Goal: Task Accomplishment & Management: Manage account settings

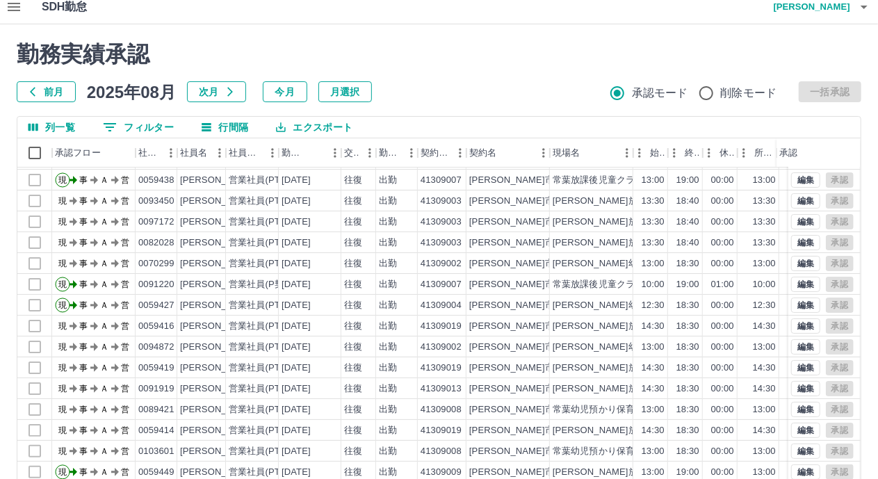
scroll to position [108, 0]
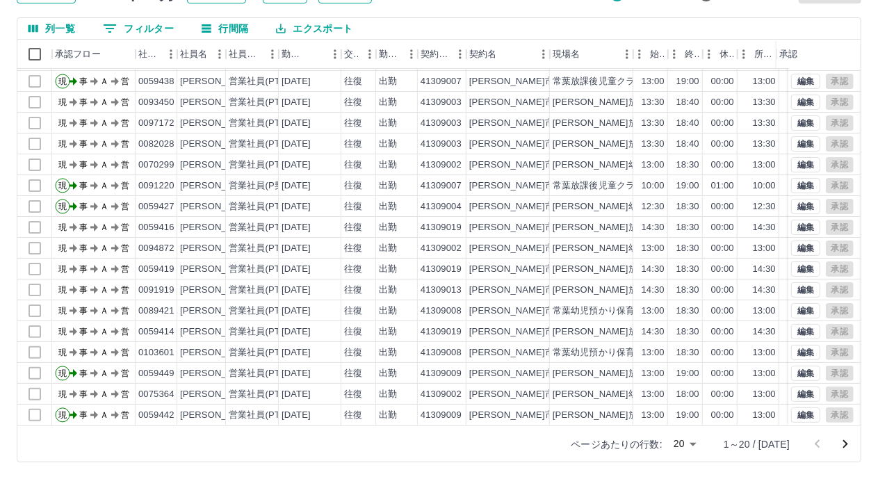
click at [703, 444] on body "SDH勤怠 早川　里佳 勤務実績承認 前月 2025年08月 次月 今月 月選択 承認モード 削除モード 一括承認 列一覧 0 フィルター 行間隔 エクスポー…" at bounding box center [439, 186] width 878 height 588
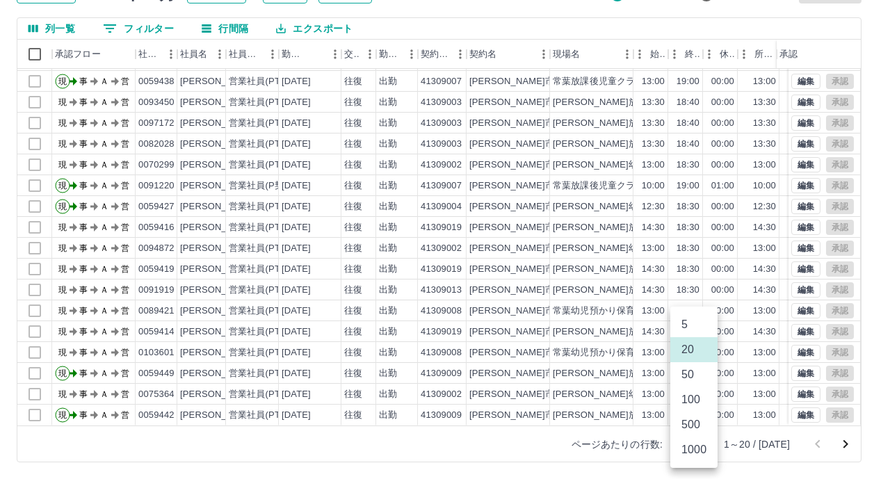
click at [684, 407] on li "100" at bounding box center [693, 399] width 47 height 25
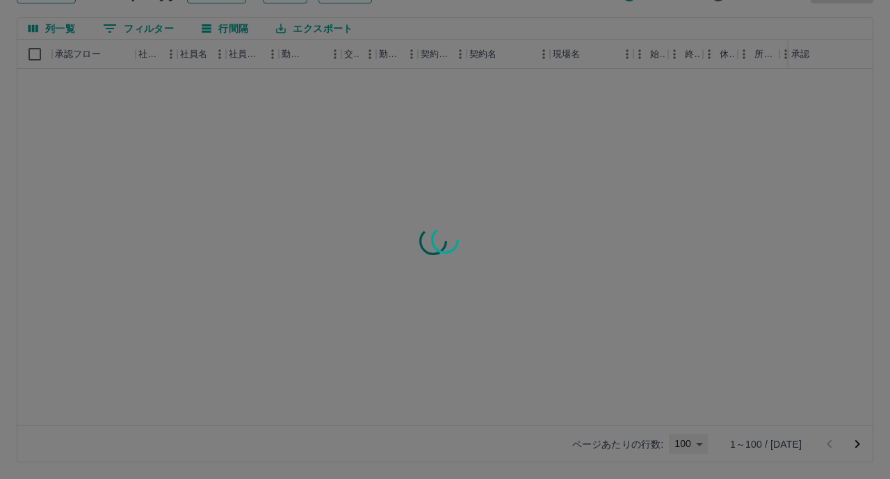
type input "***"
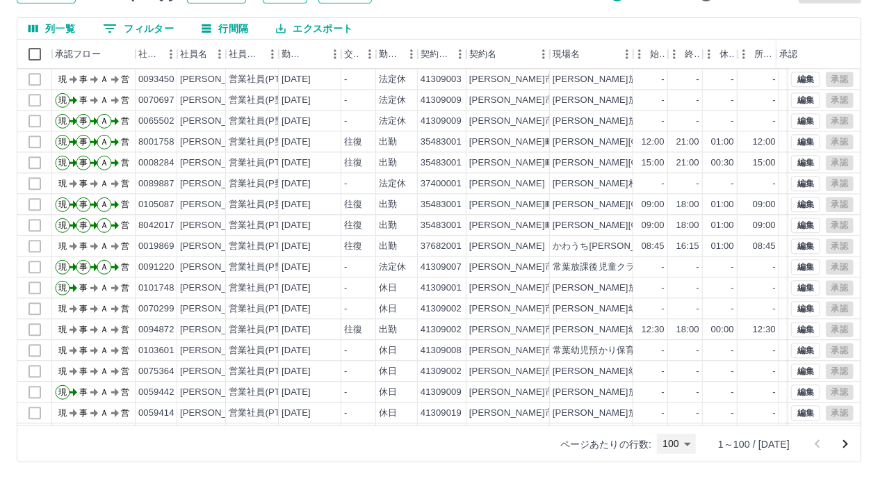
scroll to position [1741, 0]
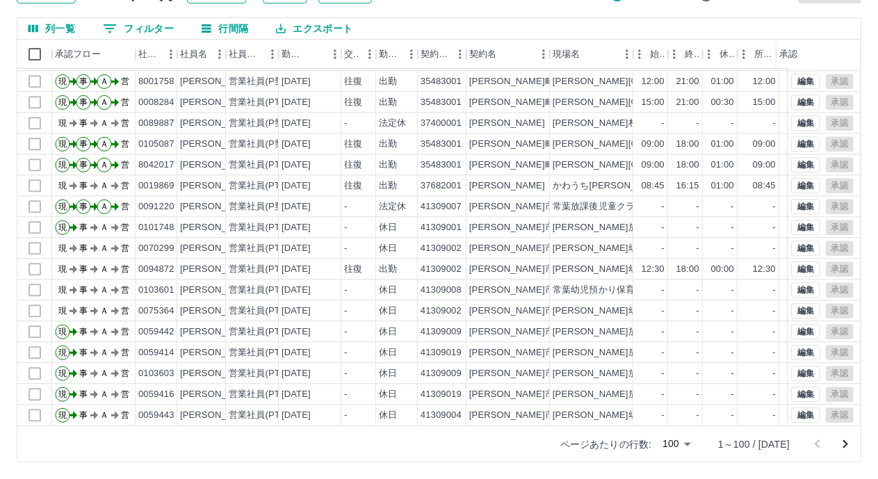
click at [846, 444] on icon "次のページへ" at bounding box center [845, 444] width 17 height 17
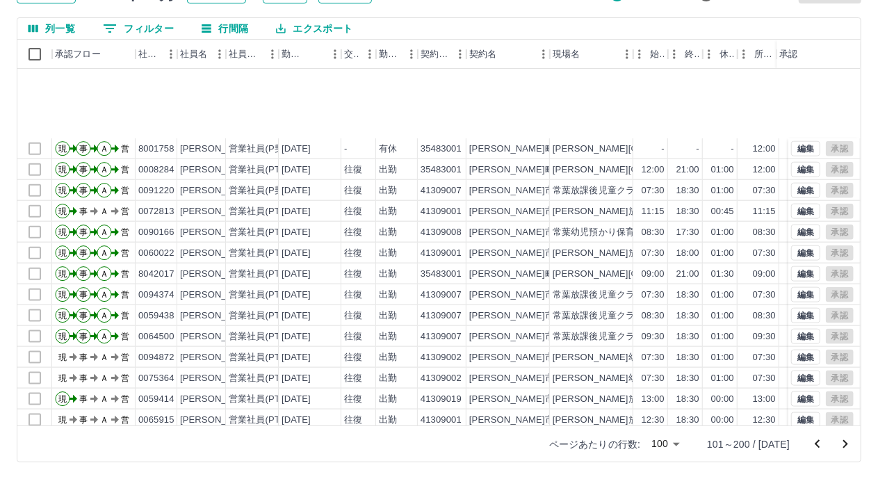
scroll to position [974, 0]
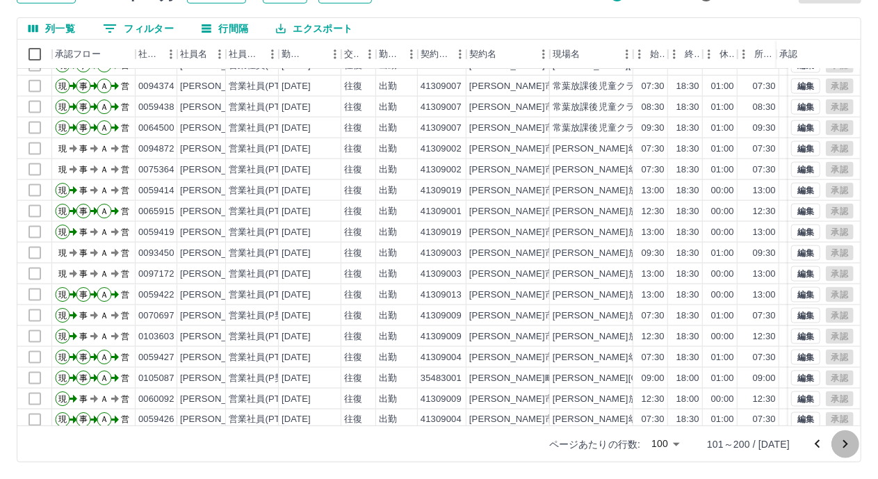
click at [842, 445] on icon "次のページへ" at bounding box center [845, 444] width 17 height 17
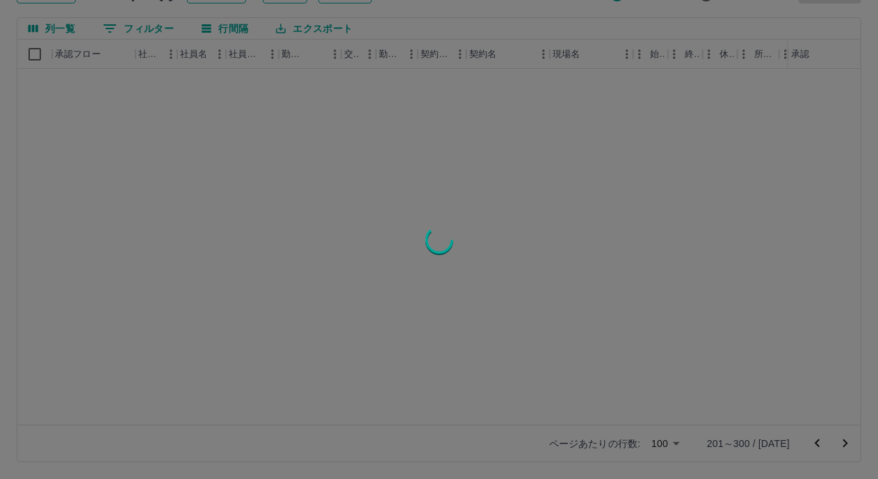
scroll to position [0, 0]
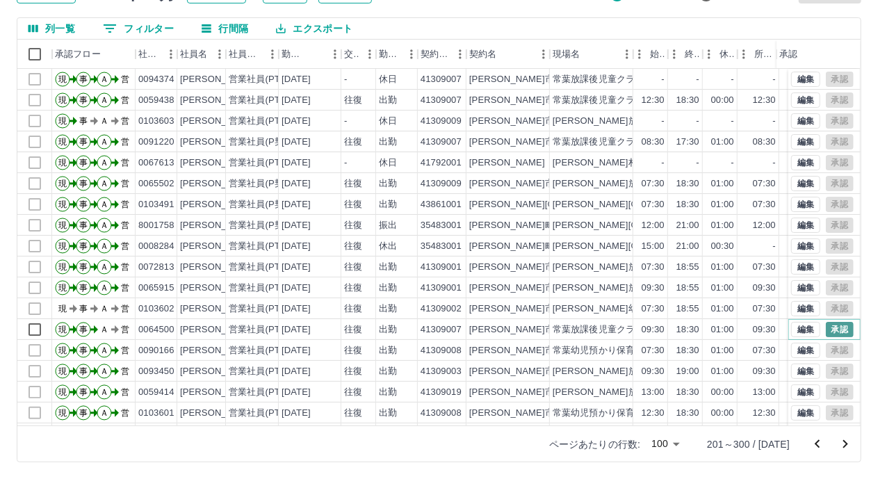
click at [828, 326] on button "承認" at bounding box center [840, 329] width 28 height 15
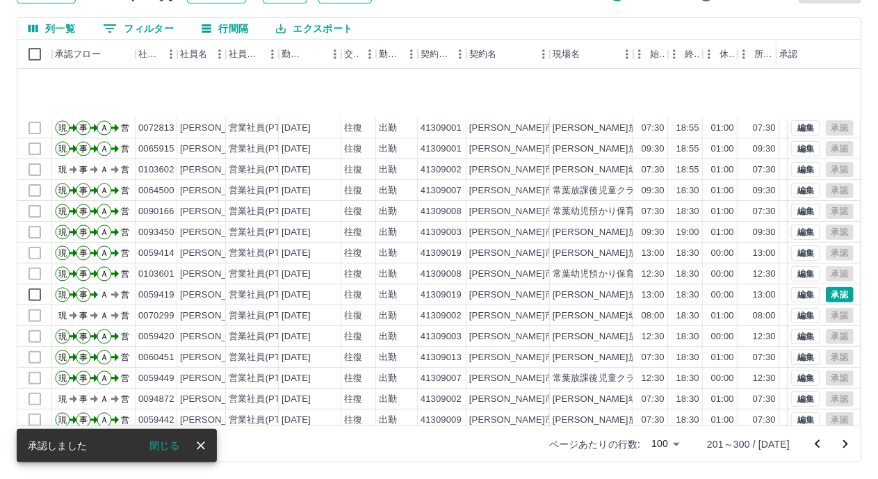
scroll to position [278, 0]
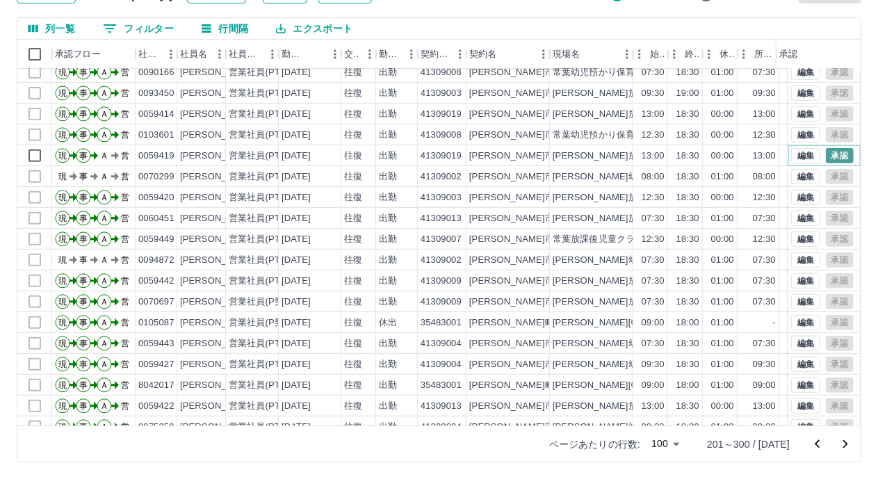
click at [826, 158] on button "承認" at bounding box center [840, 155] width 28 height 15
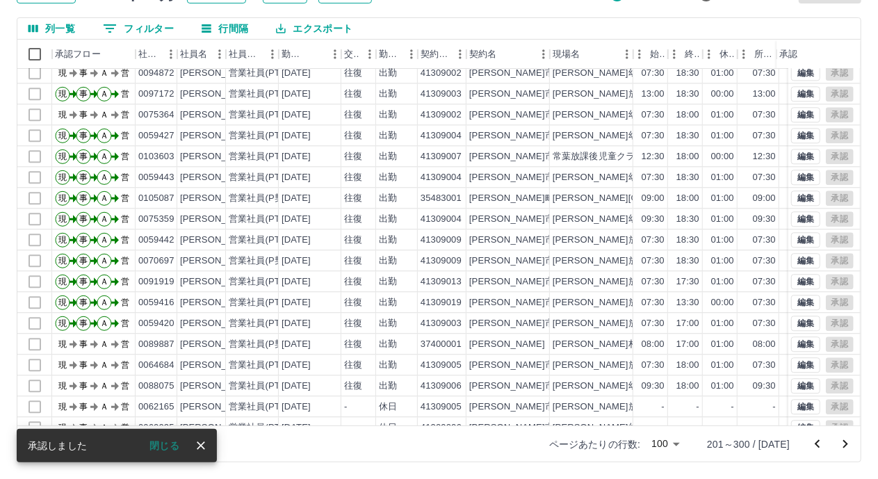
scroll to position [1741, 0]
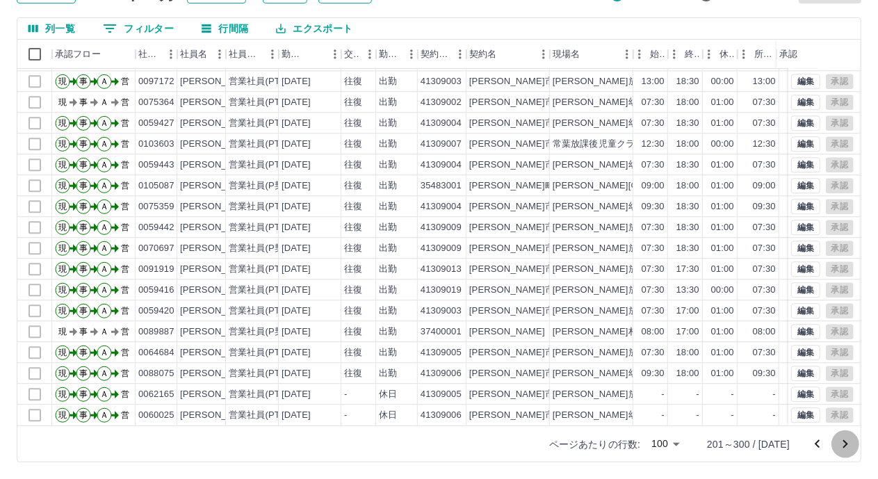
click at [846, 445] on icon "次のページへ" at bounding box center [846, 444] width 5 height 8
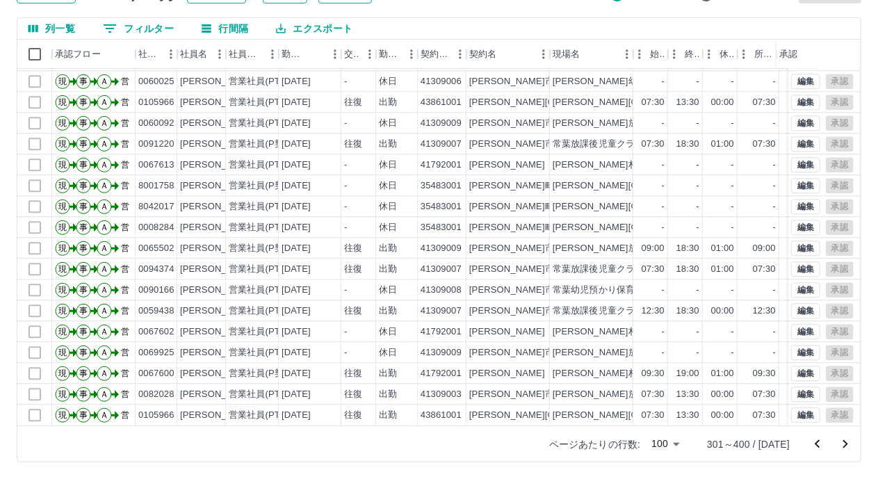
click at [846, 443] on icon "次のページへ" at bounding box center [845, 444] width 17 height 17
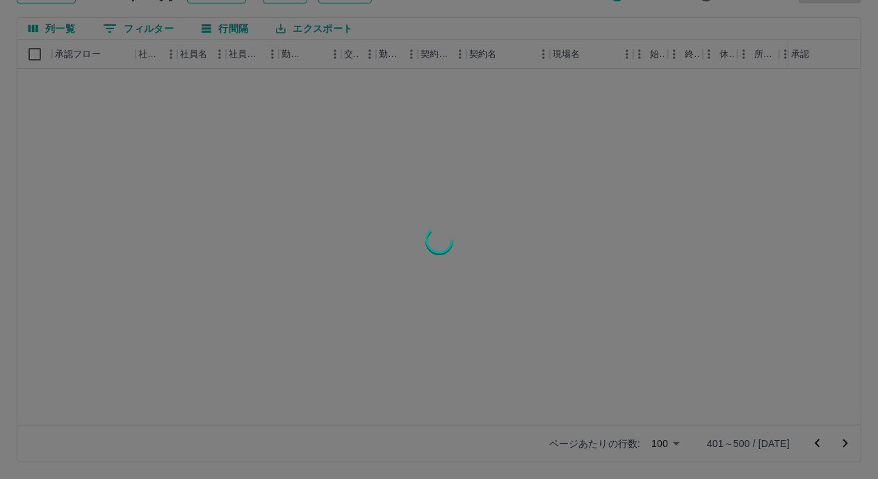
scroll to position [0, 0]
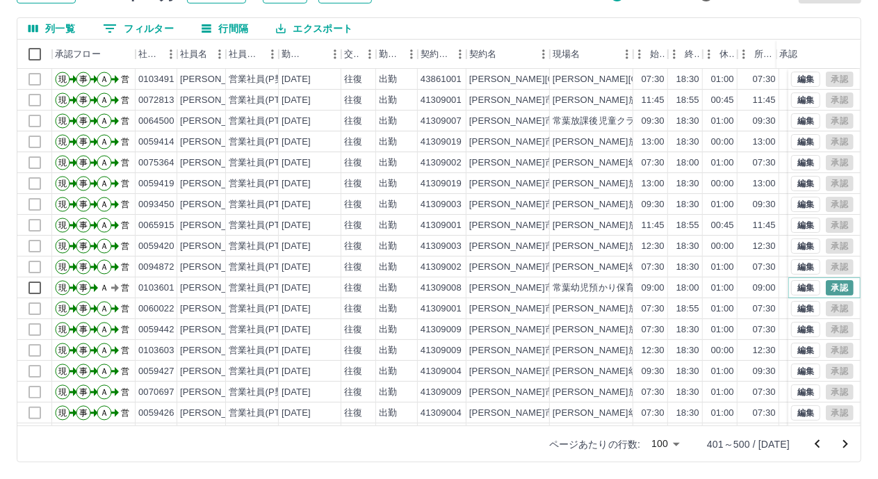
click at [829, 289] on button "承認" at bounding box center [840, 287] width 28 height 15
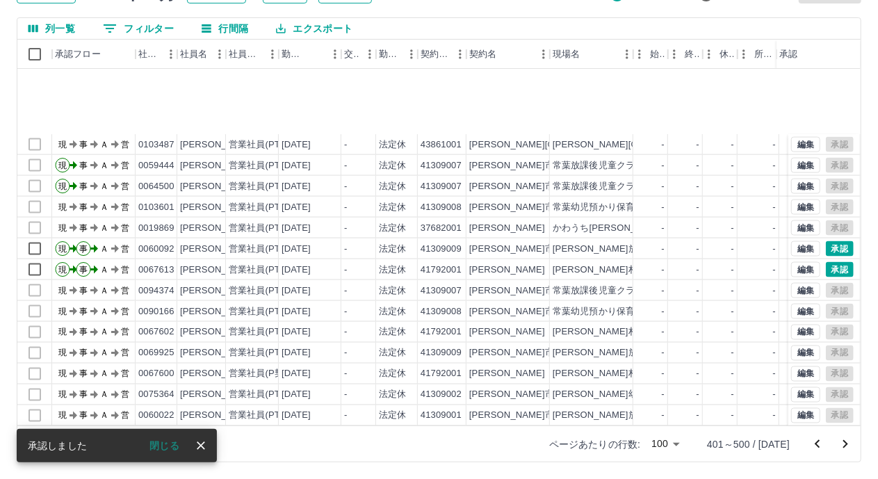
scroll to position [1182, 0]
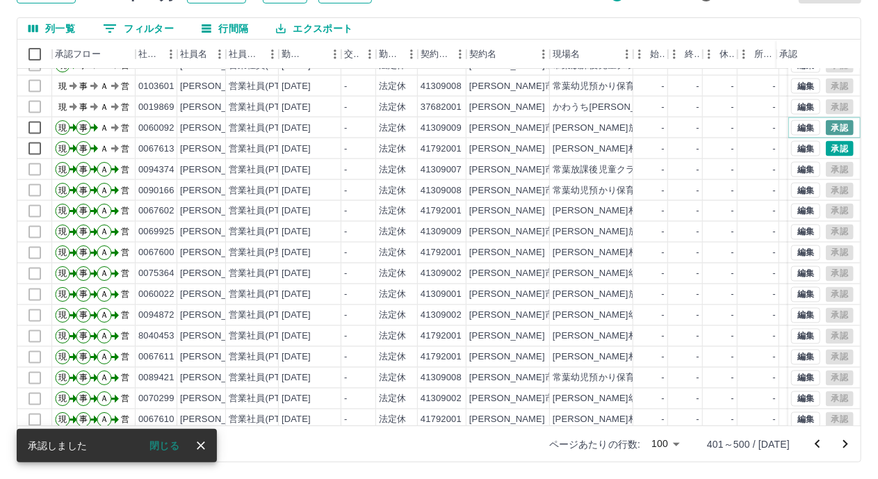
click at [833, 129] on button "承認" at bounding box center [840, 127] width 28 height 15
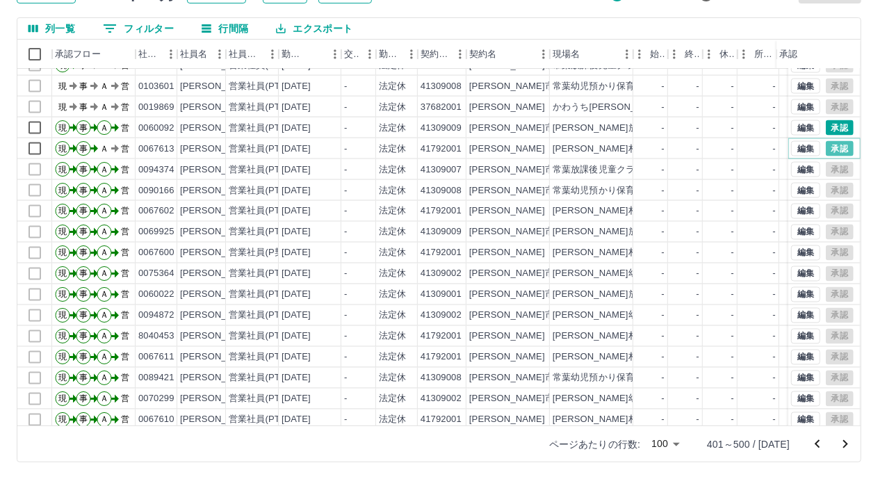
click at [826, 149] on button "承認" at bounding box center [840, 148] width 28 height 15
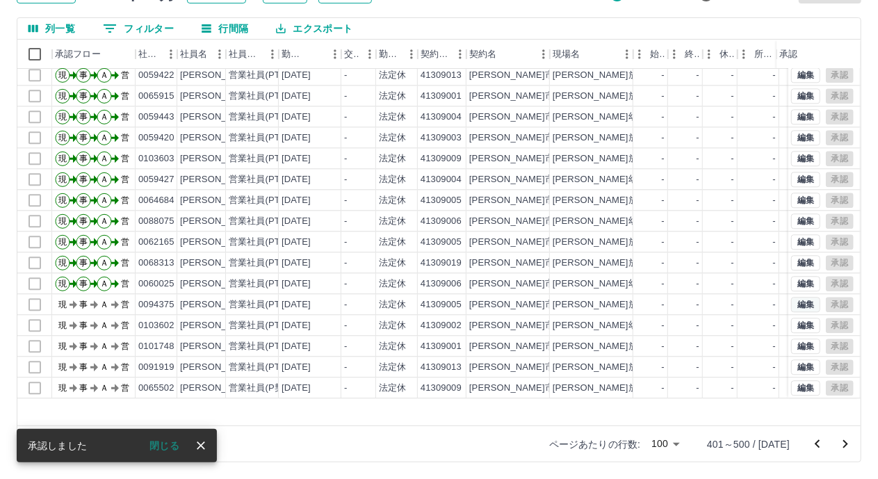
scroll to position [1741, 0]
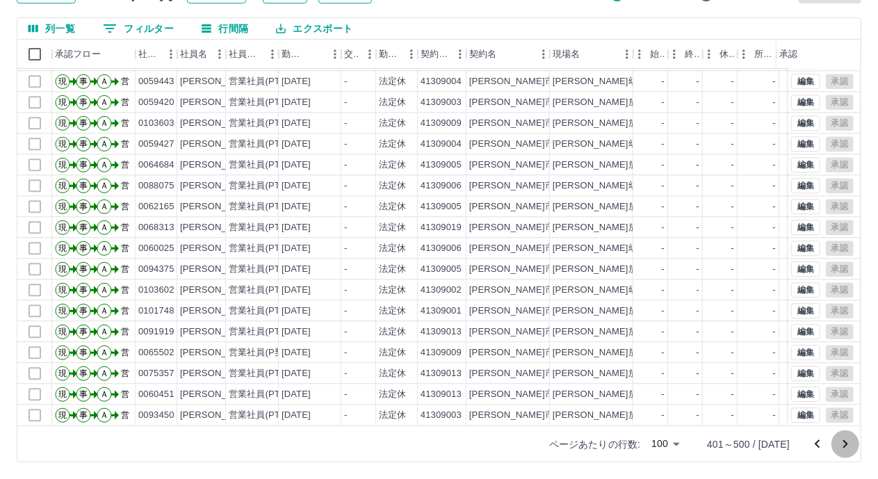
click at [846, 447] on icon "次のページへ" at bounding box center [845, 444] width 17 height 17
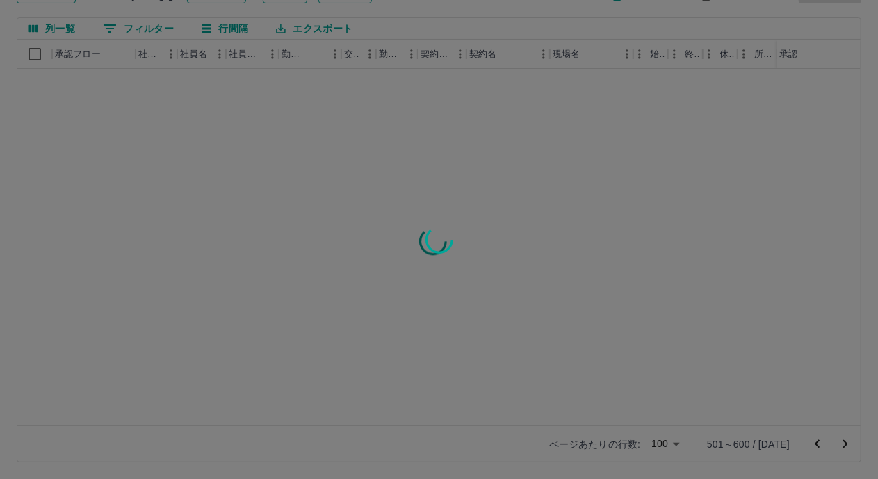
scroll to position [0, 0]
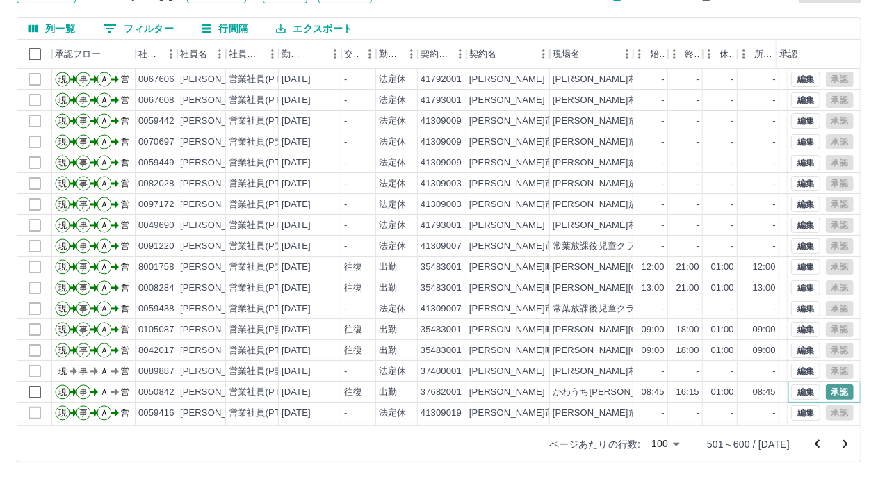
click at [826, 387] on button "承認" at bounding box center [840, 392] width 28 height 15
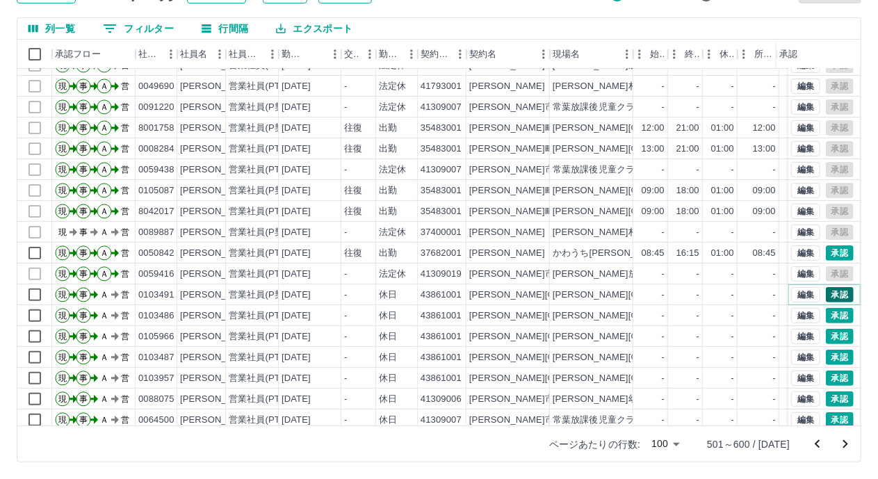
click at [826, 293] on button "承認" at bounding box center [840, 294] width 28 height 15
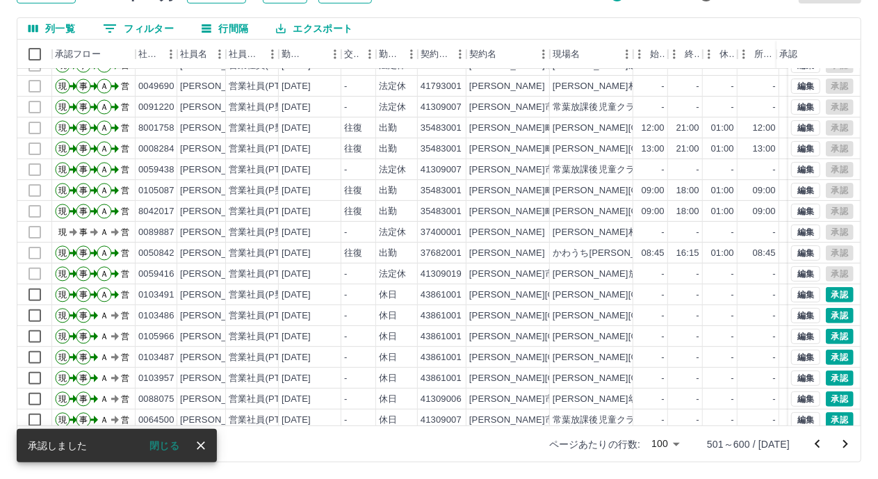
click at [825, 316] on div "勤務実績承認 前月 2025年08月 次月 今月 月選択 承認モード 削除モード 一括承認 列一覧 0 フィルター 行間隔 エクスポート 承認フロー 社員番号…" at bounding box center [439, 203] width 878 height 554
click at [826, 340] on button "承認" at bounding box center [840, 336] width 28 height 15
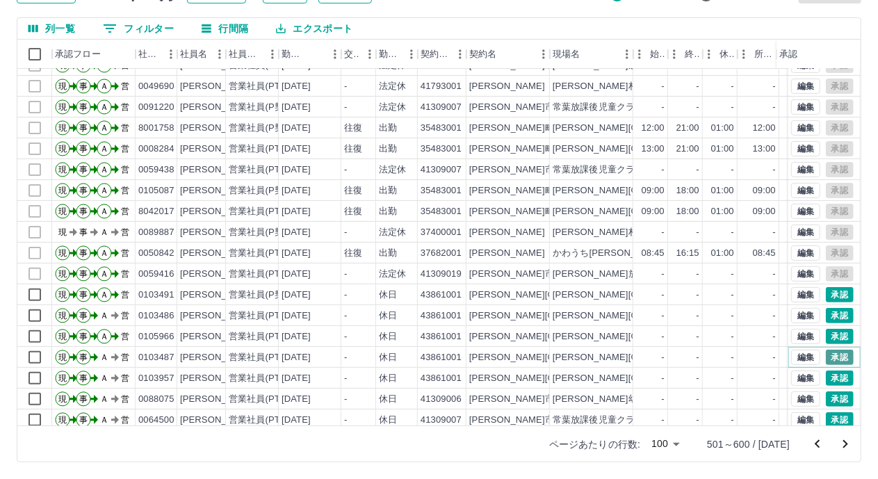
click at [835, 358] on button "承認" at bounding box center [840, 357] width 28 height 15
click at [829, 378] on button "承認" at bounding box center [840, 378] width 28 height 15
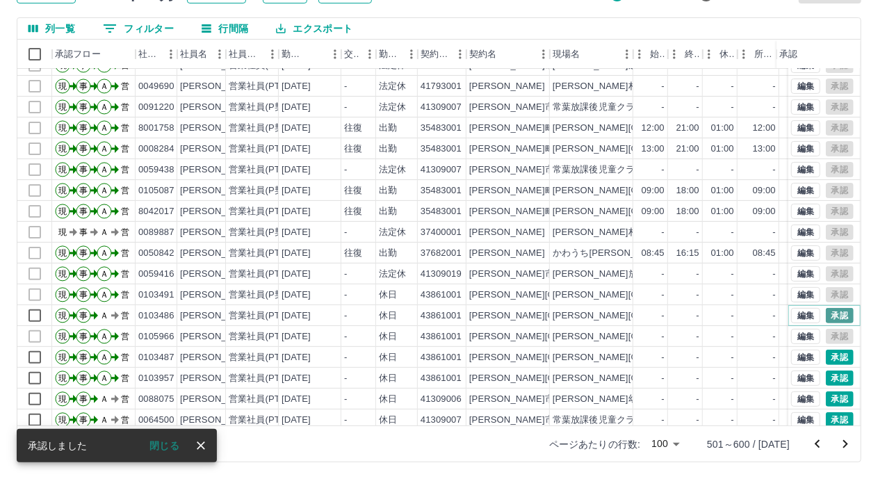
click at [826, 316] on button "承認" at bounding box center [840, 315] width 28 height 15
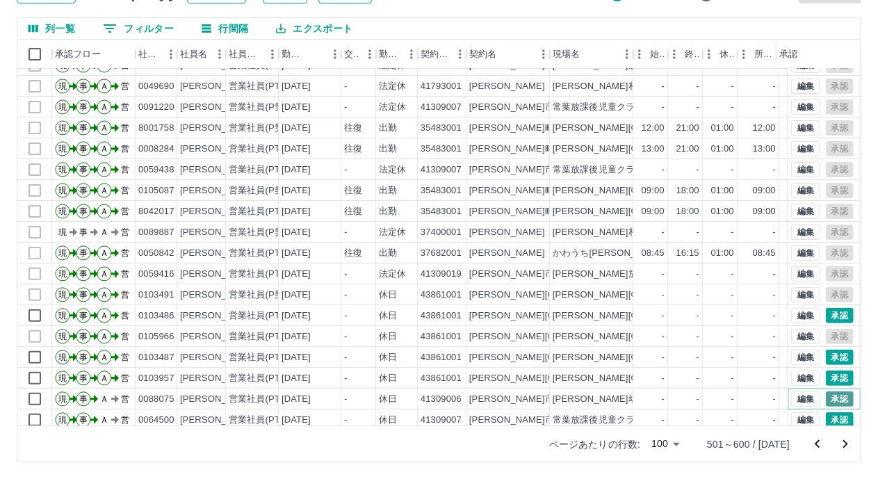
click at [826, 401] on button "承認" at bounding box center [840, 399] width 28 height 15
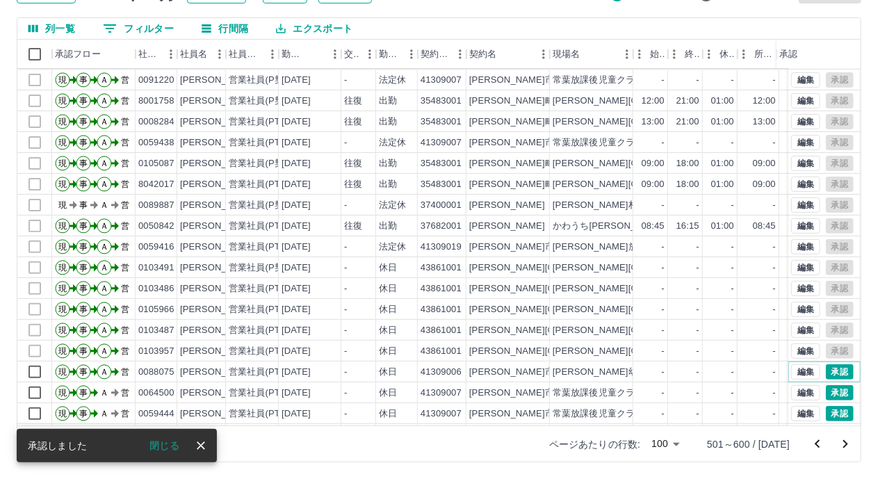
scroll to position [209, 0]
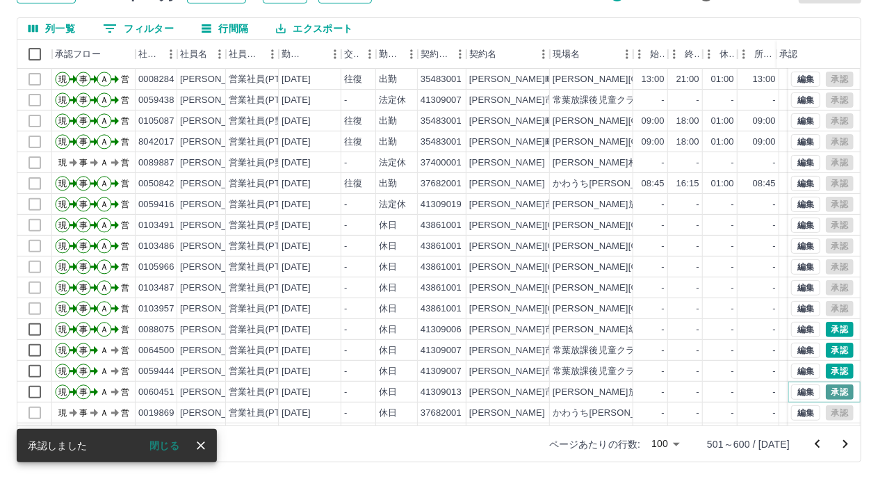
click at [830, 392] on button "承認" at bounding box center [840, 392] width 28 height 15
click at [830, 371] on button "承認" at bounding box center [840, 371] width 28 height 15
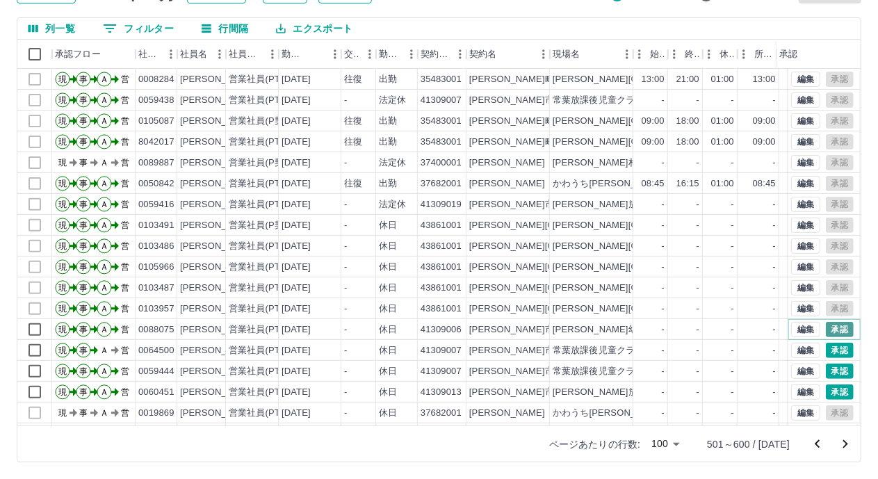
click at [826, 328] on button "承認" at bounding box center [840, 329] width 28 height 15
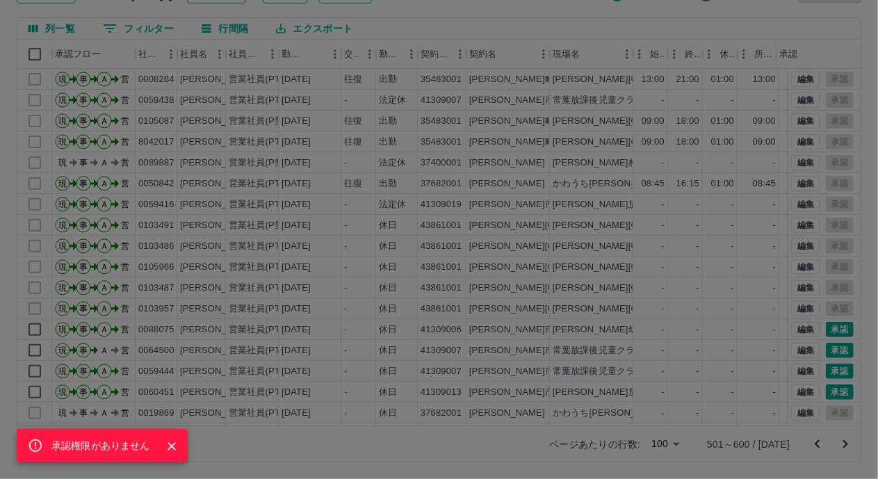
click at [824, 352] on div "承認権限がありません" at bounding box center [439, 239] width 878 height 479
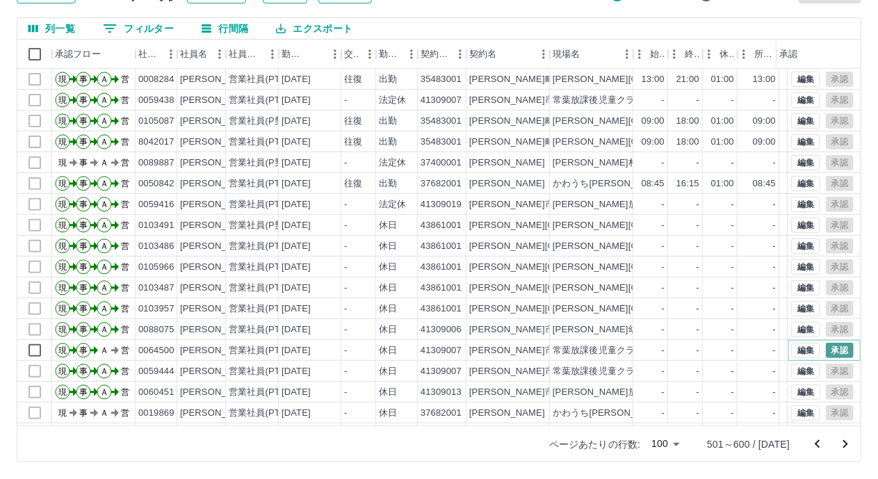
click at [837, 350] on button "承認" at bounding box center [840, 350] width 28 height 15
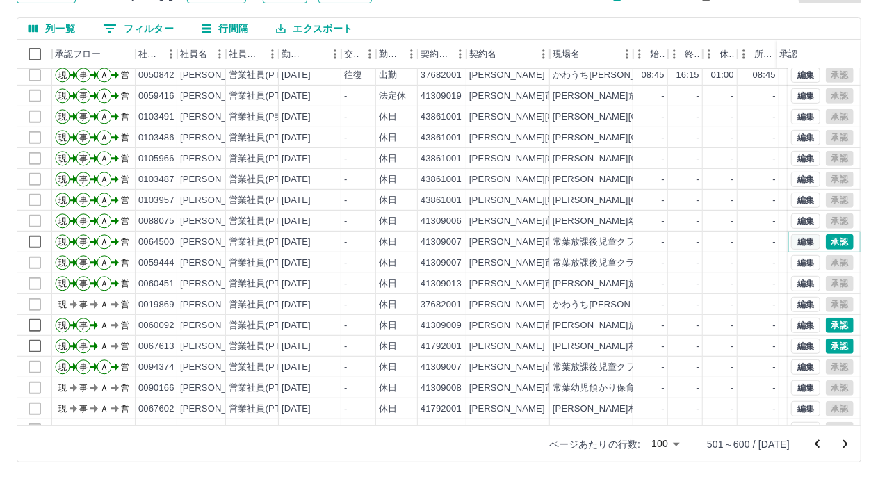
scroll to position [348, 0]
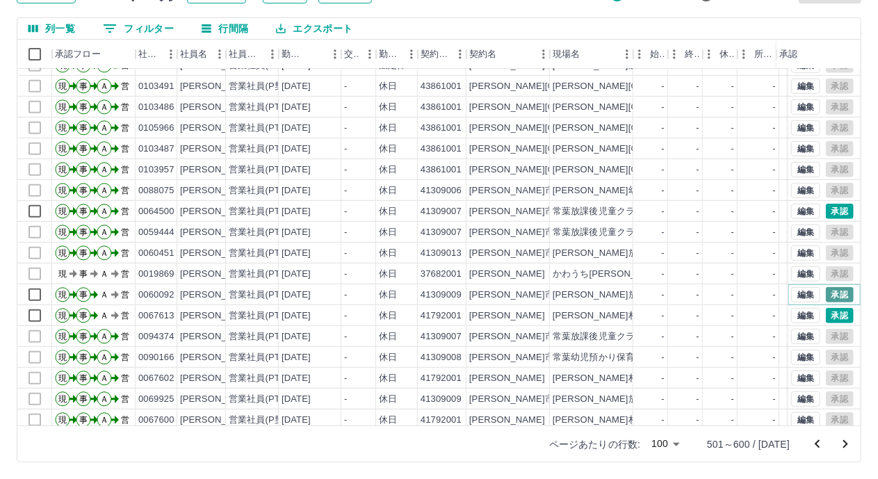
click at [828, 298] on button "承認" at bounding box center [840, 294] width 28 height 15
click at [829, 319] on button "承認" at bounding box center [840, 315] width 28 height 15
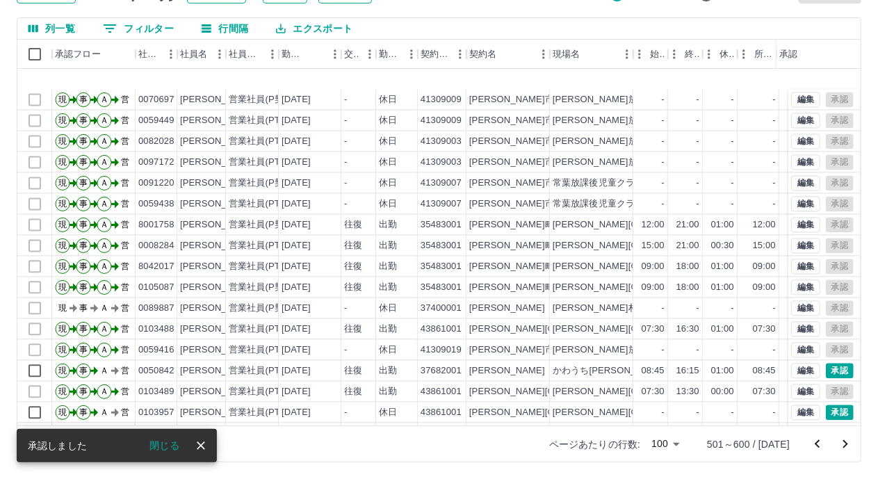
scroll to position [1530, 0]
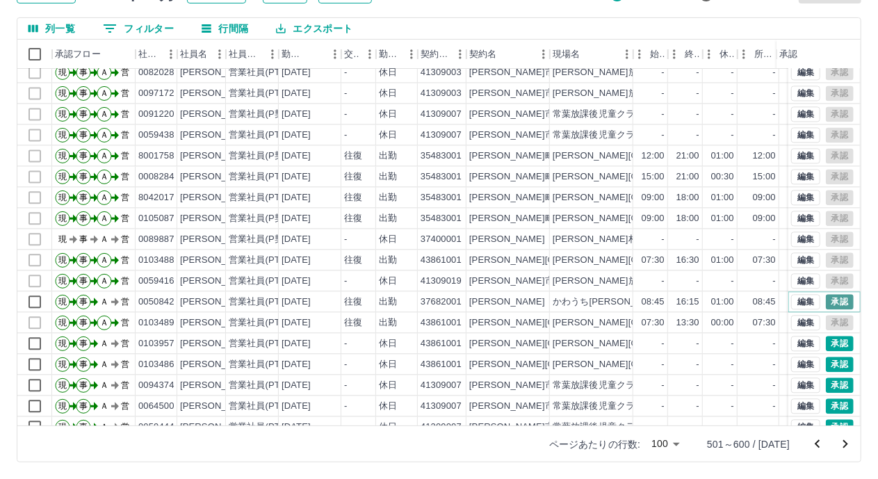
click at [834, 299] on button "承認" at bounding box center [840, 301] width 28 height 15
click at [830, 345] on button "承認" at bounding box center [840, 343] width 28 height 15
click at [832, 365] on button "承認" at bounding box center [840, 364] width 28 height 15
click at [826, 383] on button "承認" at bounding box center [840, 385] width 28 height 15
click at [826, 366] on button "承認" at bounding box center [840, 364] width 28 height 15
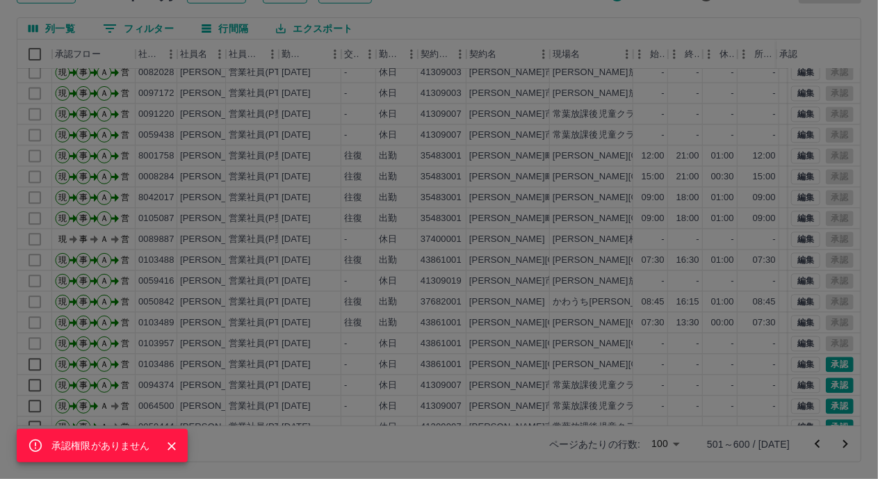
click at [832, 404] on div "承認権限がありません" at bounding box center [439, 239] width 878 height 479
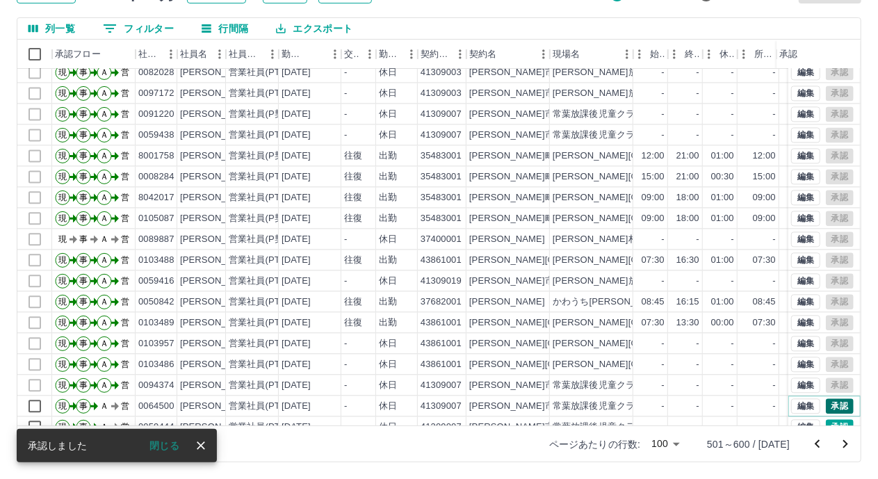
click at [828, 403] on button "承認" at bounding box center [840, 406] width 28 height 15
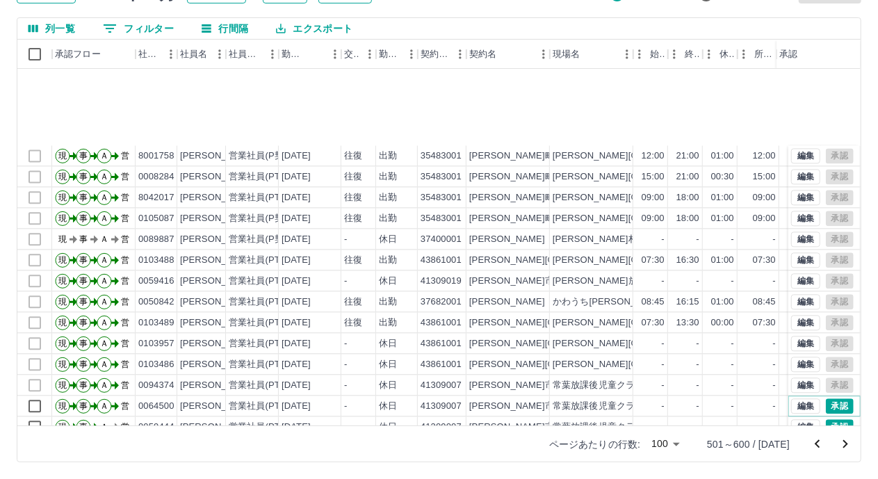
scroll to position [1669, 0]
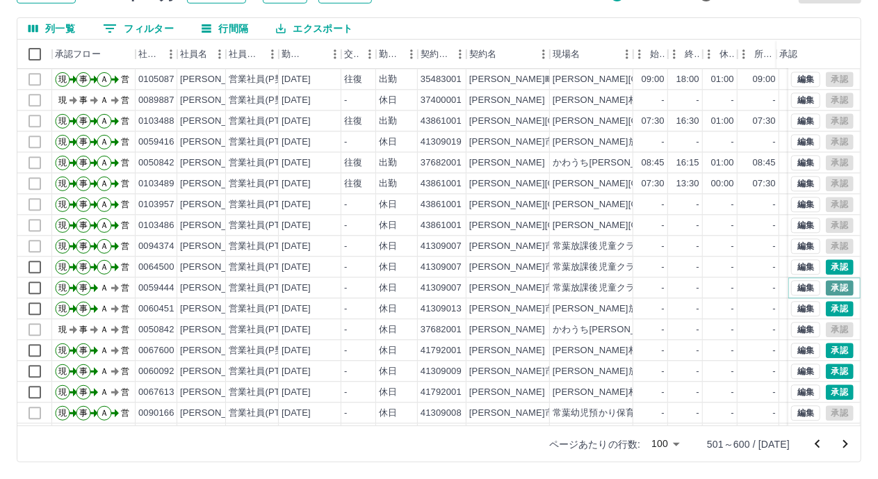
click at [826, 287] on button "承認" at bounding box center [840, 287] width 28 height 15
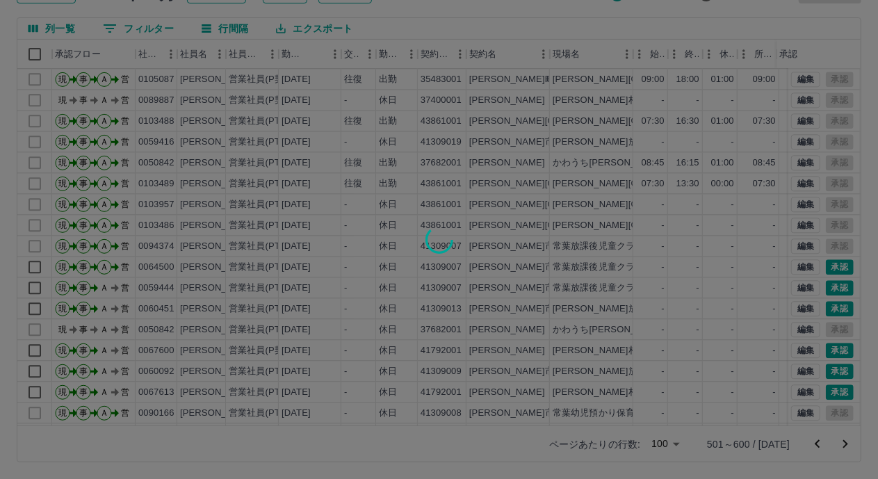
click at [826, 307] on div at bounding box center [439, 239] width 878 height 479
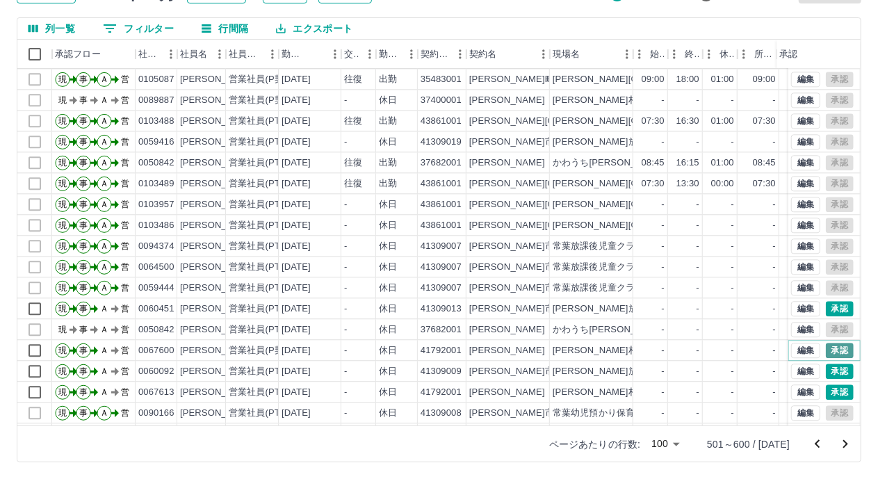
click at [826, 352] on button "承認" at bounding box center [840, 350] width 28 height 15
click at [827, 309] on button "承認" at bounding box center [840, 308] width 28 height 15
click at [829, 351] on button "承認" at bounding box center [840, 350] width 28 height 15
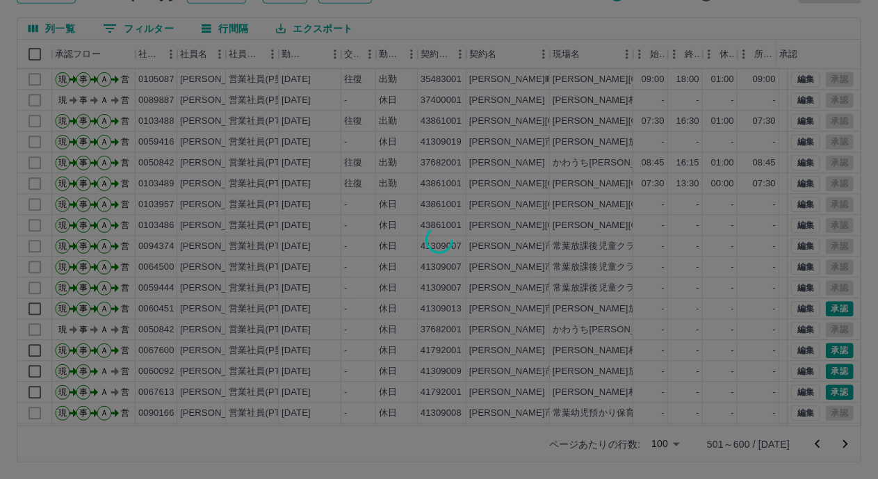
click at [825, 371] on div at bounding box center [439, 239] width 878 height 479
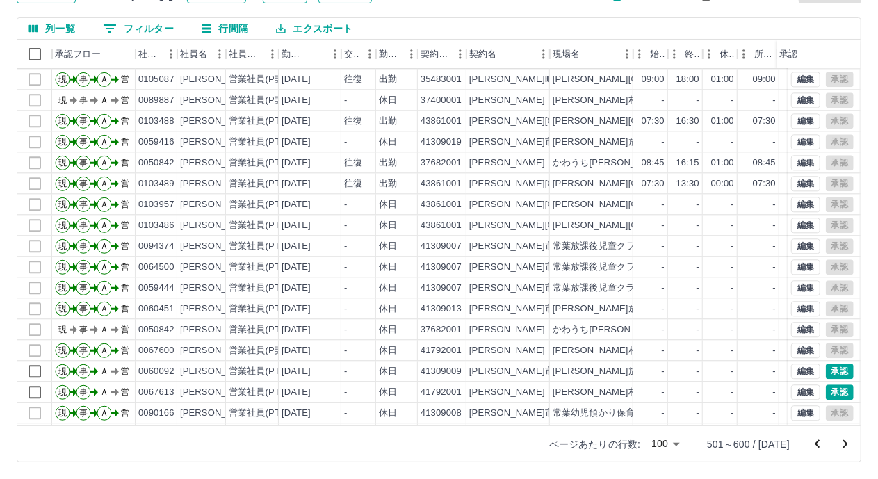
click at [826, 389] on div "承認権限がありません 勤務実績承認 前月 2025年08月 次月 今月 月選択 承認モード 削除モード 一括承認 列一覧 フィルター 行間隔 エクスポート 承…" at bounding box center [439, 203] width 878 height 554
click at [826, 389] on button "承認" at bounding box center [840, 392] width 28 height 15
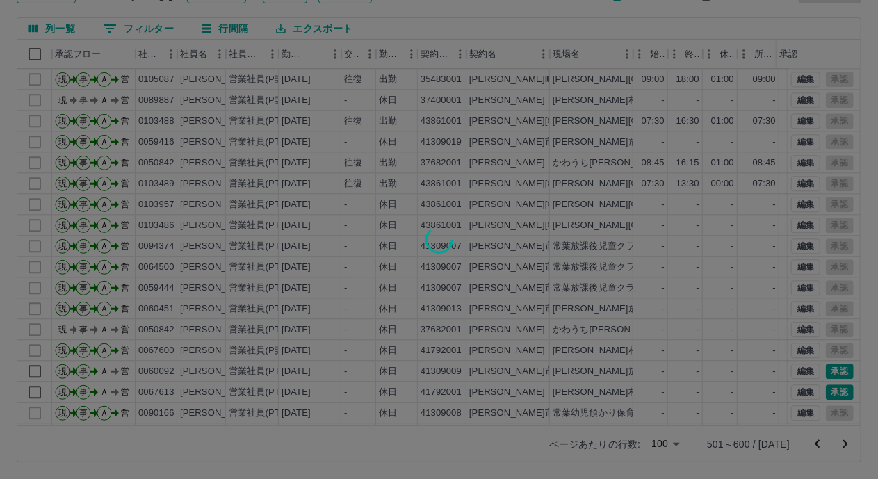
click at [826, 370] on div at bounding box center [439, 239] width 878 height 479
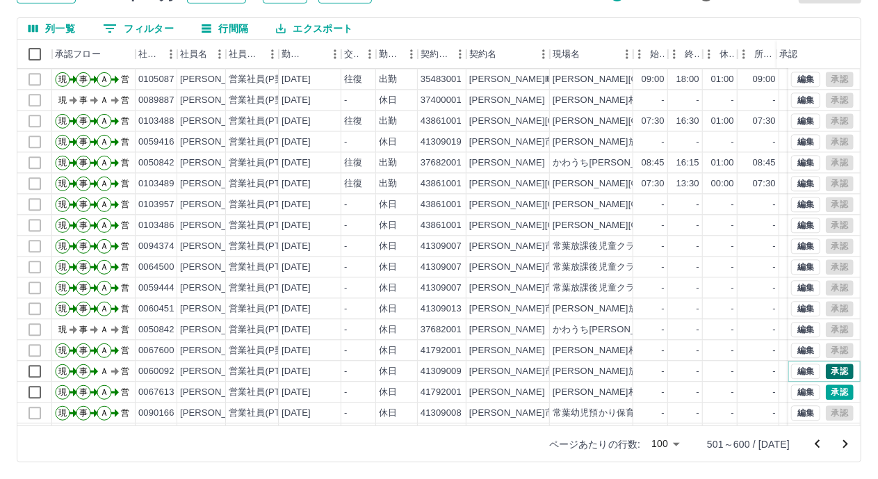
click at [826, 368] on button "承認" at bounding box center [840, 371] width 28 height 15
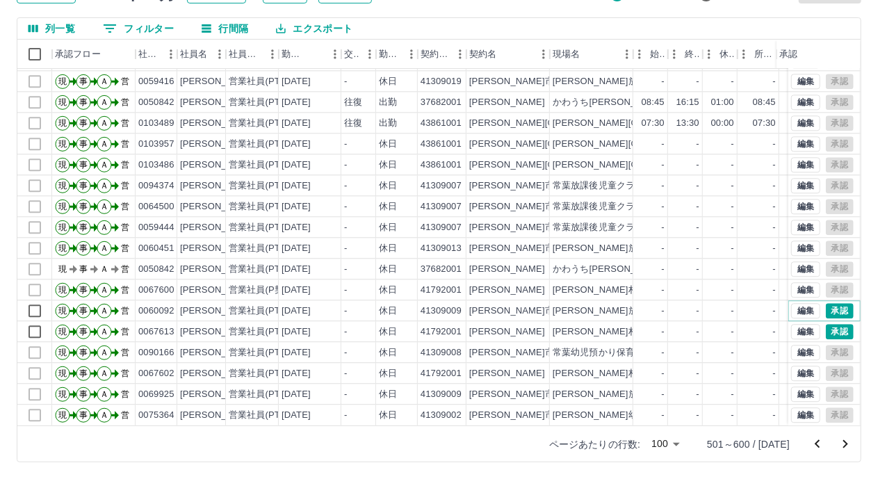
scroll to position [1741, 0]
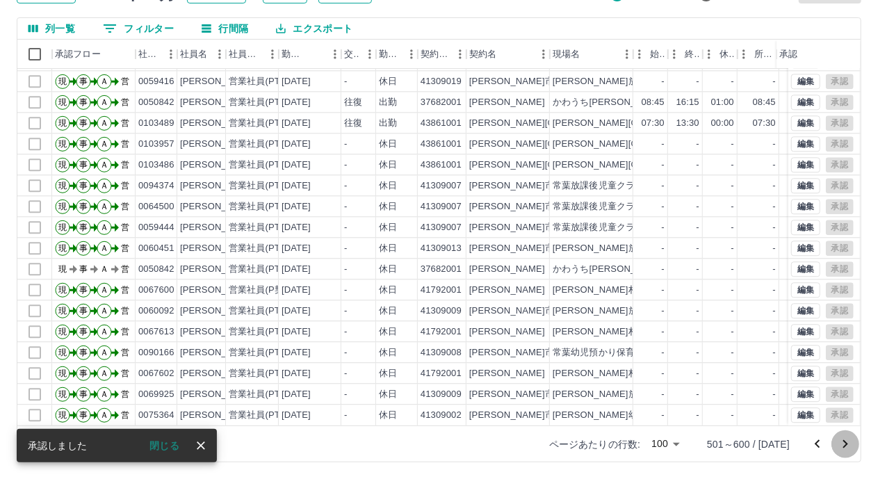
click at [844, 443] on icon "次のページへ" at bounding box center [845, 444] width 17 height 17
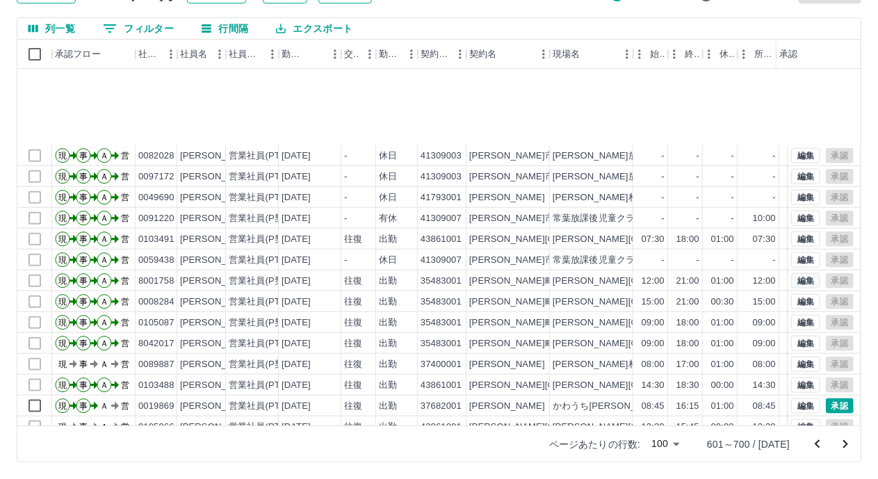
scroll to position [835, 0]
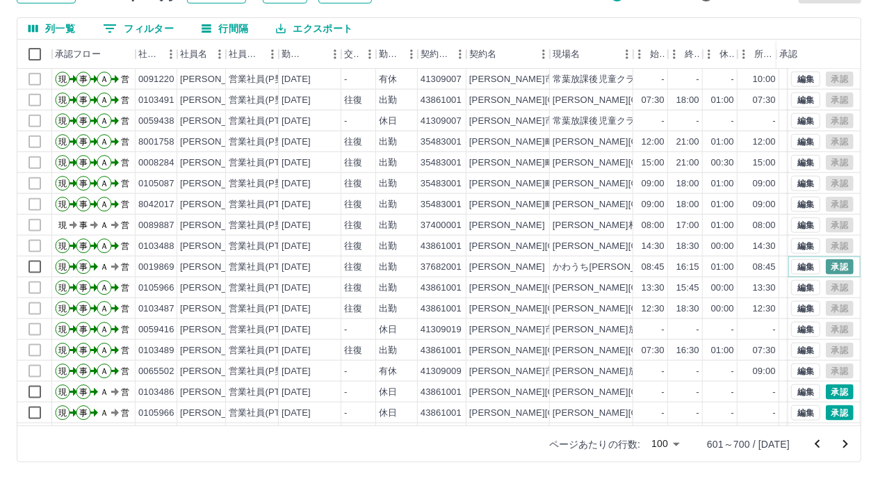
click at [828, 266] on button "承認" at bounding box center [840, 266] width 28 height 15
click at [827, 392] on button "承認" at bounding box center [840, 392] width 28 height 15
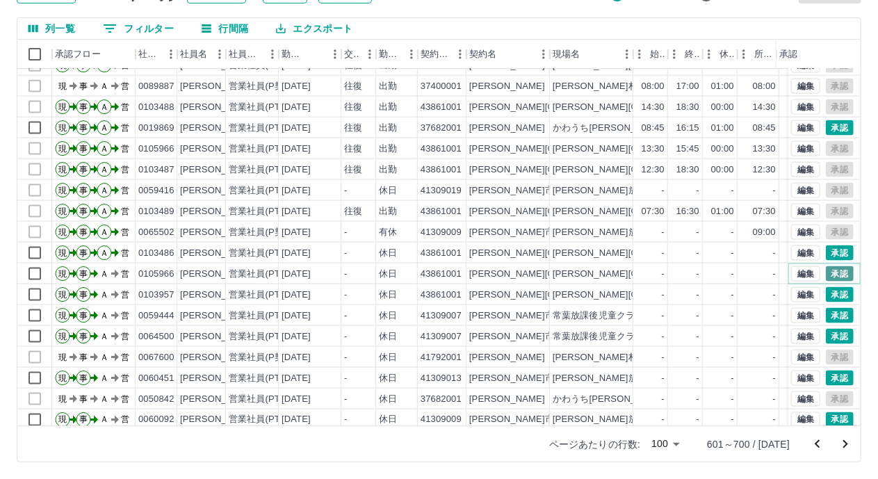
click at [826, 273] on button "承認" at bounding box center [840, 273] width 28 height 15
click at [822, 291] on div at bounding box center [439, 239] width 878 height 479
click at [823, 316] on div at bounding box center [439, 239] width 878 height 479
click at [826, 335] on button "承認" at bounding box center [840, 336] width 28 height 15
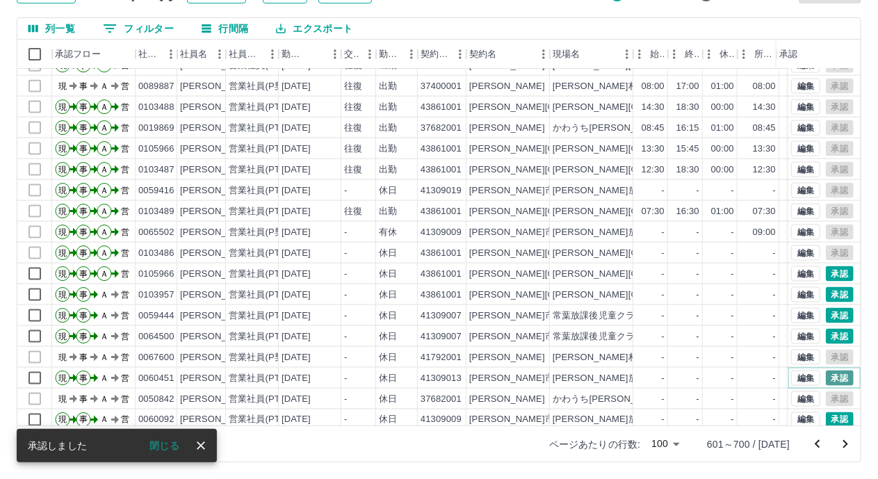
click at [826, 377] on button "承認" at bounding box center [840, 378] width 28 height 15
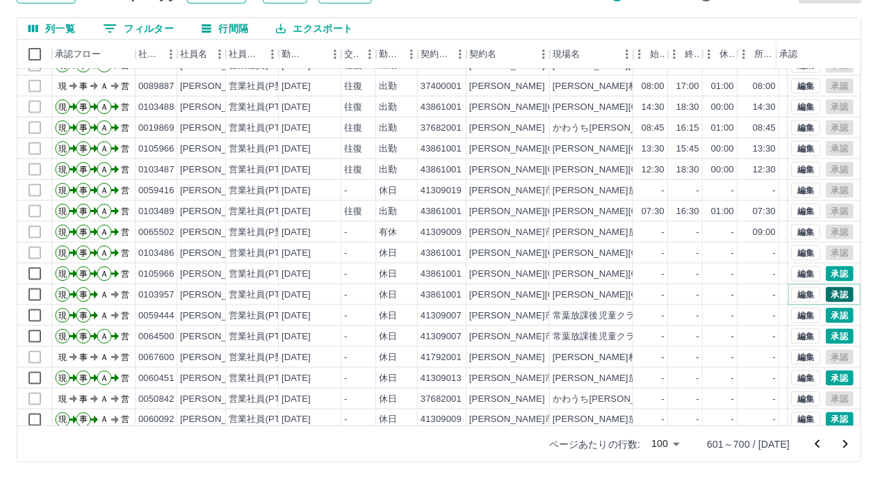
click at [826, 299] on button "承認" at bounding box center [840, 294] width 28 height 15
click at [824, 315] on div at bounding box center [439, 239] width 878 height 479
click at [826, 289] on button "承認" at bounding box center [840, 294] width 28 height 15
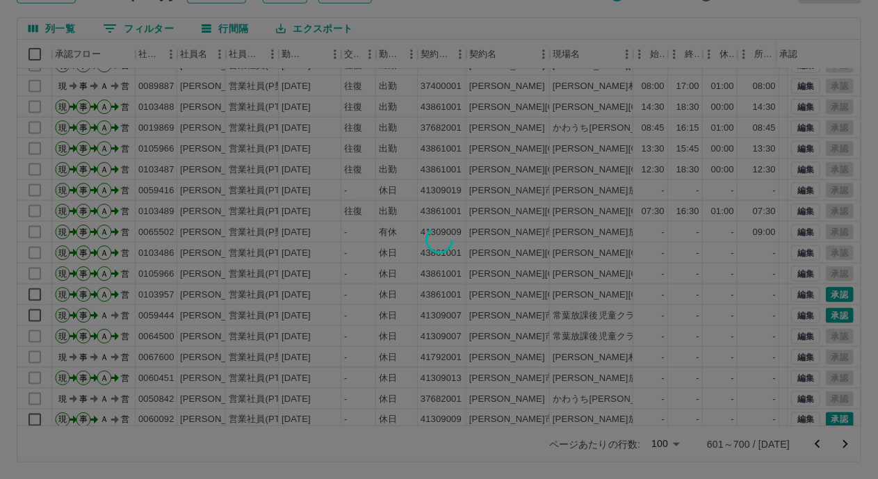
click at [832, 317] on div at bounding box center [439, 239] width 878 height 479
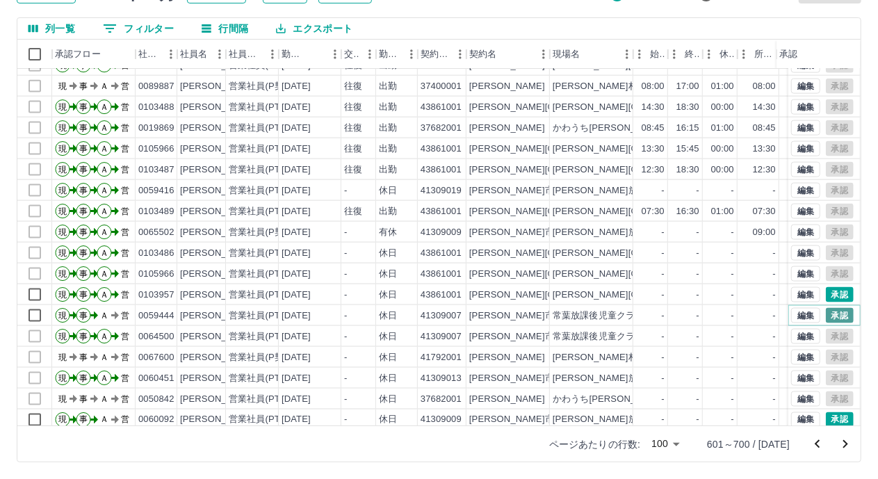
click at [837, 320] on button "承認" at bounding box center [840, 315] width 28 height 15
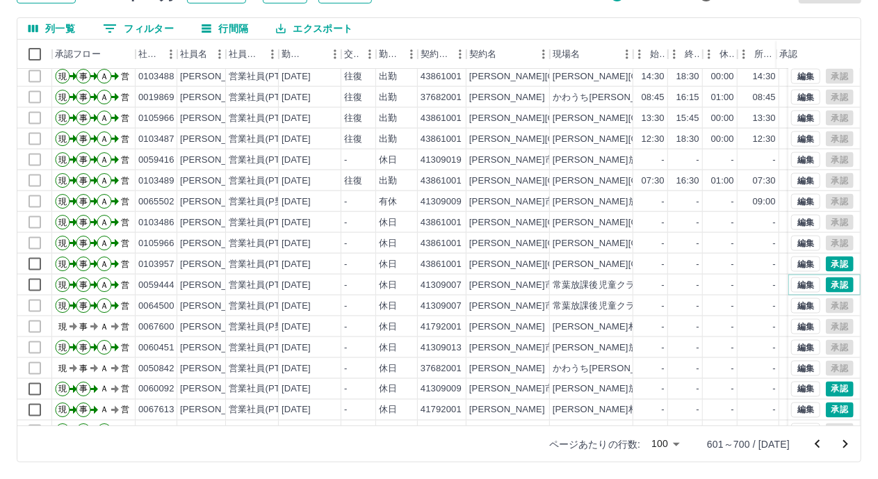
scroll to position [1113, 0]
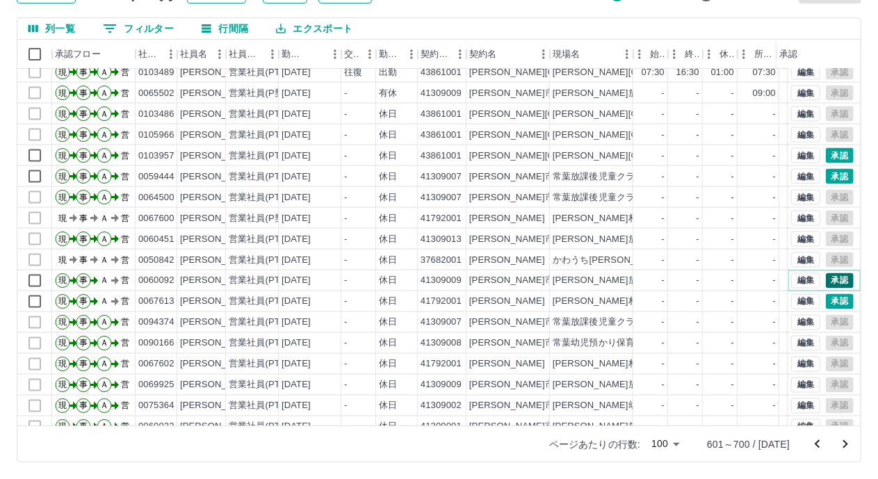
click at [826, 283] on button "承認" at bounding box center [840, 280] width 28 height 15
click at [821, 298] on div at bounding box center [439, 239] width 878 height 479
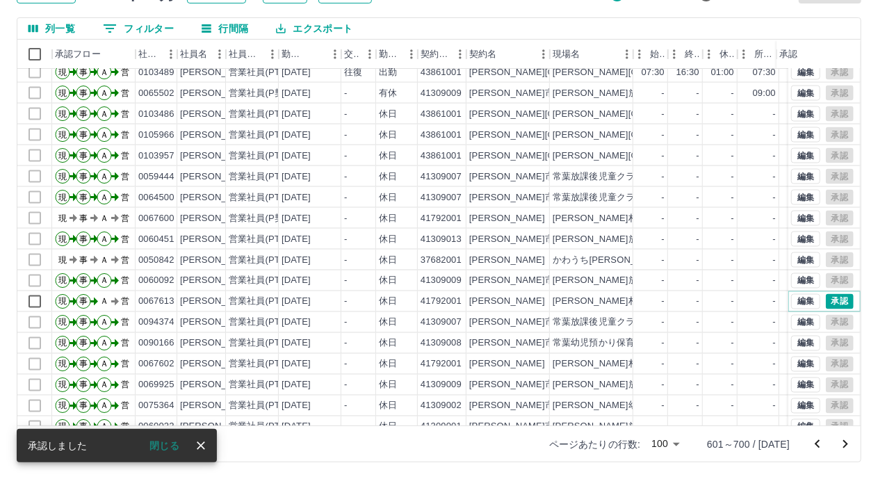
click at [826, 298] on button "承認" at bounding box center [840, 301] width 28 height 15
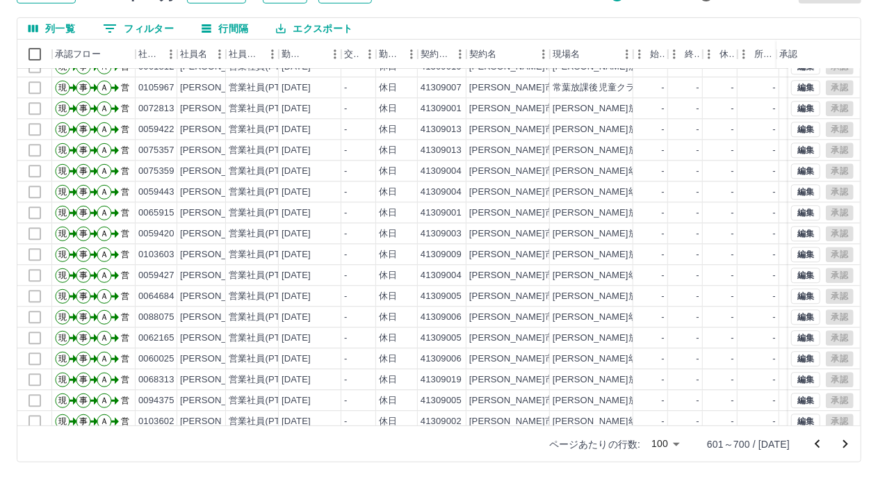
scroll to position [1741, 0]
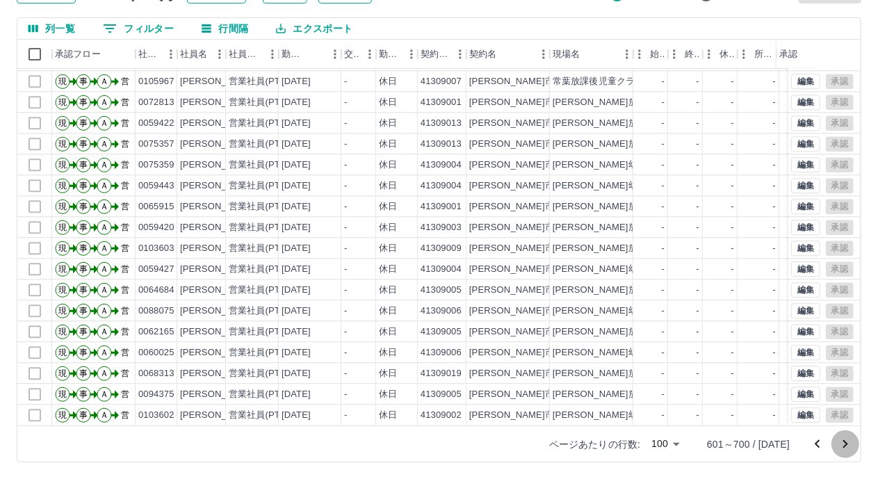
click at [846, 444] on icon "次のページへ" at bounding box center [845, 444] width 17 height 17
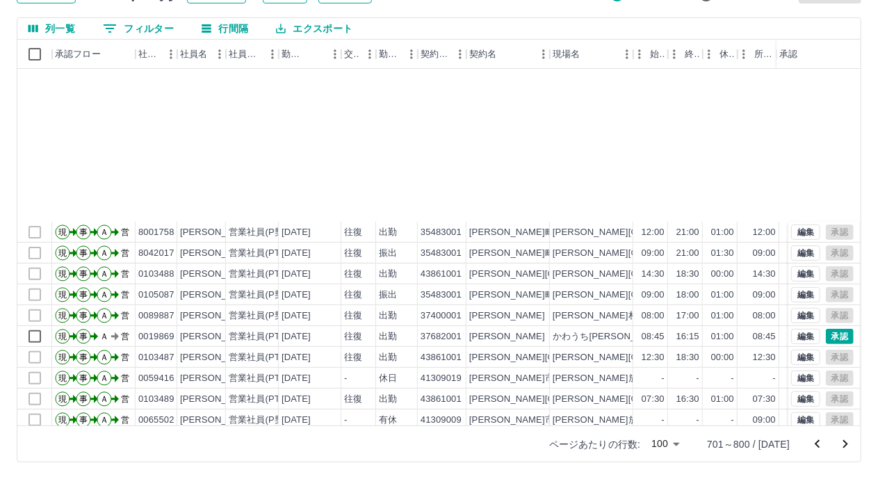
scroll to position [348, 0]
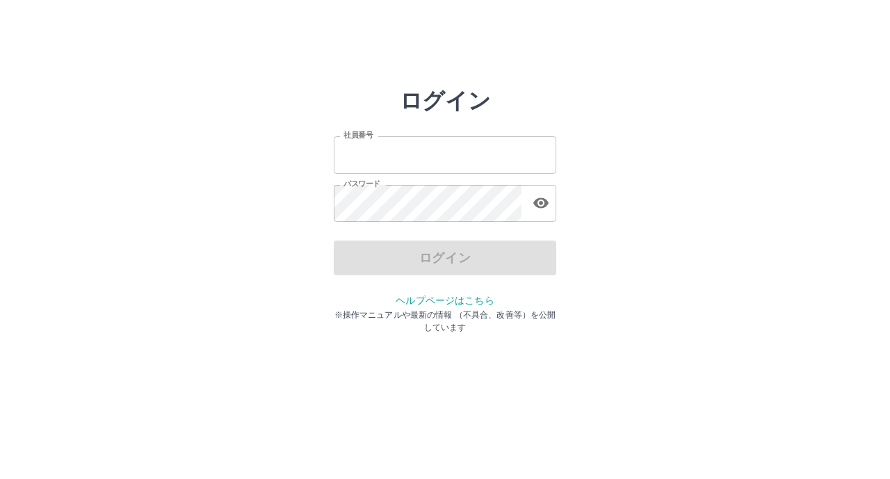
type input "*******"
click at [364, 270] on div "ログイン" at bounding box center [445, 258] width 223 height 35
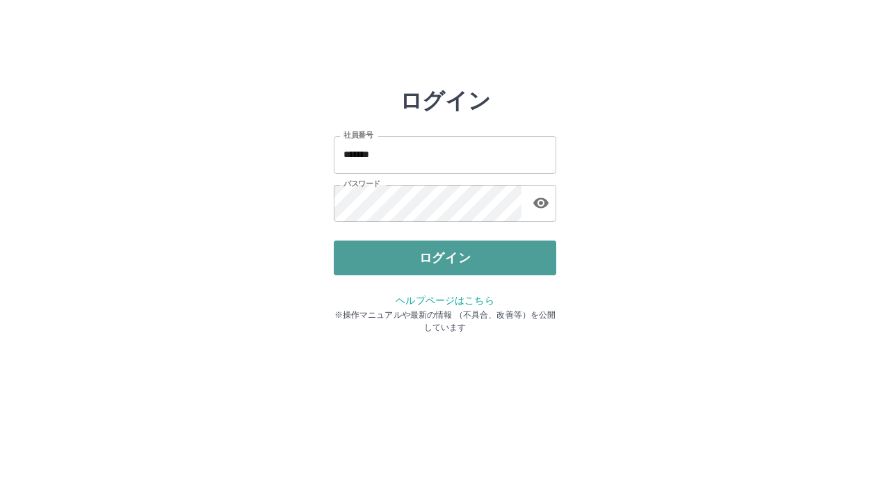
click at [364, 269] on button "ログイン" at bounding box center [445, 258] width 223 height 35
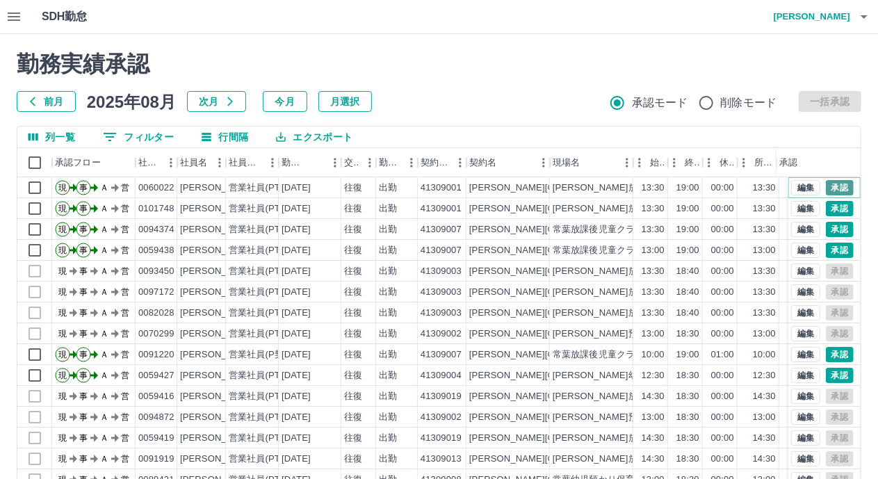
click at [826, 186] on button "承認" at bounding box center [840, 187] width 28 height 15
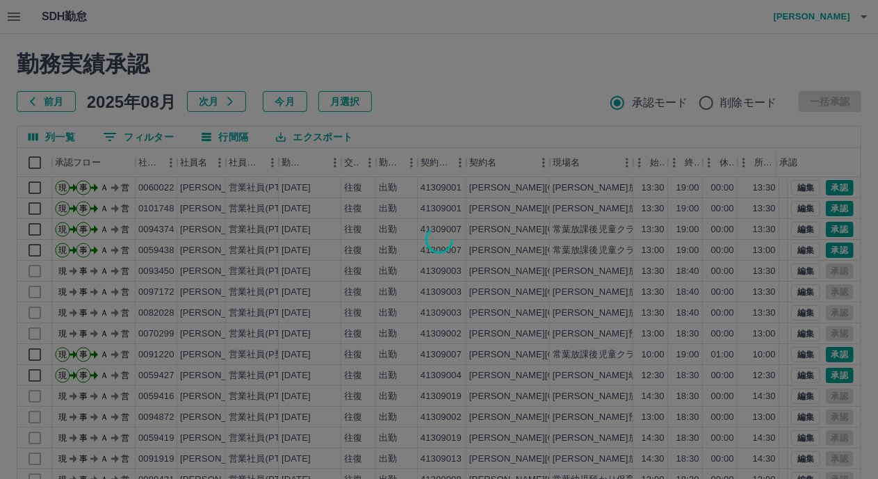
click at [822, 209] on div at bounding box center [439, 239] width 878 height 479
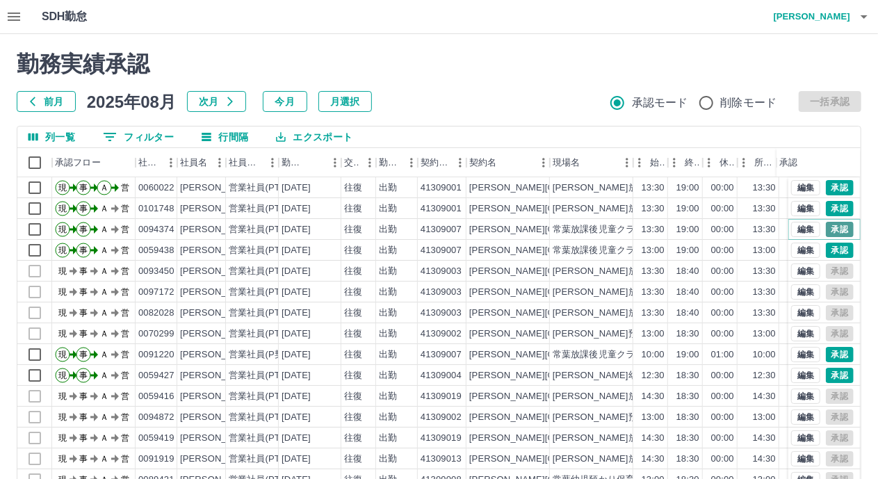
click at [826, 224] on button "承認" at bounding box center [840, 229] width 28 height 15
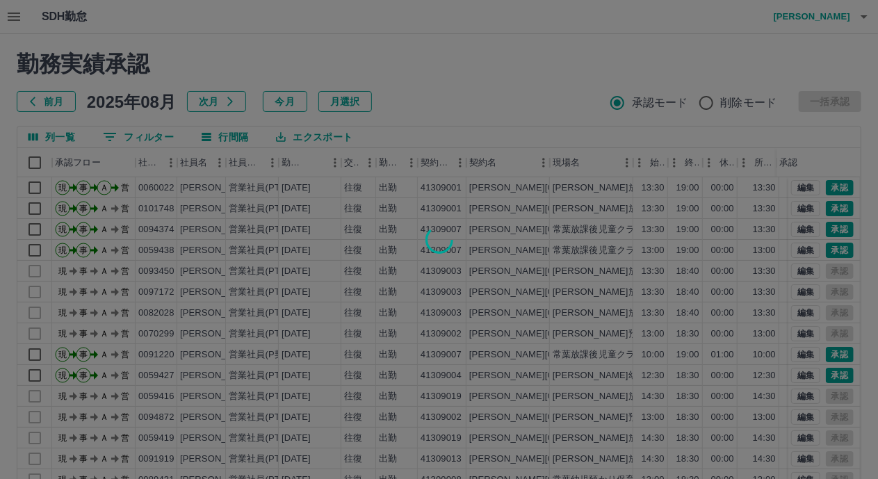
click at [826, 250] on div at bounding box center [439, 239] width 878 height 479
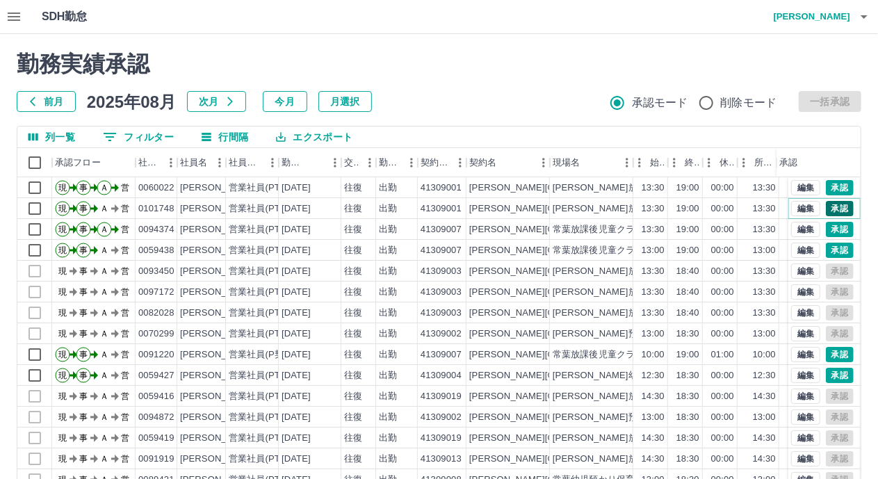
click at [830, 208] on button "承認" at bounding box center [840, 208] width 28 height 15
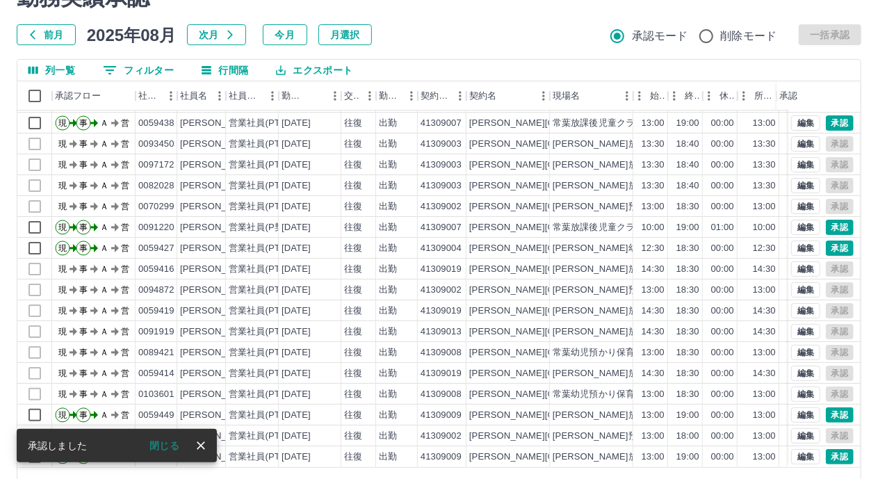
scroll to position [108, 0]
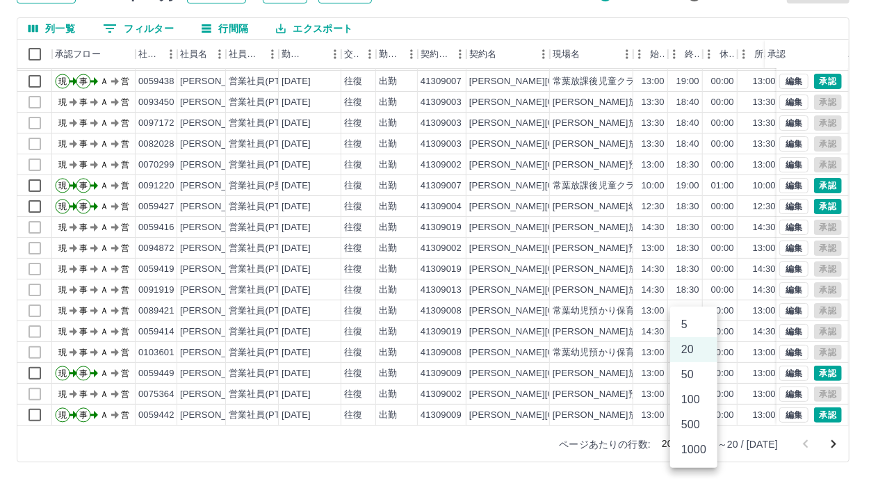
click at [703, 446] on body "SDH勤怠 [PERSON_NAME] 勤務実績承認 前月 [DATE] 次月 今月 月選択 承認モード 削除モード 一括承認 列一覧 フィルター 行間隔 エ…" at bounding box center [439, 186] width 878 height 588
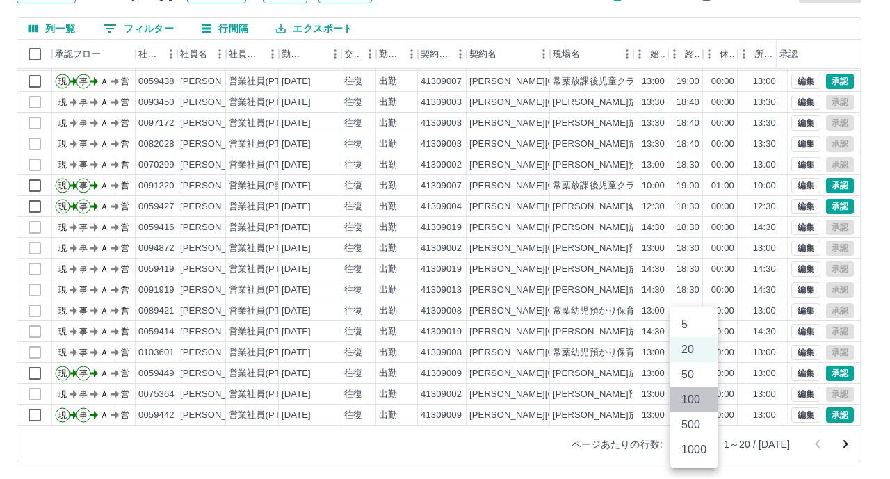
click at [695, 405] on li "100" at bounding box center [693, 399] width 47 height 25
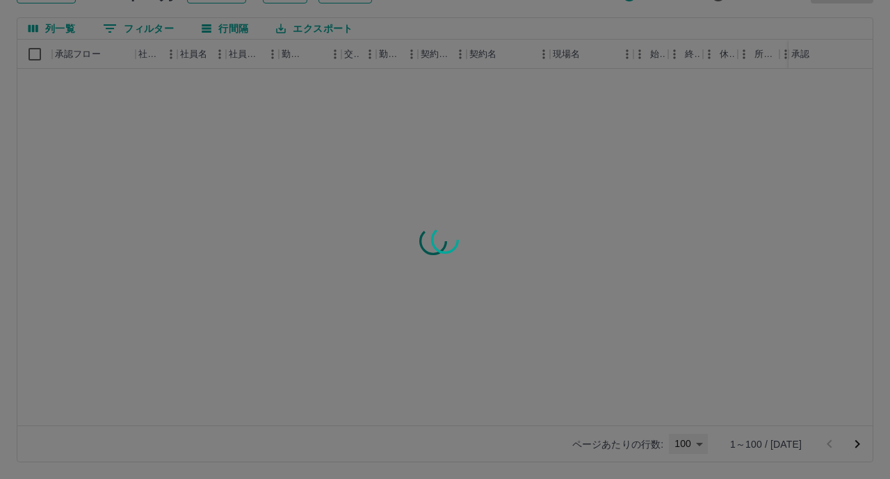
type input "***"
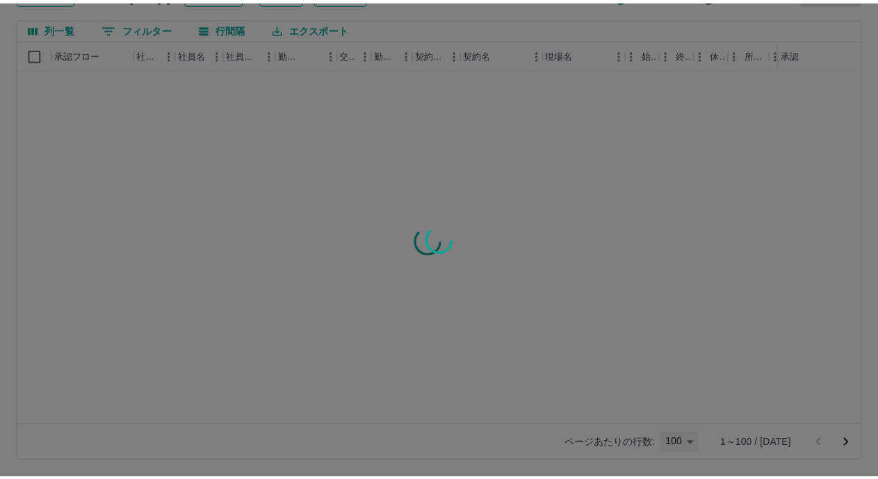
scroll to position [0, 0]
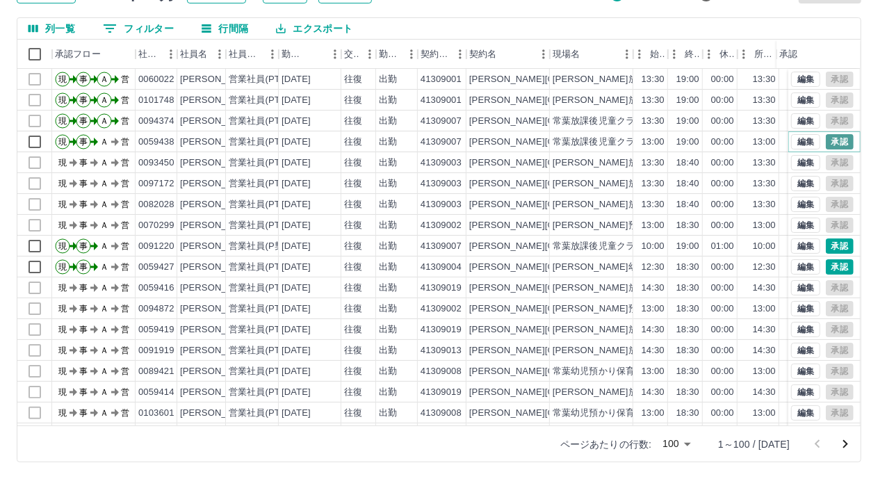
click at [828, 140] on button "承認" at bounding box center [840, 141] width 28 height 15
click at [837, 241] on button "承認" at bounding box center [840, 246] width 28 height 15
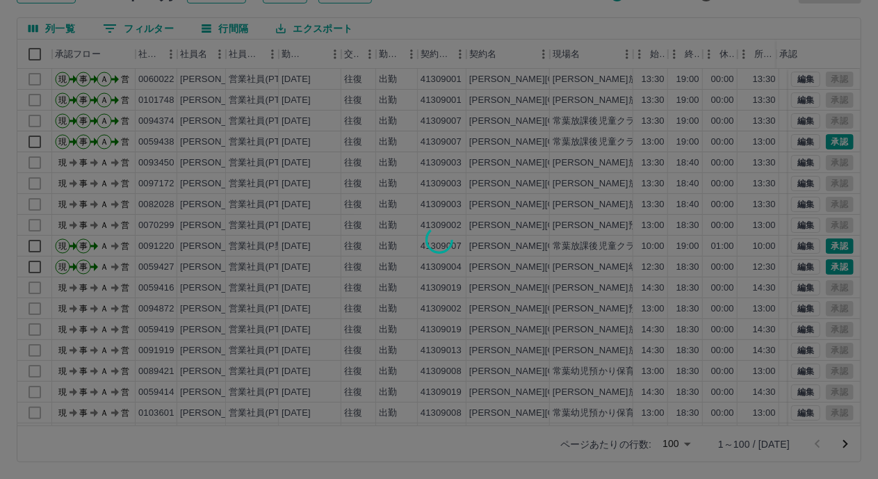
click at [830, 264] on div at bounding box center [439, 239] width 878 height 479
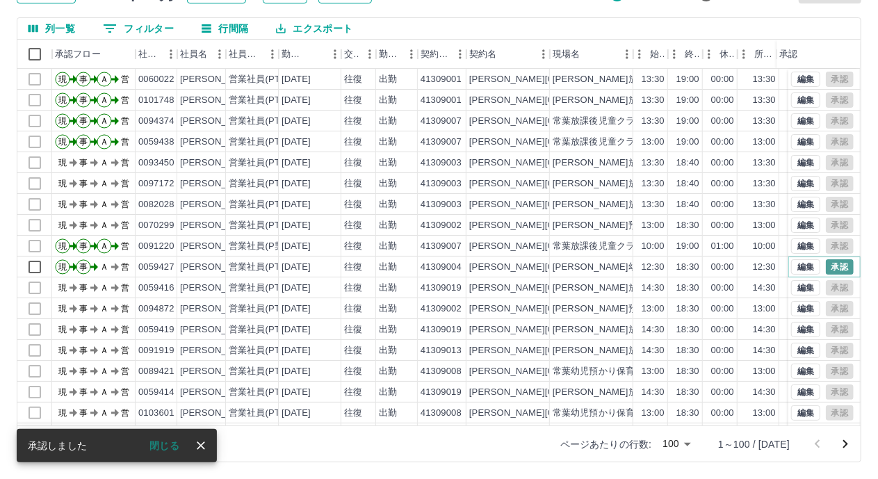
click at [829, 268] on button "承認" at bounding box center [840, 266] width 28 height 15
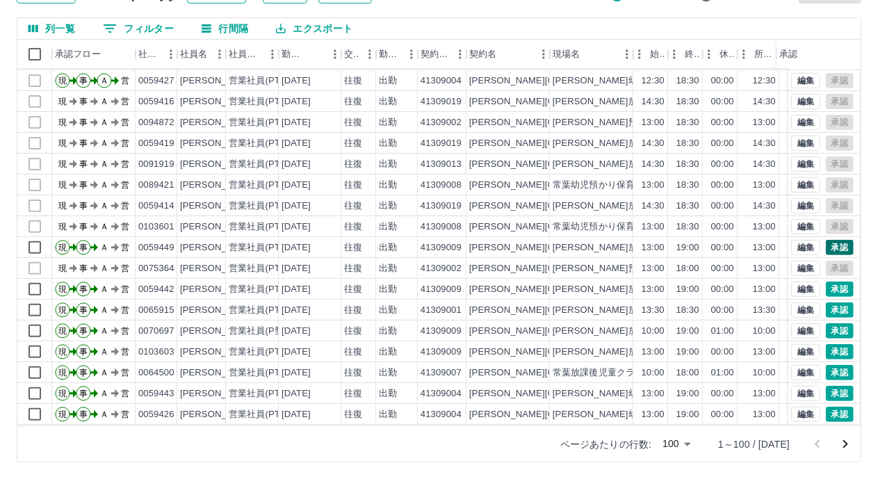
scroll to position [209, 0]
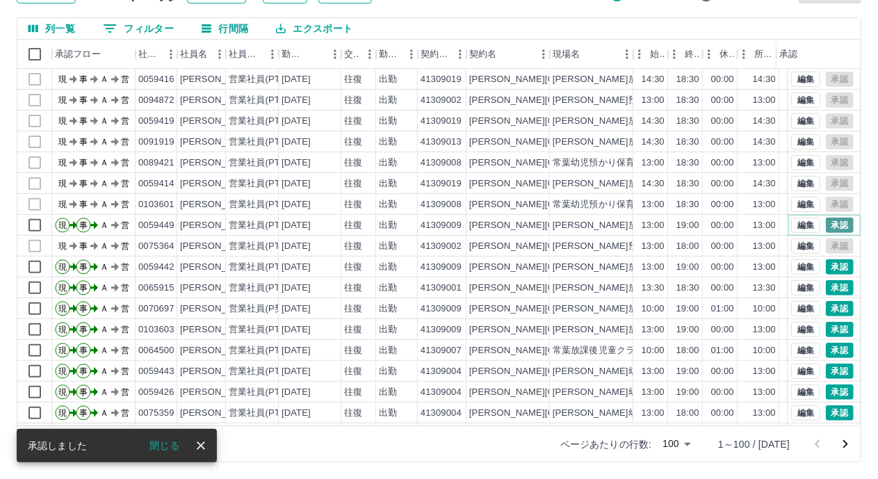
click at [828, 223] on button "承認" at bounding box center [840, 225] width 28 height 15
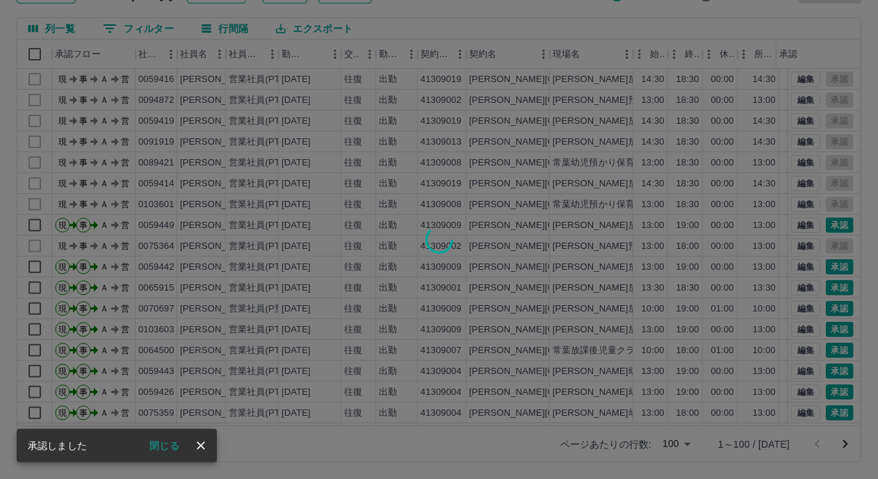
click at [832, 272] on div at bounding box center [439, 239] width 878 height 479
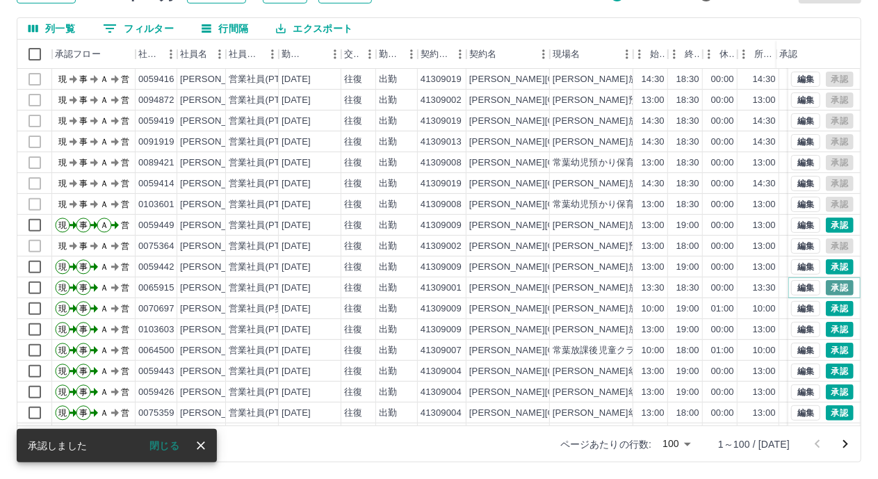
click at [826, 285] on button "承認" at bounding box center [840, 287] width 28 height 15
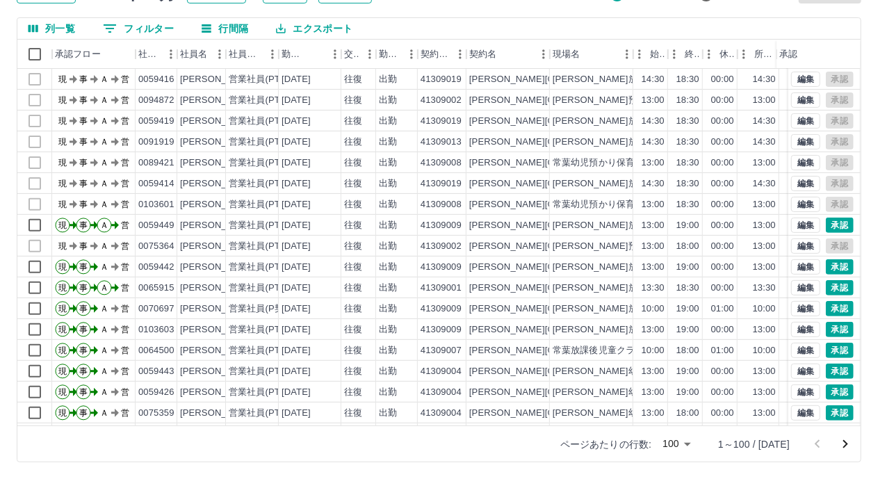
click at [826, 305] on div at bounding box center [439, 239] width 878 height 479
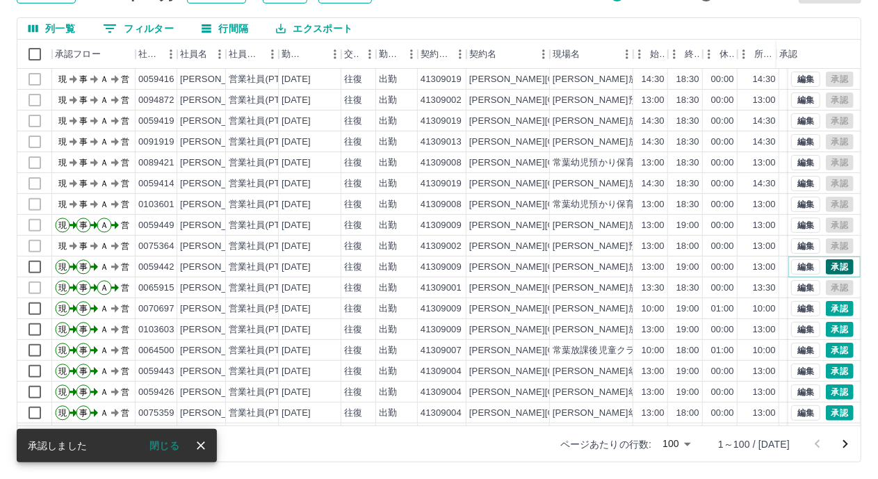
click at [826, 264] on button "承認" at bounding box center [840, 266] width 28 height 15
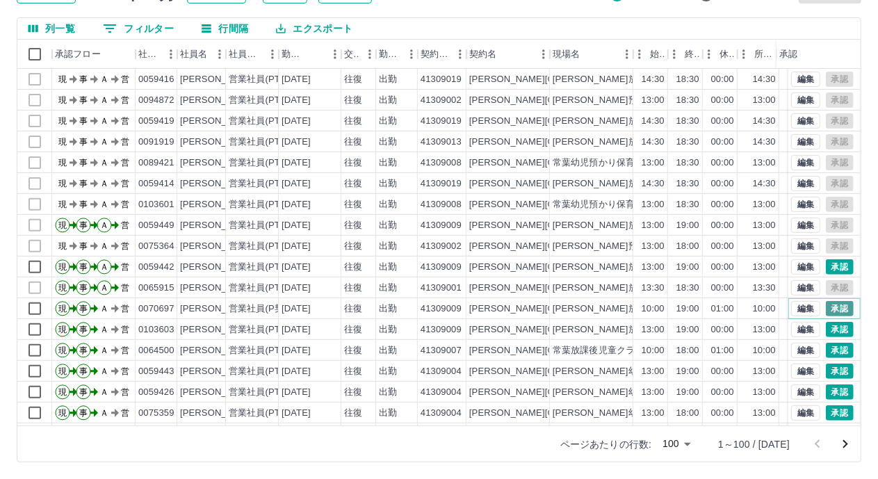
click at [826, 310] on button "承認" at bounding box center [840, 308] width 28 height 15
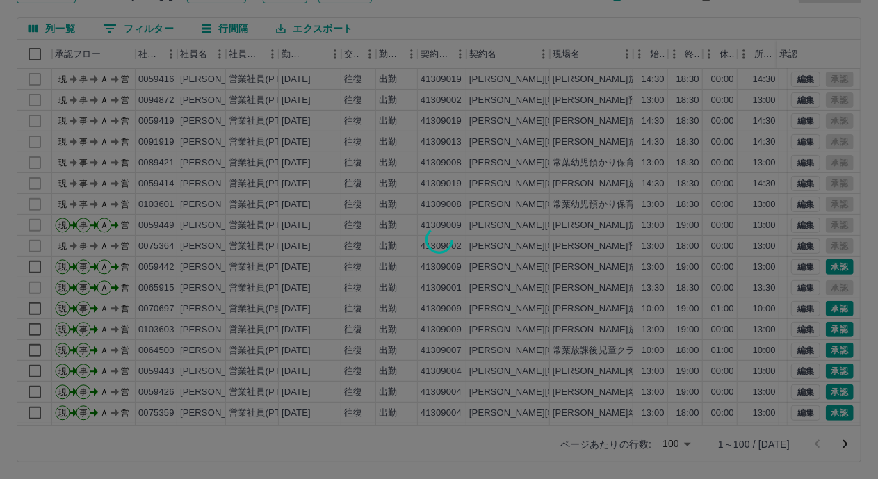
click at [827, 326] on div at bounding box center [439, 239] width 878 height 479
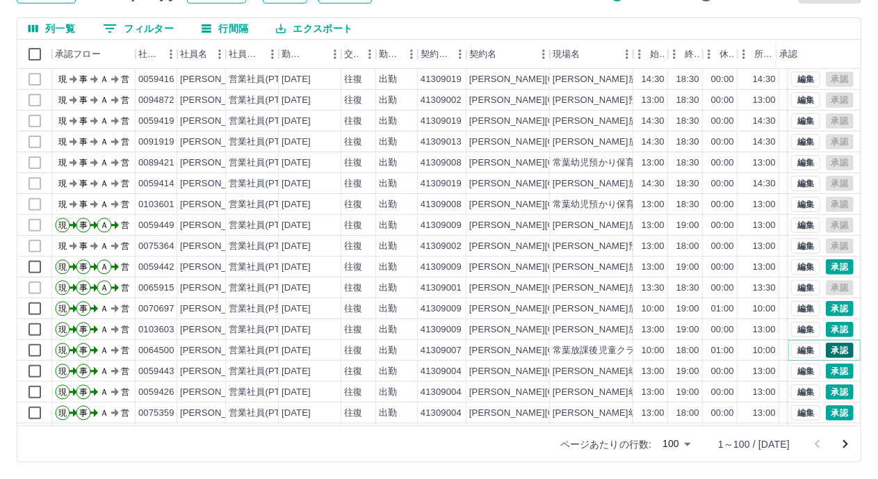
click at [826, 351] on button "承認" at bounding box center [840, 350] width 28 height 15
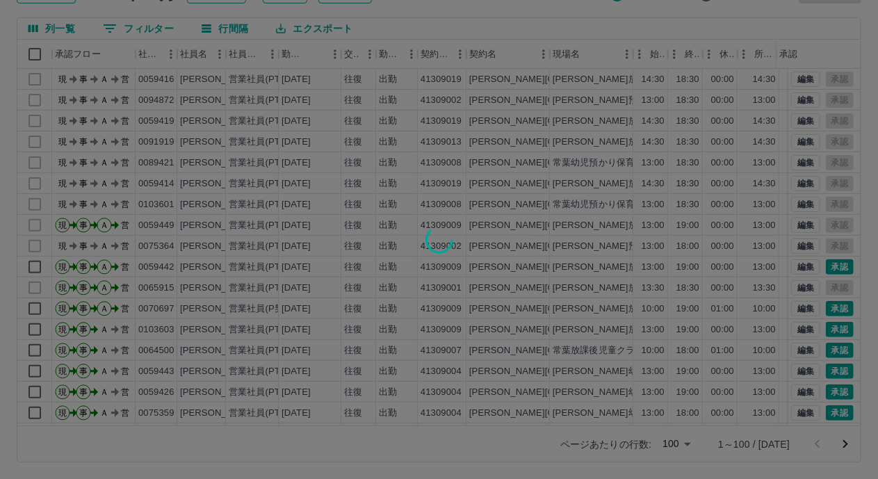
click at [824, 366] on div at bounding box center [439, 239] width 878 height 479
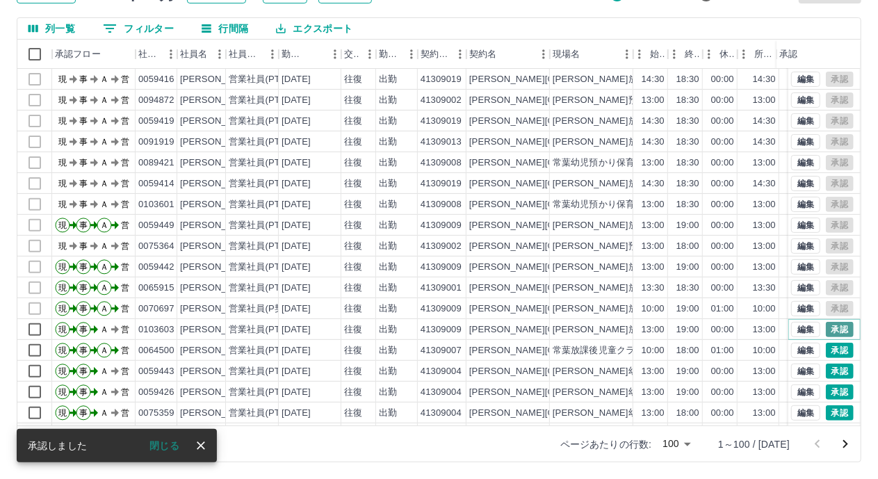
click at [826, 328] on button "承認" at bounding box center [840, 329] width 28 height 15
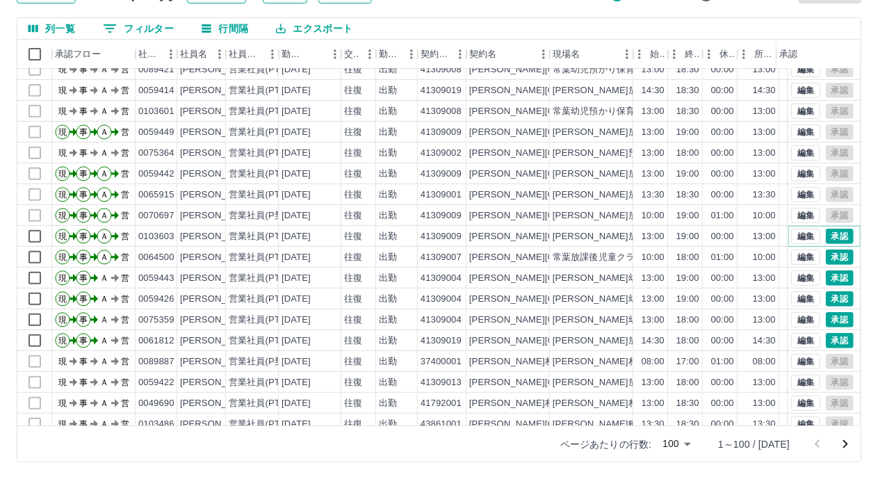
scroll to position [348, 0]
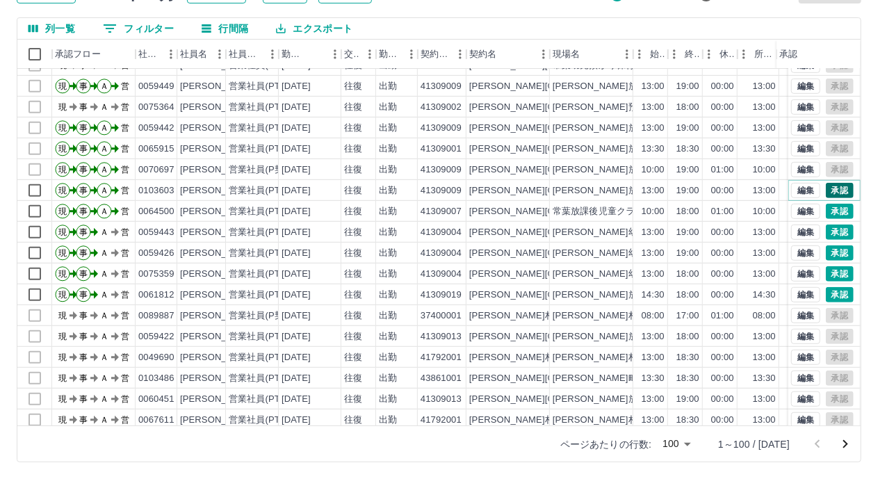
click at [829, 193] on button "承認" at bounding box center [840, 190] width 28 height 15
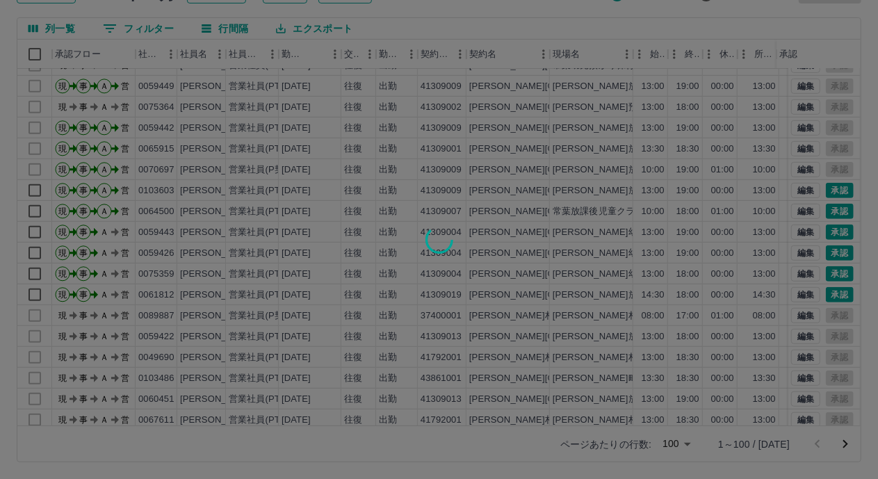
click at [826, 215] on div at bounding box center [439, 239] width 878 height 479
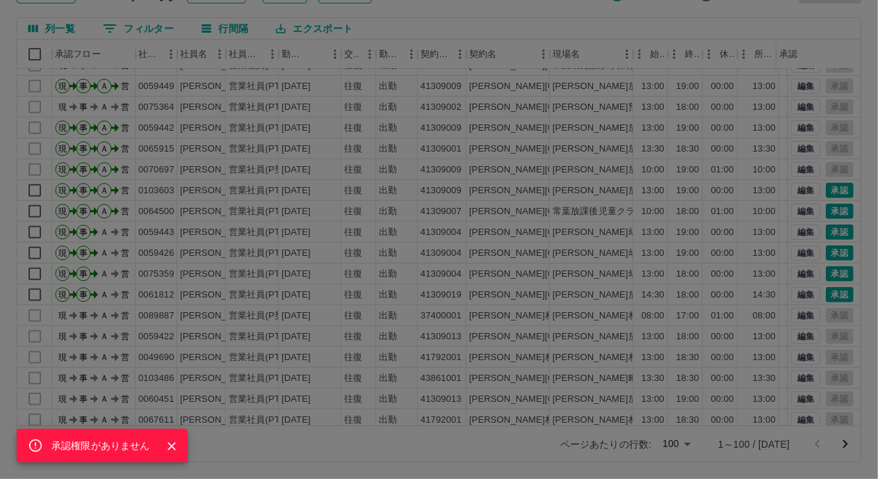
click at [826, 226] on div "承認権限がありません" at bounding box center [439, 239] width 878 height 479
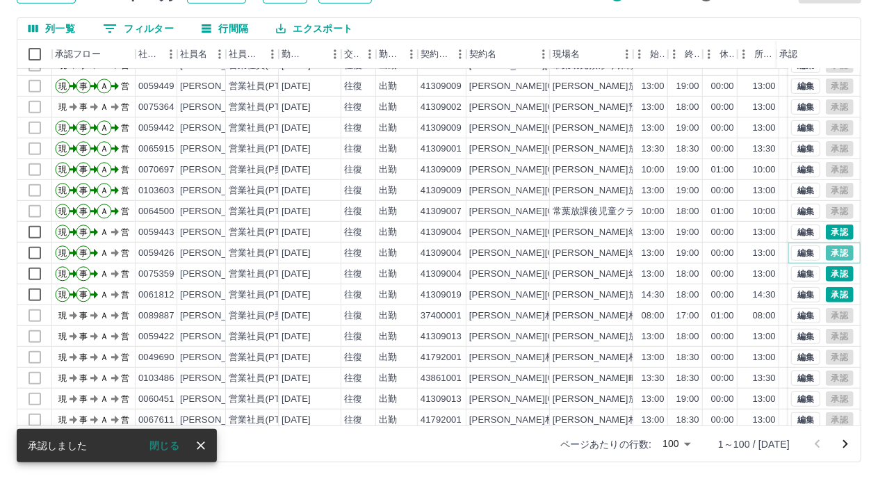
click at [826, 251] on button "承認" at bounding box center [840, 253] width 28 height 15
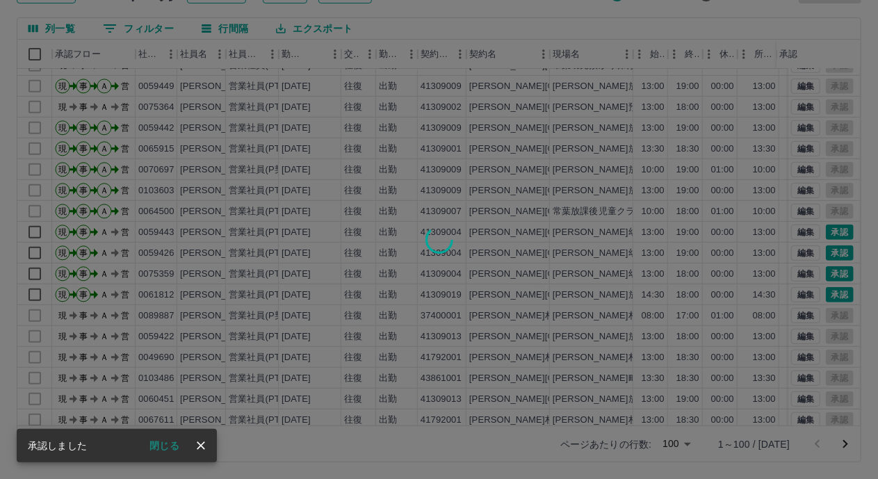
click at [826, 271] on div at bounding box center [439, 239] width 878 height 479
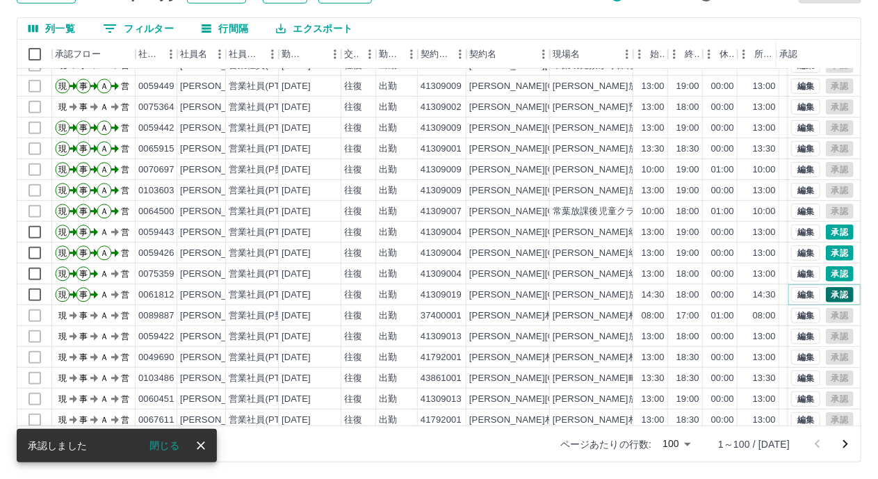
click at [827, 291] on button "承認" at bounding box center [840, 294] width 28 height 15
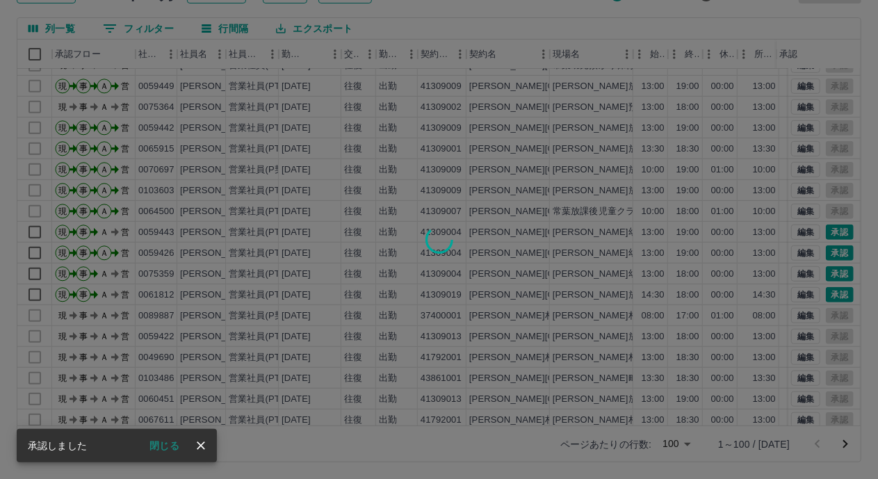
click at [823, 271] on div at bounding box center [439, 239] width 878 height 479
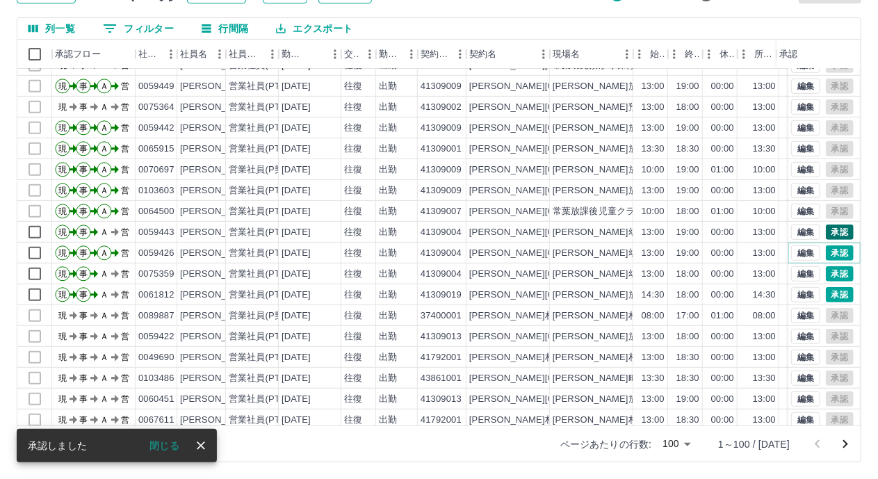
click at [826, 255] on button "承認" at bounding box center [840, 253] width 28 height 15
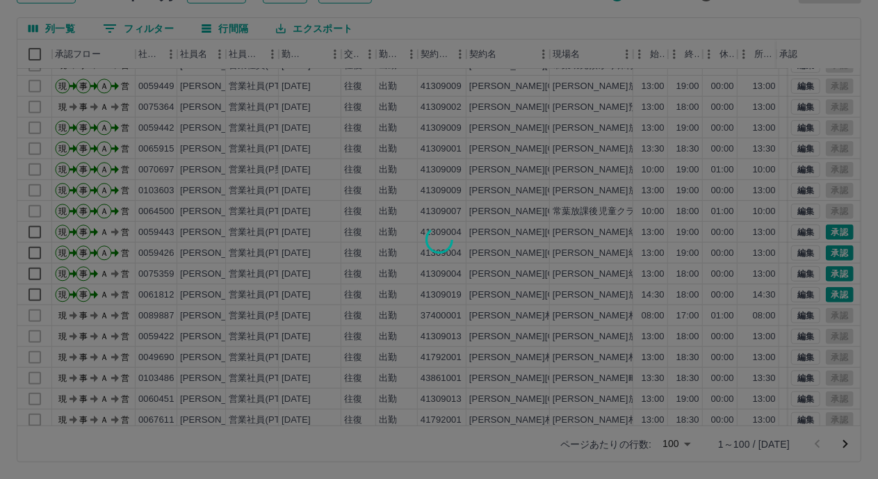
click at [828, 230] on div at bounding box center [439, 239] width 878 height 479
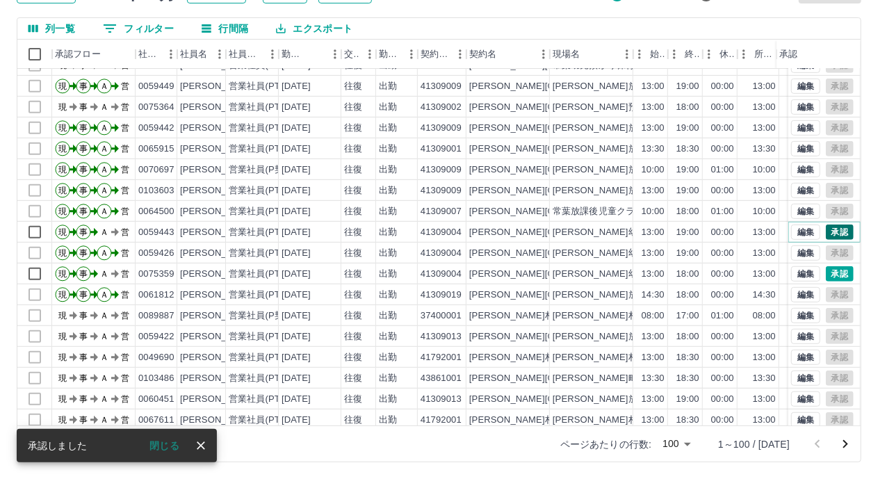
click at [835, 230] on button "承認" at bounding box center [840, 232] width 28 height 15
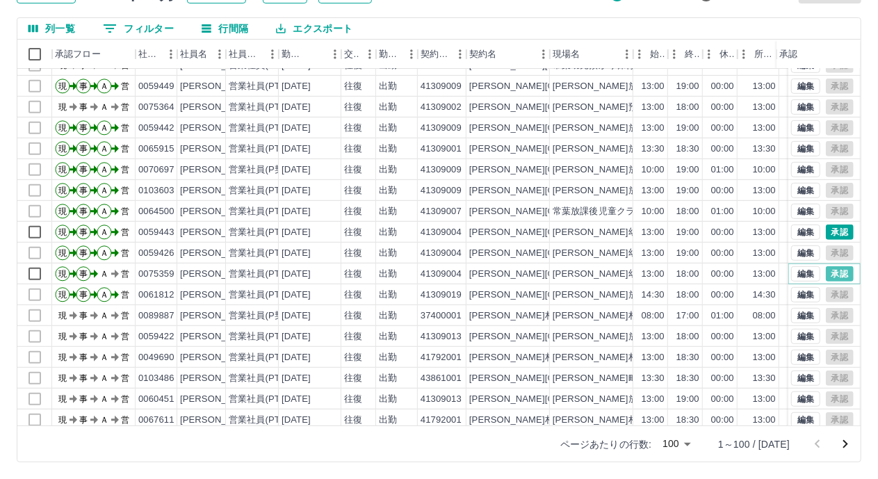
click at [826, 276] on button "承認" at bounding box center [840, 273] width 28 height 15
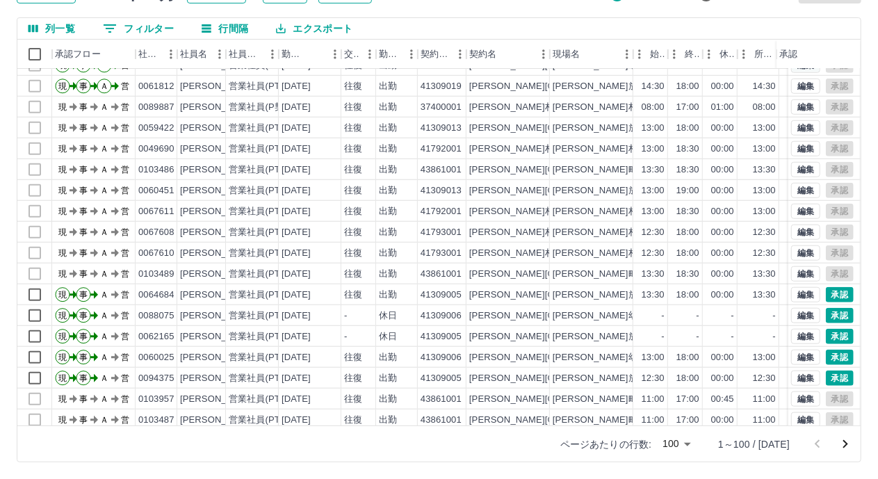
scroll to position [626, 0]
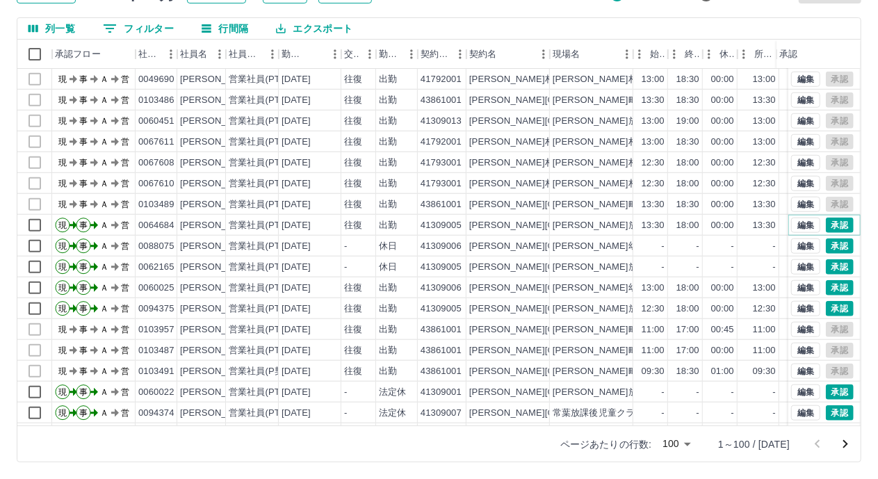
drag, startPoint x: 826, startPoint y: 223, endPoint x: 826, endPoint y: 246, distance: 23.0
click at [826, 223] on button "承認" at bounding box center [840, 225] width 28 height 15
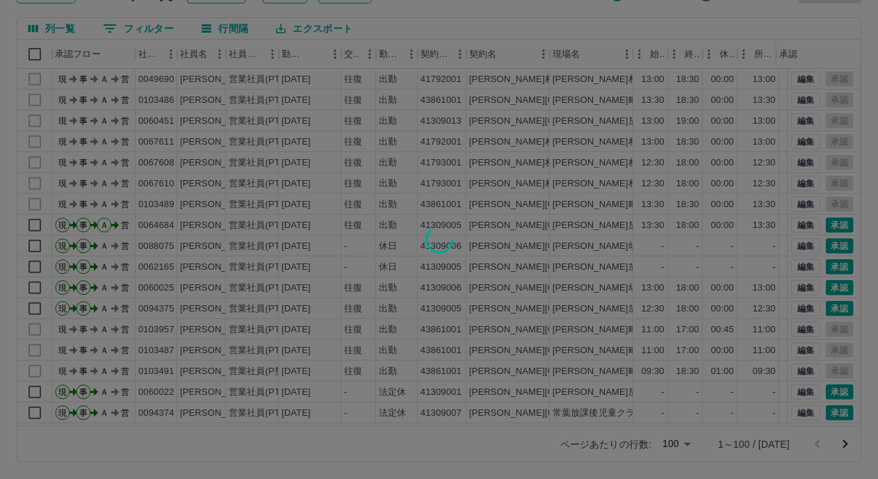
click at [826, 246] on div at bounding box center [439, 239] width 878 height 479
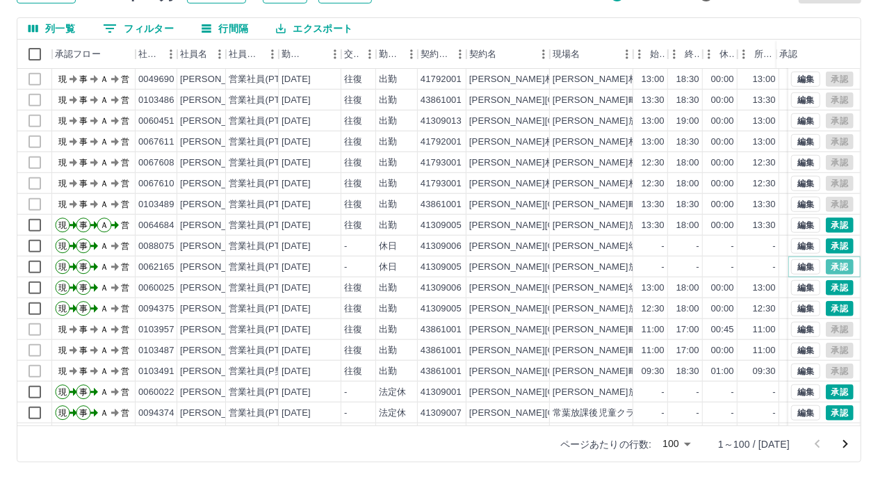
click at [826, 266] on button "承認" at bounding box center [840, 266] width 28 height 15
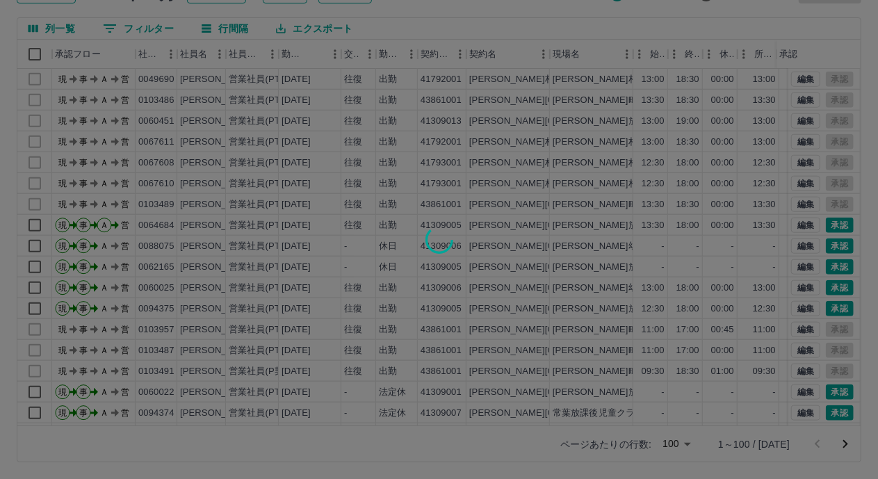
click at [826, 284] on div at bounding box center [439, 239] width 878 height 479
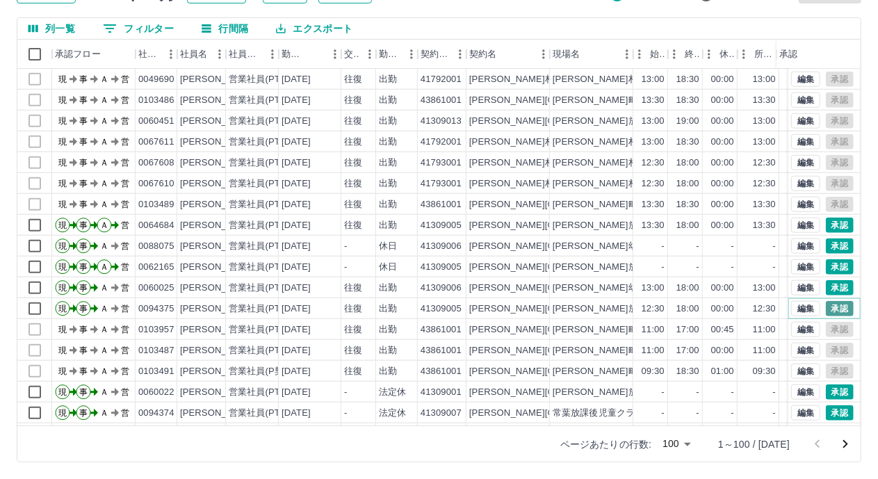
click at [828, 305] on button "承認" at bounding box center [840, 308] width 28 height 15
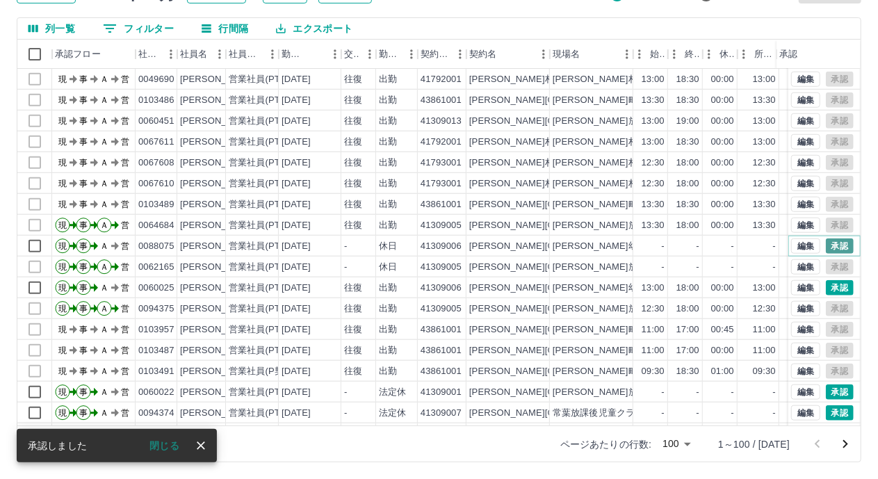
click at [826, 248] on button "承認" at bounding box center [840, 246] width 28 height 15
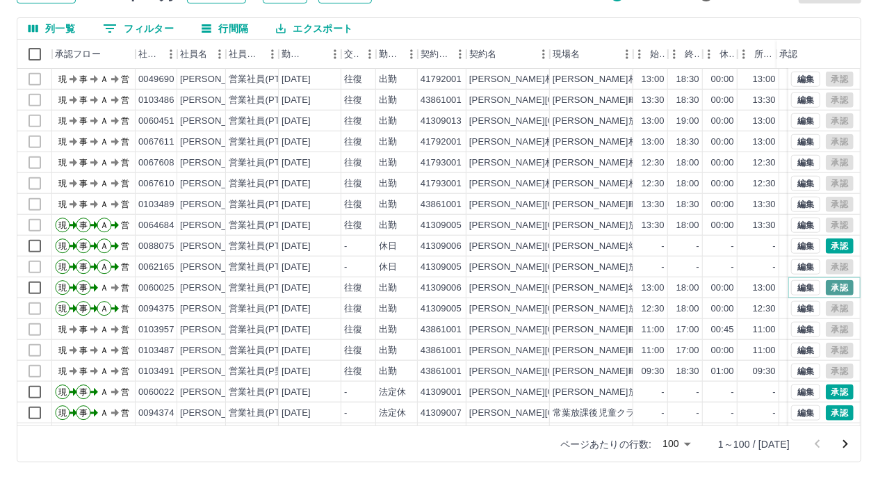
click at [830, 284] on button "承認" at bounding box center [840, 287] width 28 height 15
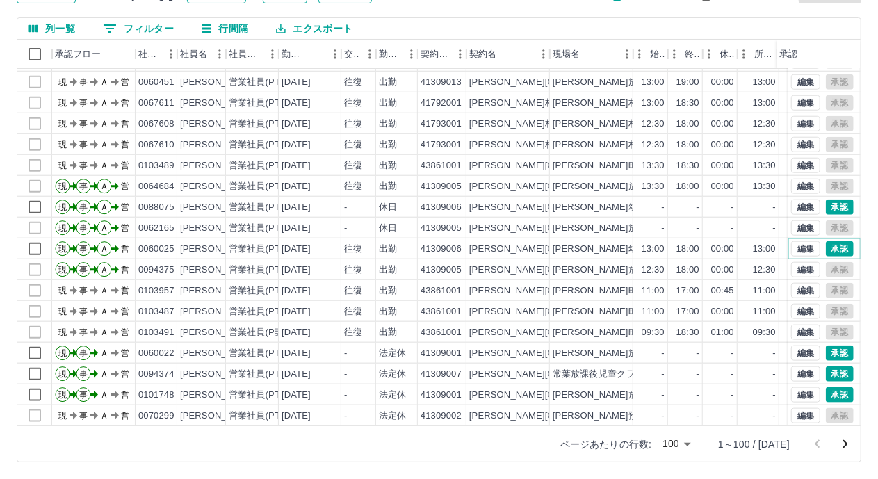
scroll to position [765, 0]
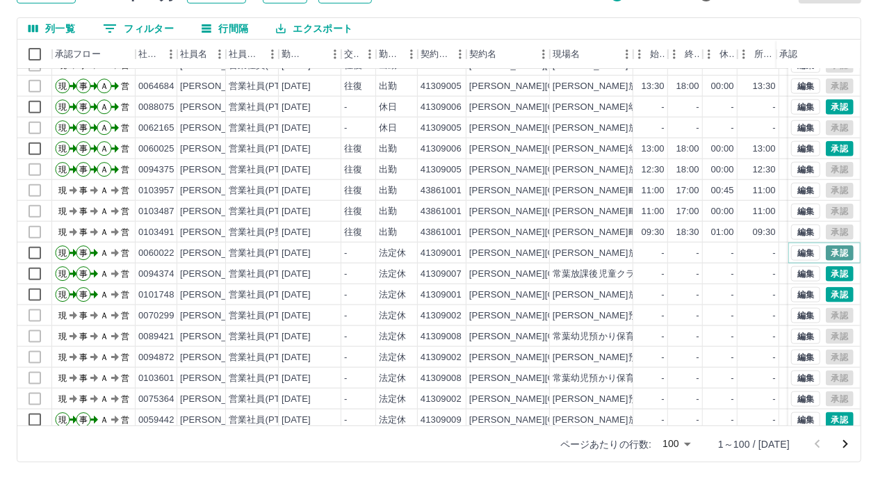
click at [826, 250] on button "承認" at bounding box center [840, 253] width 28 height 15
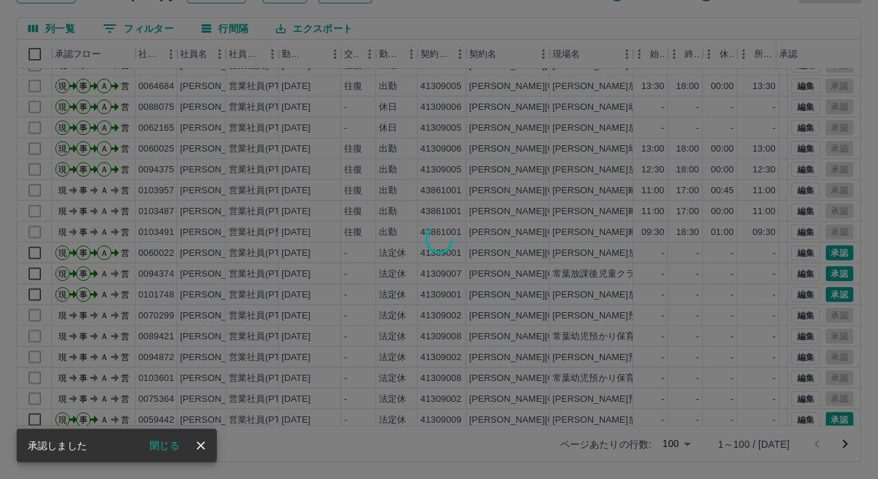
click at [824, 276] on div at bounding box center [439, 239] width 878 height 479
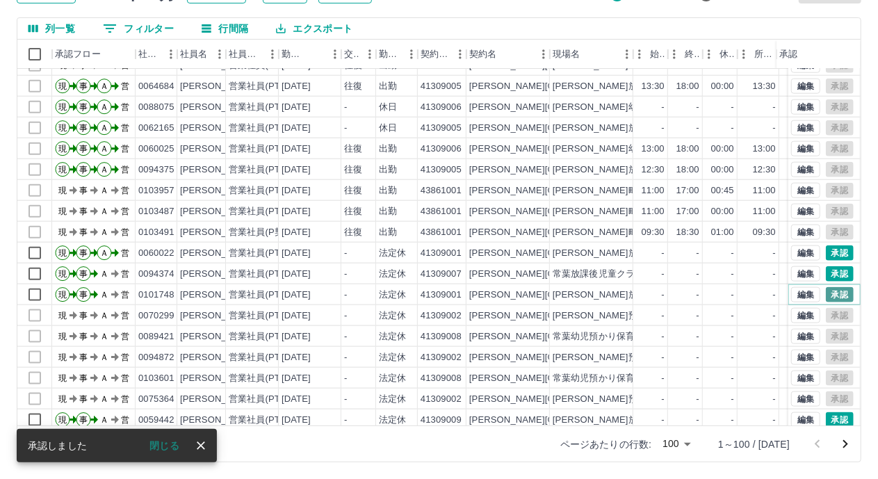
click at [826, 290] on button "承認" at bounding box center [840, 294] width 28 height 15
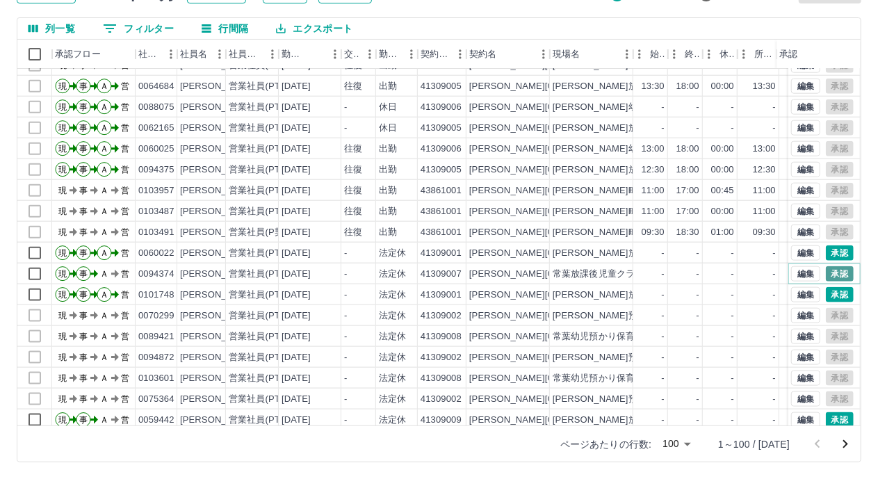
click at [826, 271] on button "承認" at bounding box center [840, 273] width 28 height 15
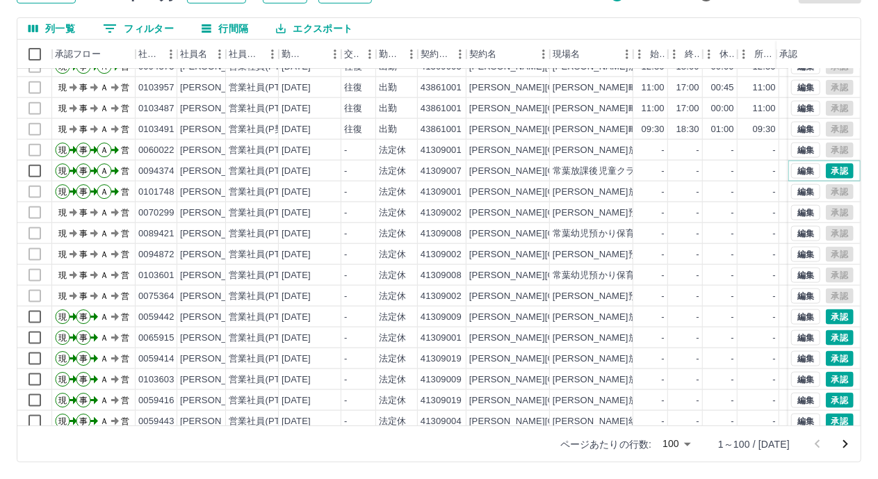
scroll to position [974, 0]
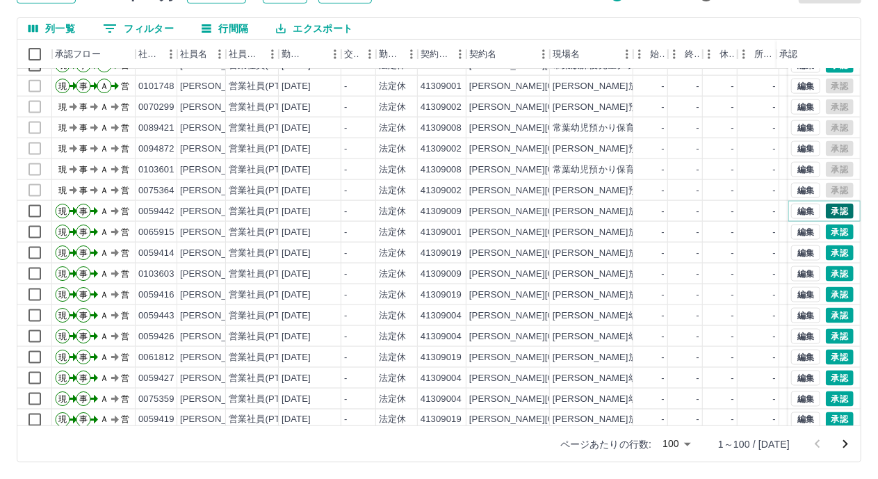
click at [832, 213] on button "承認" at bounding box center [840, 211] width 28 height 15
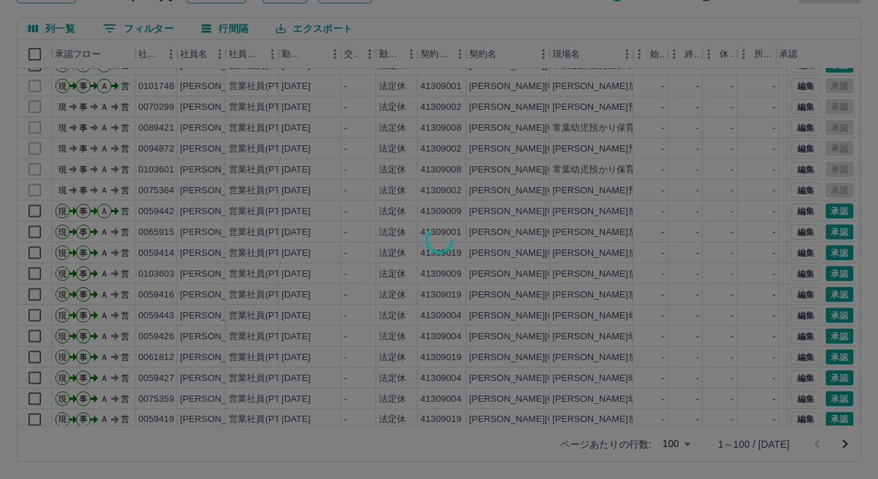
click at [832, 233] on div at bounding box center [439, 239] width 878 height 479
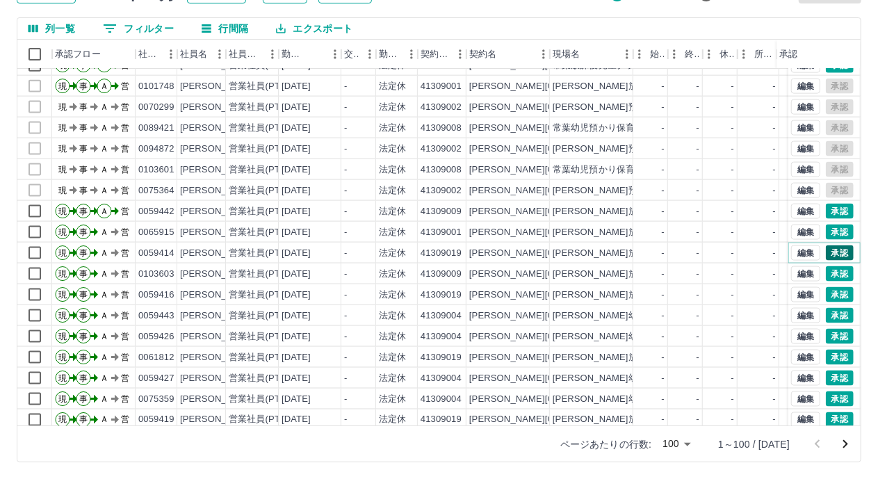
click at [830, 255] on button "承認" at bounding box center [840, 253] width 28 height 15
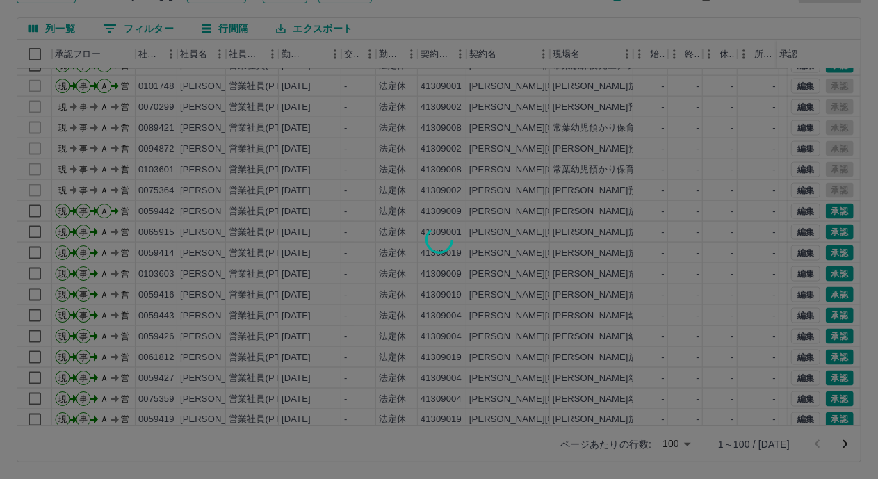
click at [828, 273] on div at bounding box center [439, 239] width 878 height 479
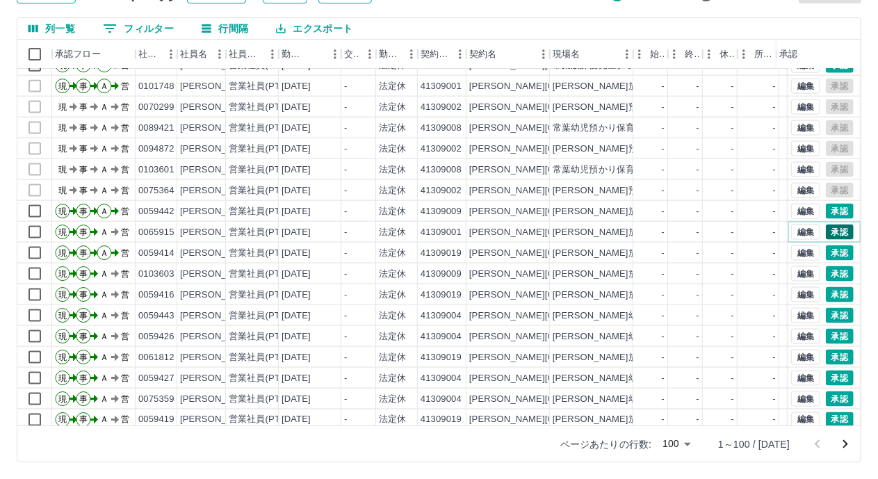
click at [826, 237] on button "承認" at bounding box center [840, 232] width 28 height 15
click at [833, 268] on button "承認" at bounding box center [840, 273] width 28 height 15
click at [828, 298] on button "承認" at bounding box center [840, 294] width 28 height 15
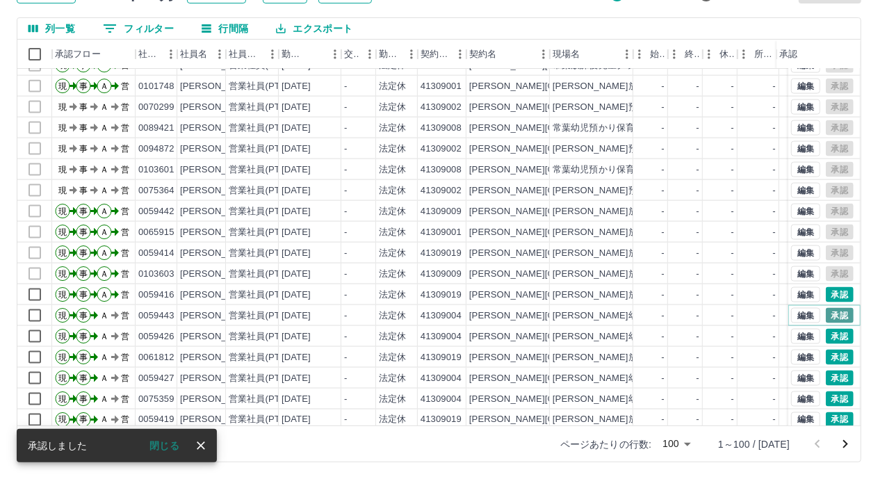
click at [830, 315] on button "承認" at bounding box center [840, 315] width 28 height 15
click at [828, 331] on button "承認" at bounding box center [840, 336] width 28 height 15
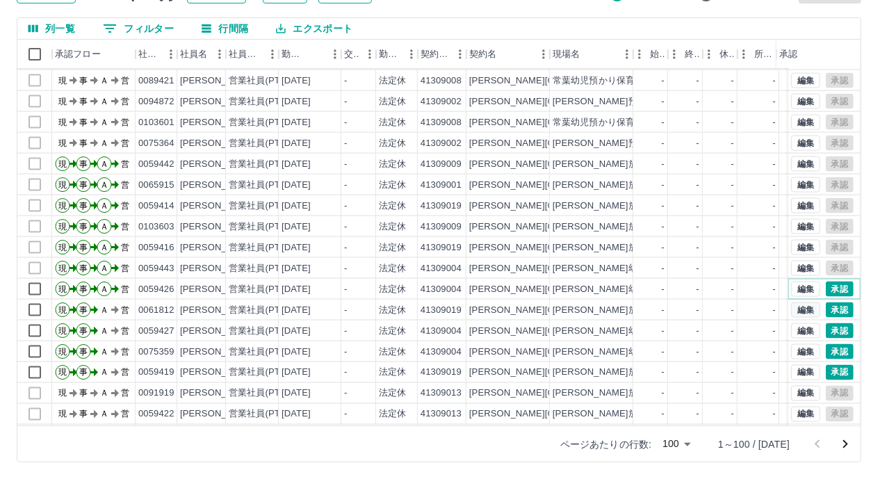
scroll to position [1043, 0]
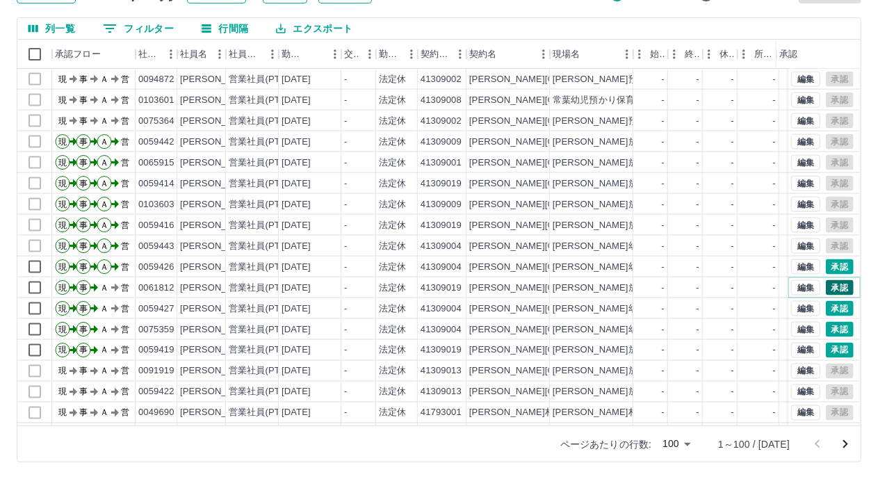
click at [826, 286] on button "承認" at bounding box center [840, 287] width 28 height 15
click at [833, 312] on button "承認" at bounding box center [840, 308] width 28 height 15
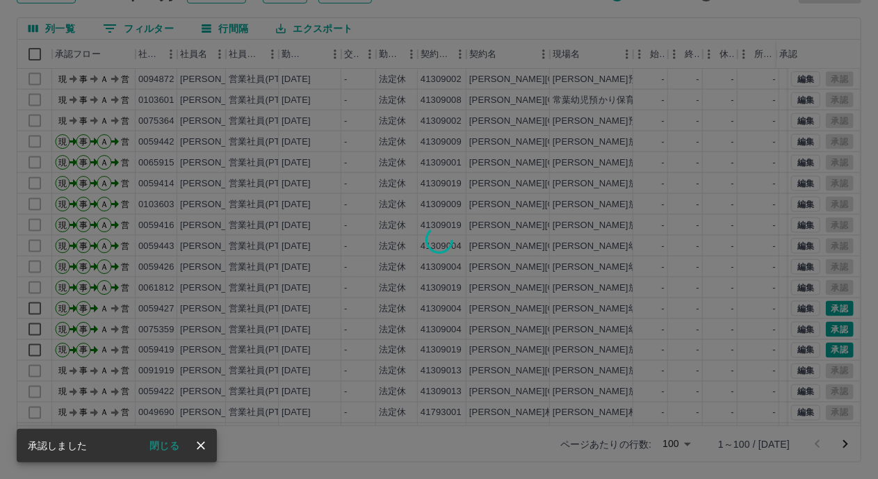
click at [830, 337] on div at bounding box center [439, 239] width 878 height 479
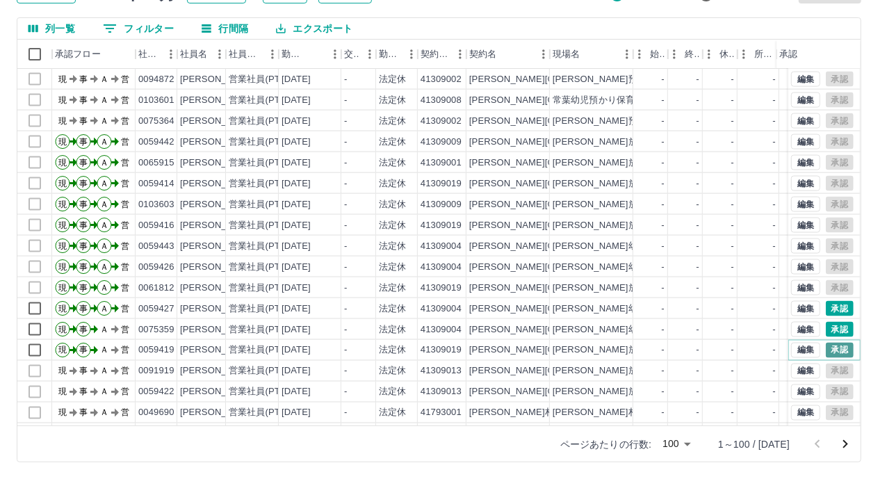
click at [827, 346] on button "承認" at bounding box center [840, 350] width 28 height 15
click at [828, 325] on button "承認" at bounding box center [840, 329] width 28 height 15
click at [826, 328] on button "承認" at bounding box center [840, 329] width 28 height 15
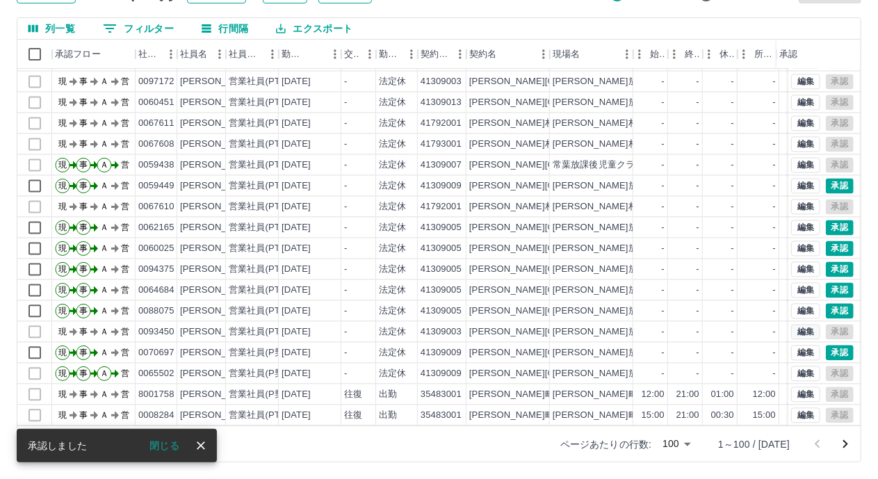
scroll to position [1461, 0]
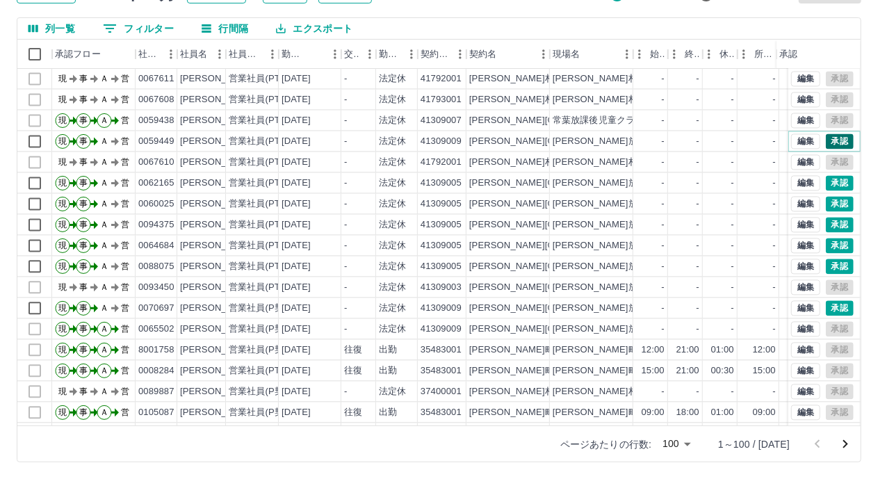
click at [829, 144] on button "承認" at bounding box center [840, 141] width 28 height 15
click at [831, 184] on button "承認" at bounding box center [840, 183] width 28 height 15
click at [826, 202] on button "承認" at bounding box center [840, 204] width 28 height 15
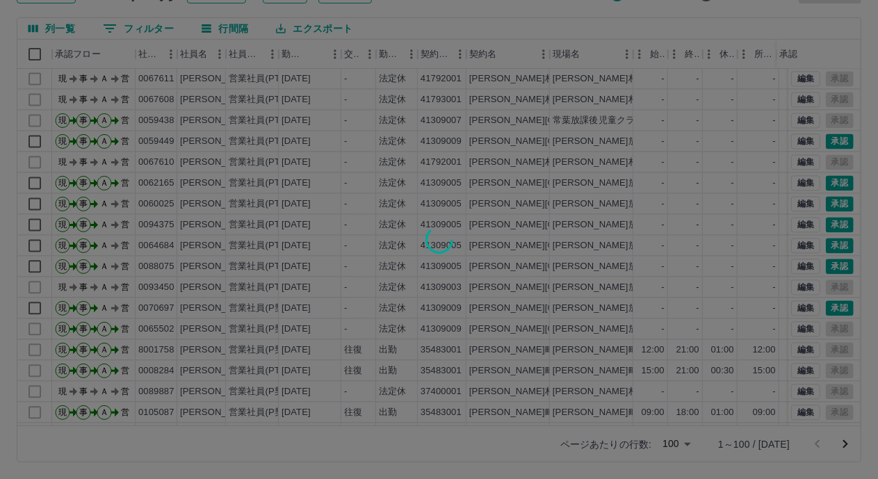
click at [830, 227] on div at bounding box center [439, 239] width 878 height 479
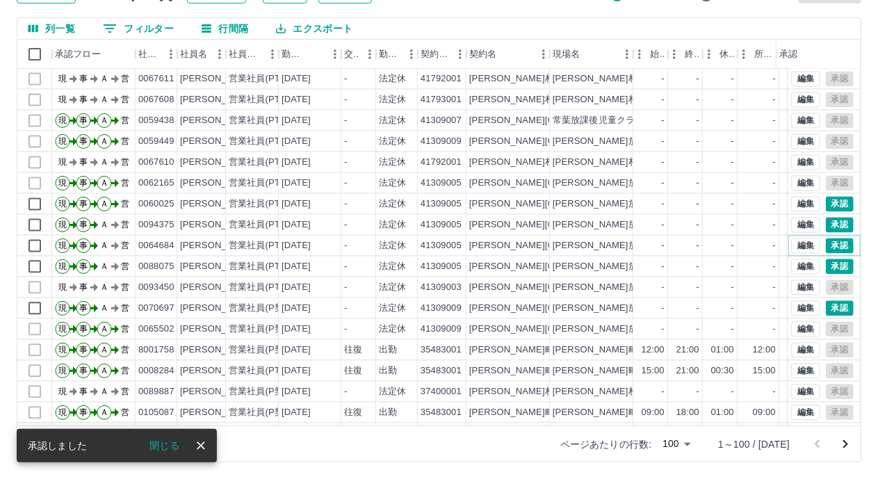
click at [830, 243] on button "承認" at bounding box center [840, 246] width 28 height 15
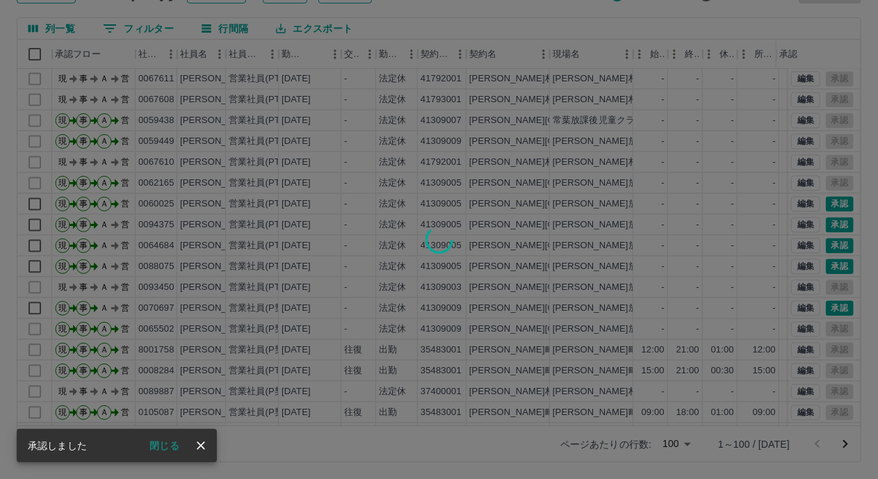
click at [828, 264] on div at bounding box center [439, 239] width 878 height 479
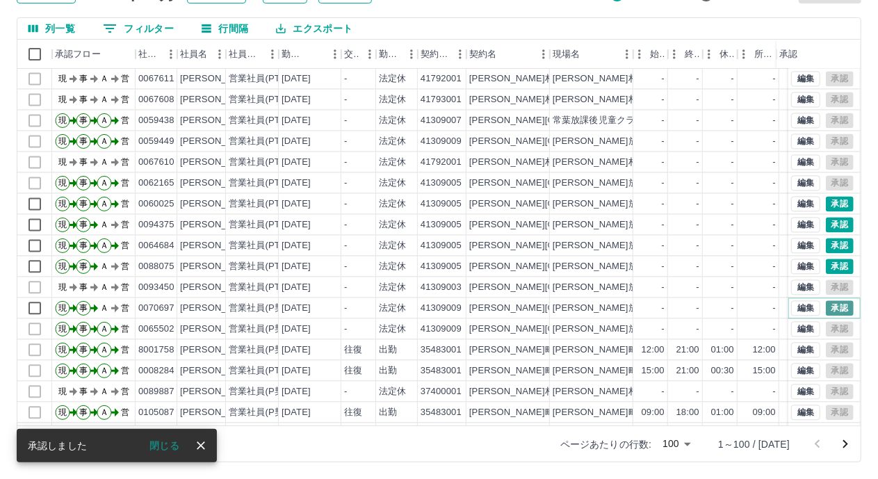
click at [828, 305] on button "承認" at bounding box center [840, 308] width 28 height 15
click at [826, 222] on button "承認" at bounding box center [840, 225] width 28 height 15
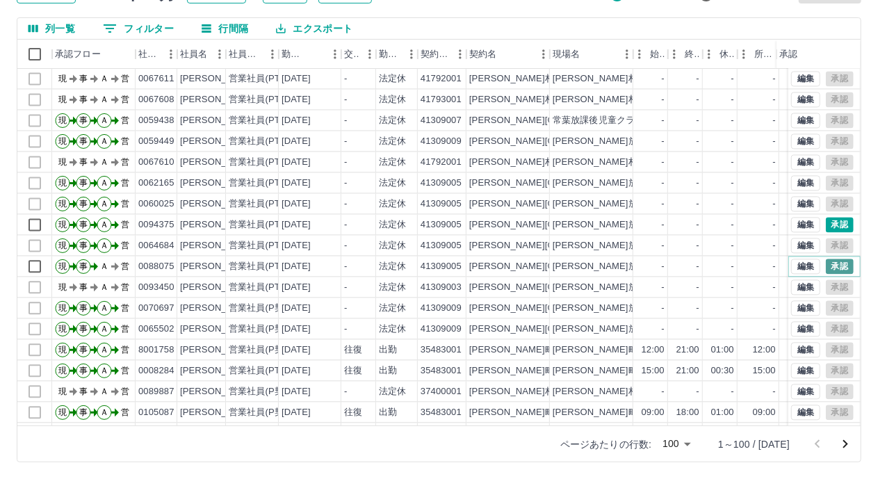
click at [832, 271] on button "承認" at bounding box center [840, 266] width 28 height 15
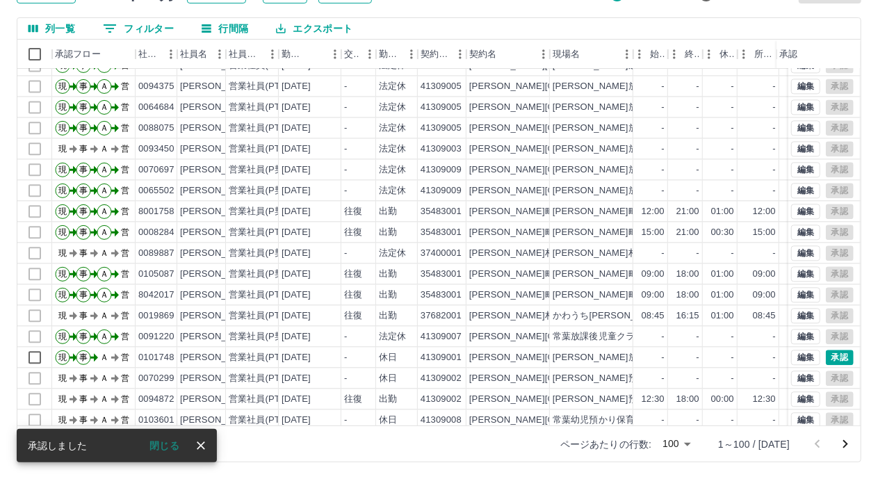
scroll to position [1739, 0]
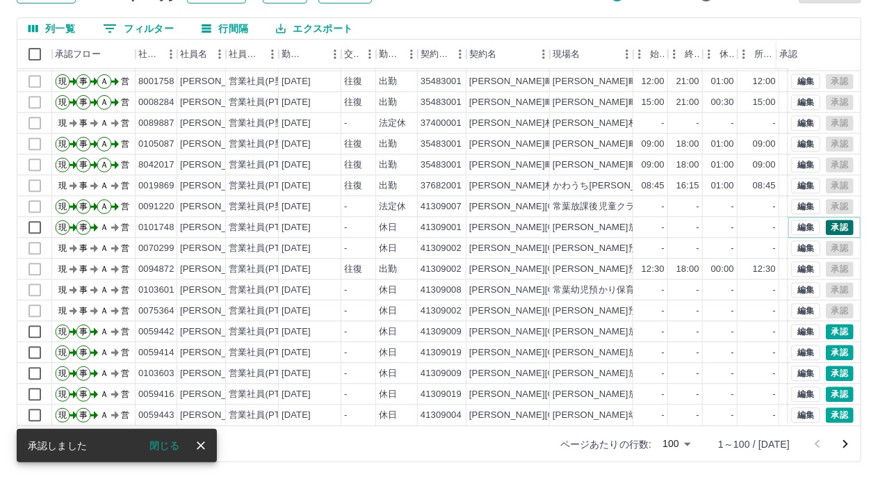
click at [834, 220] on button "承認" at bounding box center [840, 227] width 28 height 15
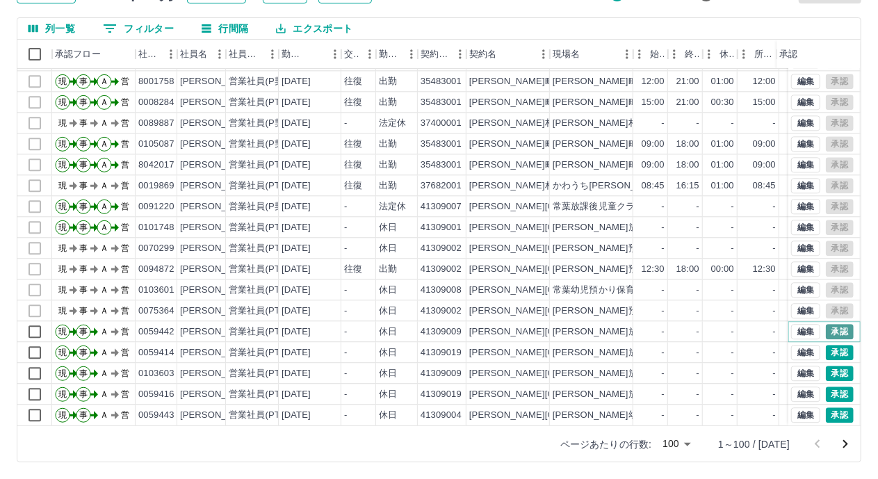
click at [828, 324] on button "承認" at bounding box center [840, 331] width 28 height 15
click at [828, 345] on button "承認" at bounding box center [840, 352] width 28 height 15
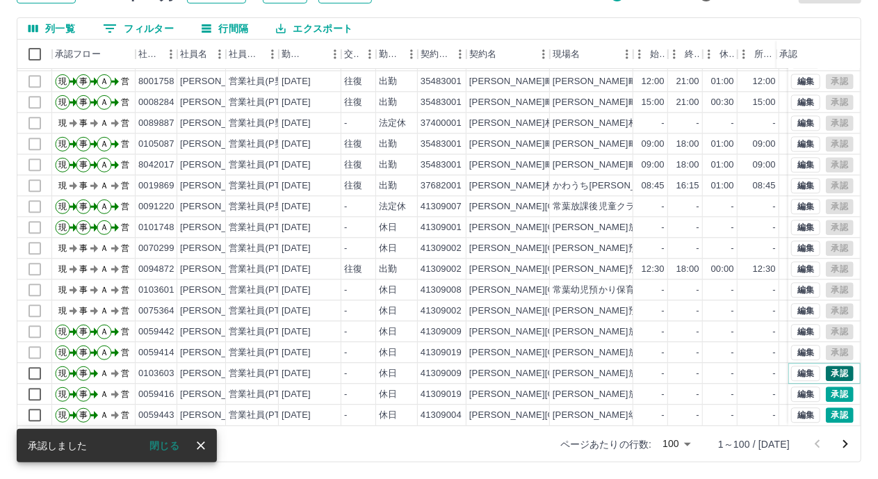
click at [828, 366] on button "承認" at bounding box center [840, 373] width 28 height 15
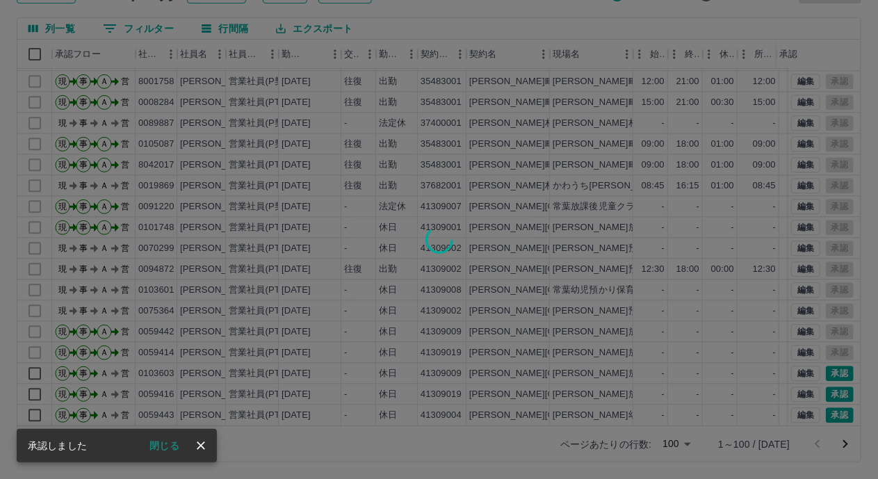
click at [830, 380] on div at bounding box center [439, 239] width 878 height 479
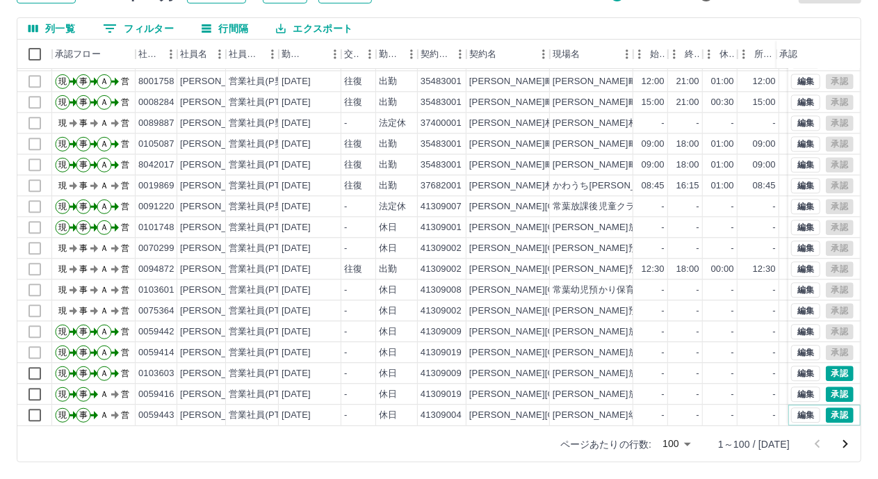
click at [832, 408] on button "承認" at bounding box center [840, 415] width 28 height 15
click at [830, 387] on button "承認" at bounding box center [840, 394] width 28 height 15
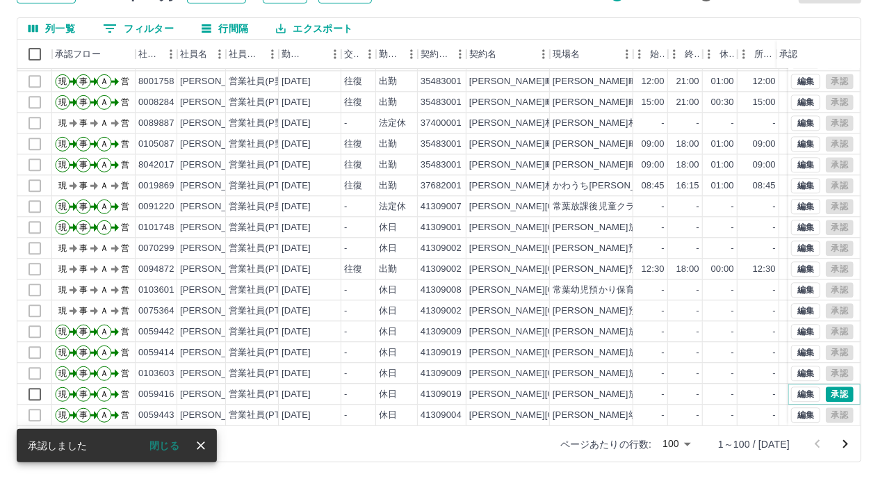
scroll to position [1741, 0]
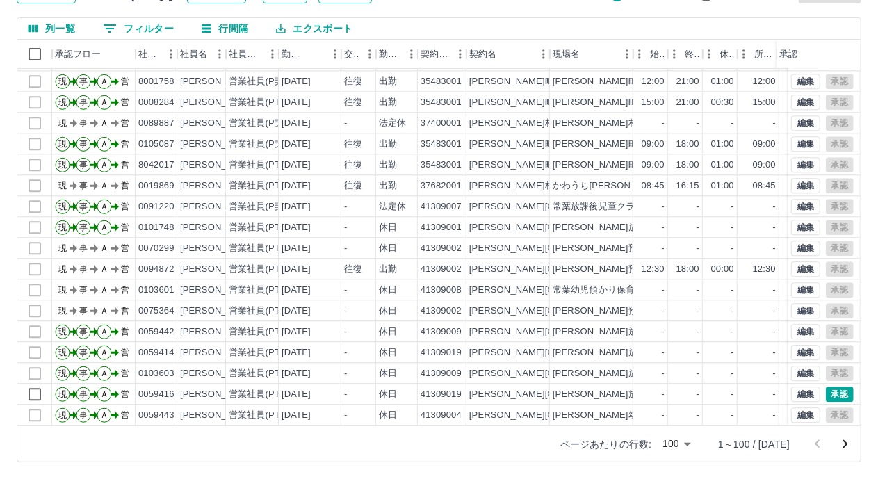
click at [839, 444] on icon "次のページへ" at bounding box center [845, 444] width 17 height 17
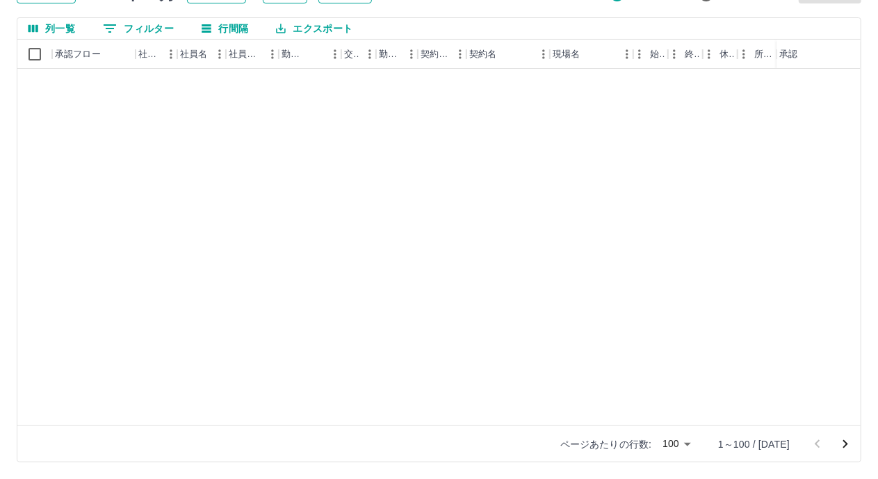
scroll to position [0, 0]
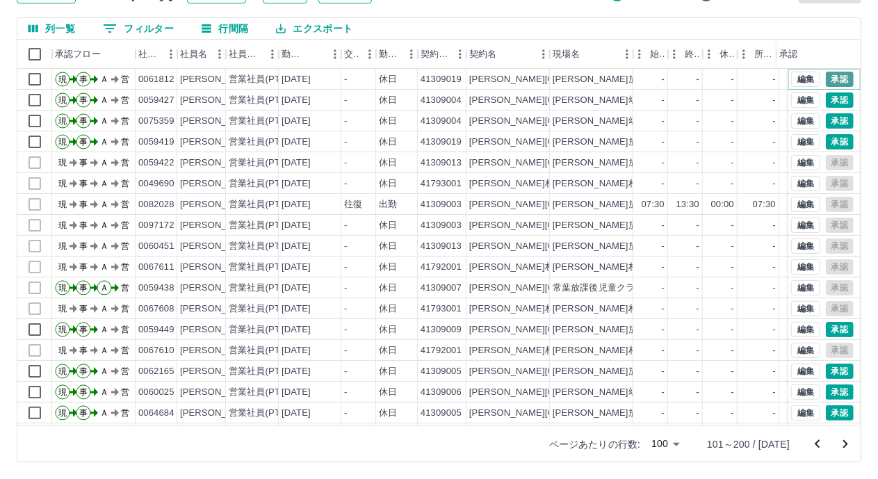
click at [828, 77] on button "承認" at bounding box center [840, 79] width 28 height 15
click at [822, 105] on div at bounding box center [439, 239] width 878 height 479
click at [830, 124] on button "承認" at bounding box center [840, 120] width 28 height 15
click at [829, 141] on button "承認" at bounding box center [840, 141] width 28 height 15
click at [826, 102] on button "承認" at bounding box center [840, 99] width 28 height 15
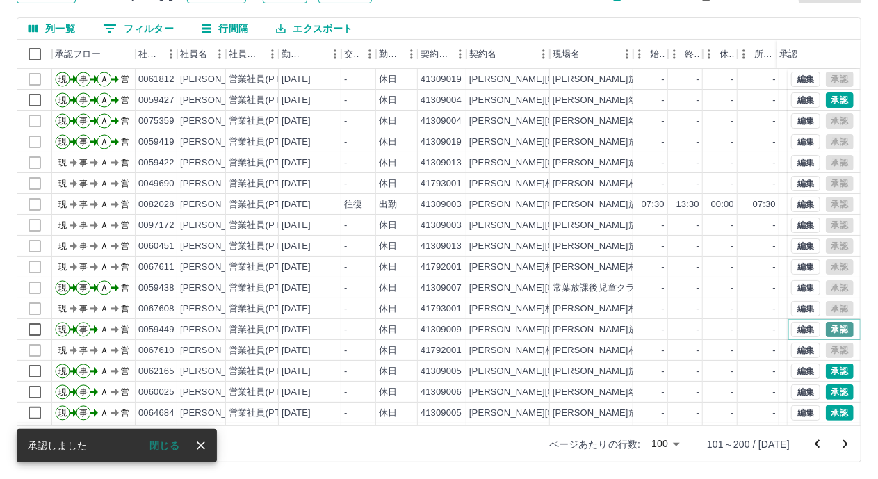
click at [826, 330] on button "承認" at bounding box center [840, 329] width 28 height 15
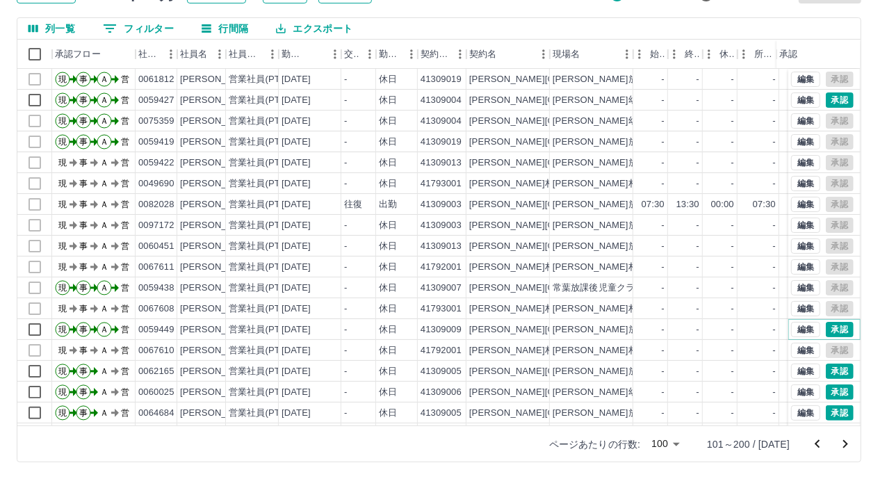
scroll to position [209, 0]
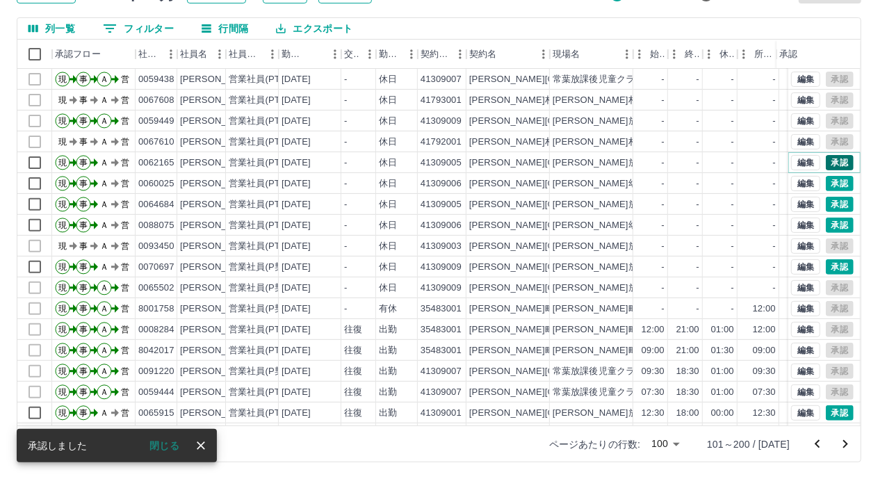
click at [828, 160] on button "承認" at bounding box center [840, 162] width 28 height 15
click at [828, 182] on div at bounding box center [439, 239] width 878 height 479
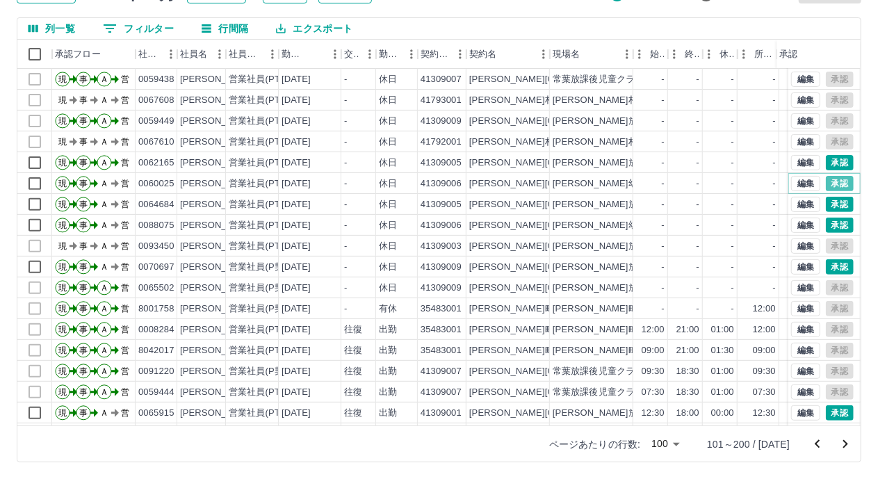
click at [828, 182] on button "承認" at bounding box center [840, 183] width 28 height 15
click at [826, 208] on button "承認" at bounding box center [840, 204] width 28 height 15
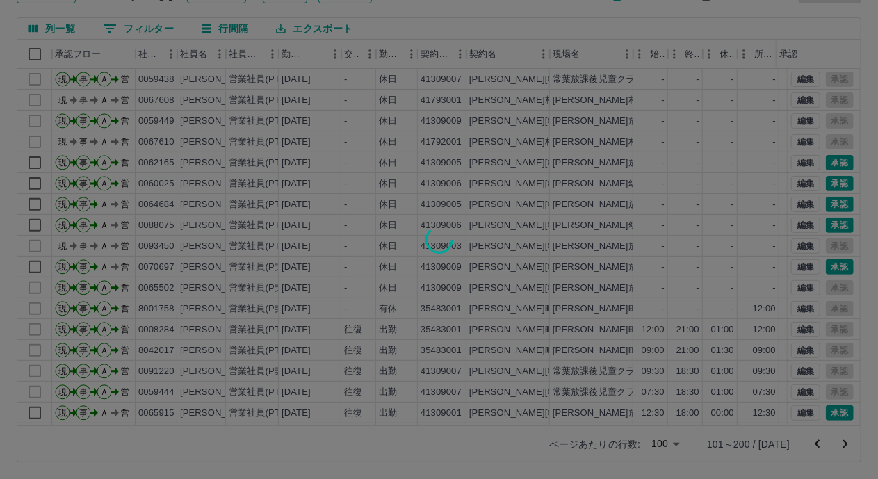
click at [824, 224] on div at bounding box center [439, 239] width 878 height 479
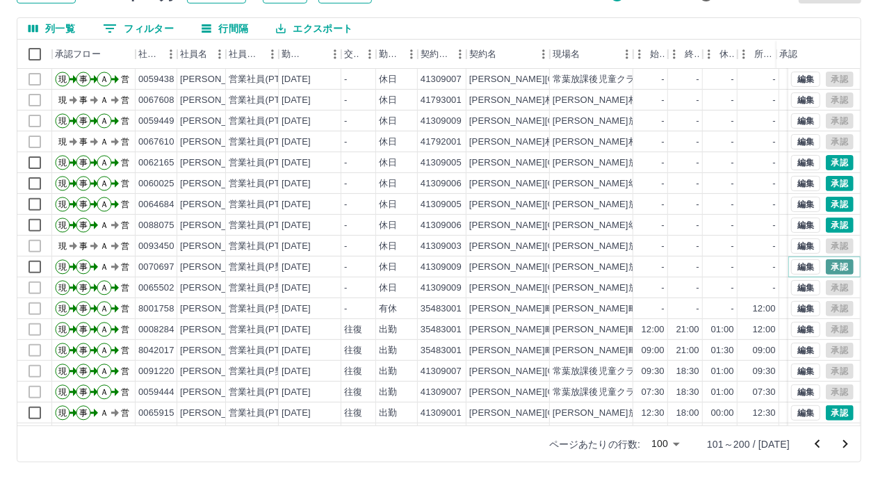
click at [828, 262] on button "承認" at bounding box center [840, 266] width 28 height 15
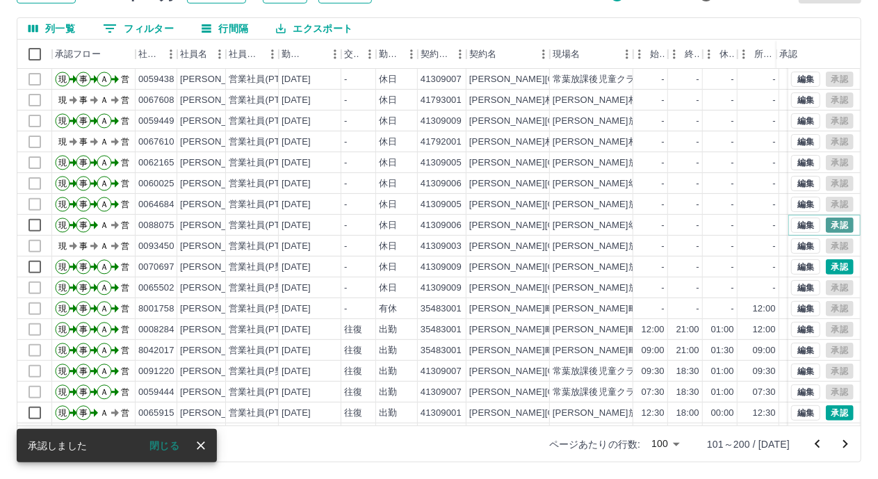
click at [830, 224] on button "承認" at bounding box center [840, 225] width 28 height 15
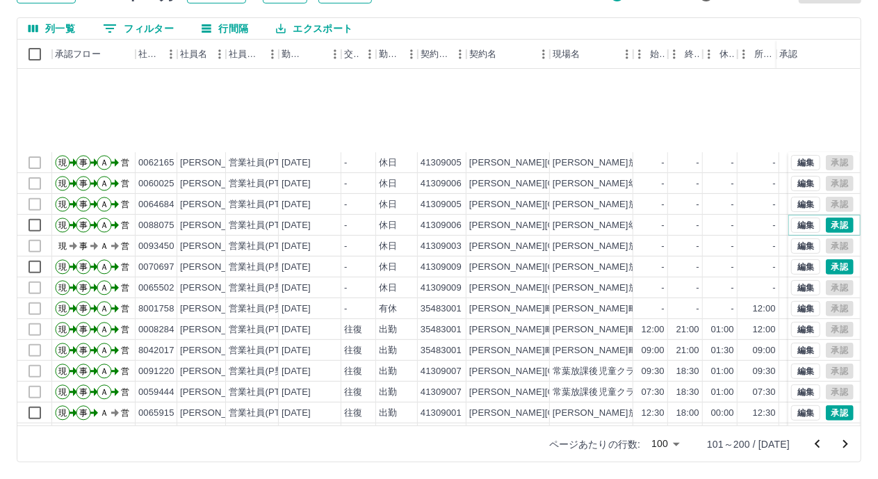
scroll to position [348, 0]
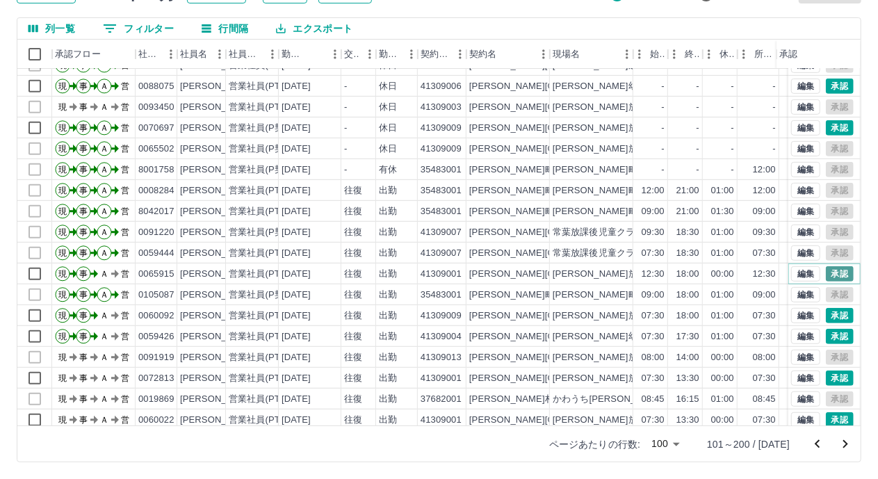
click at [826, 275] on button "承認" at bounding box center [840, 273] width 28 height 15
click at [829, 271] on button "承認" at bounding box center [840, 273] width 28 height 15
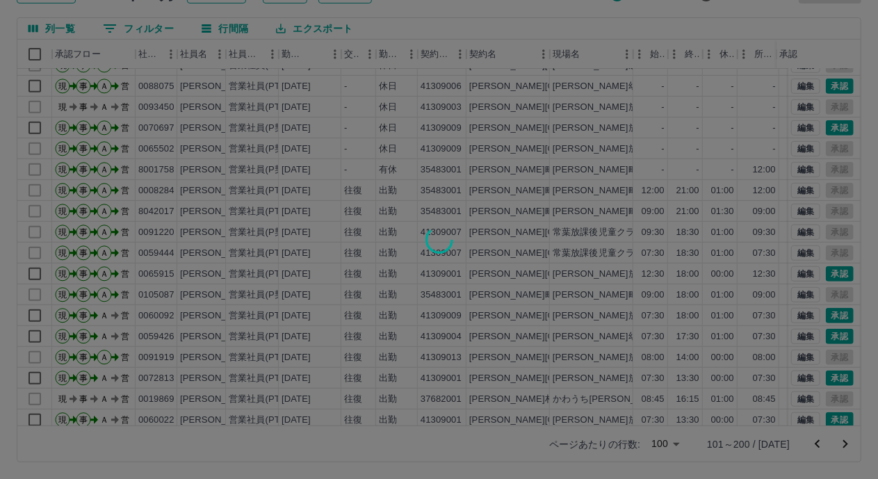
click at [829, 319] on div at bounding box center [439, 239] width 878 height 479
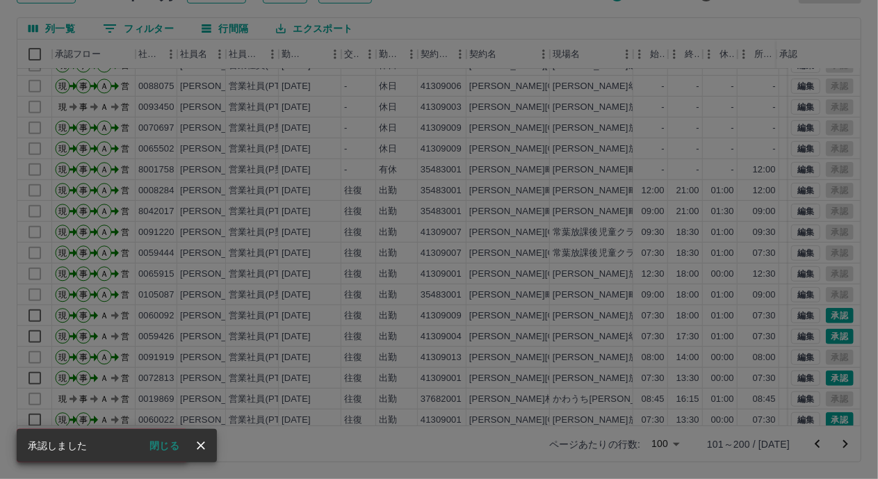
click at [826, 333] on div "承認権限がありません" at bounding box center [439, 239] width 878 height 479
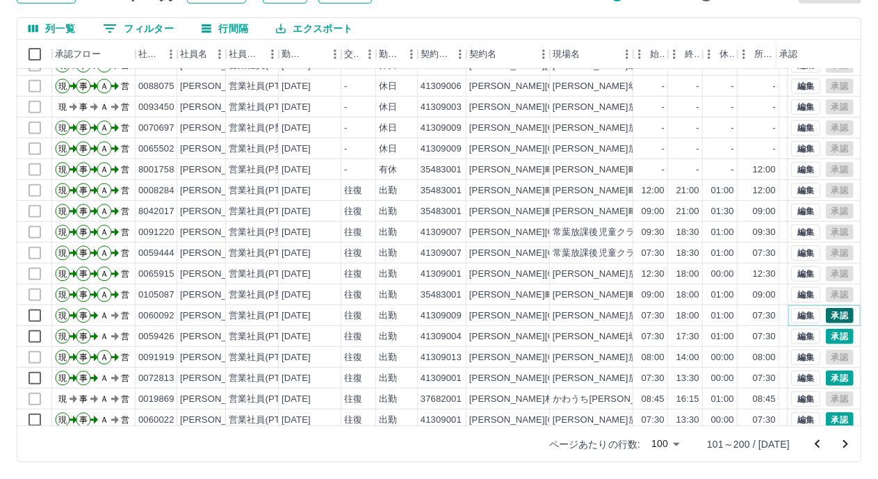
click at [834, 313] on button "承認" at bounding box center [840, 315] width 28 height 15
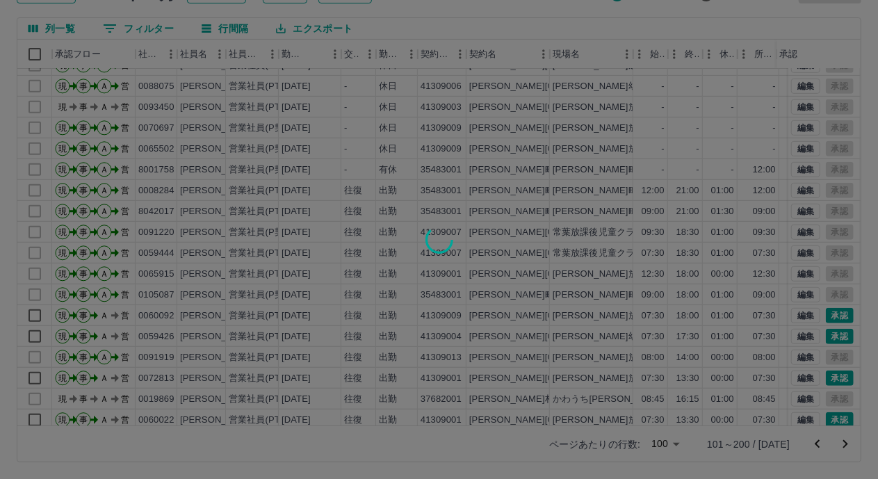
click at [828, 333] on div at bounding box center [439, 239] width 878 height 479
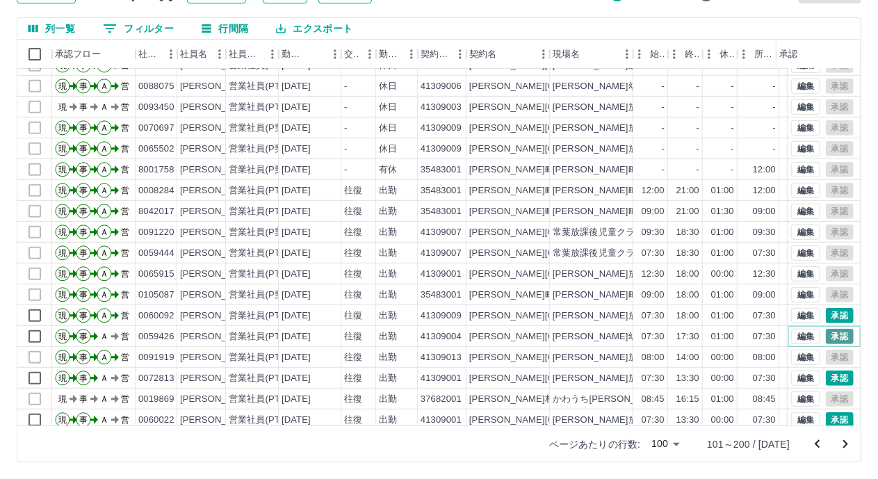
click at [826, 336] on button "承認" at bounding box center [840, 336] width 28 height 15
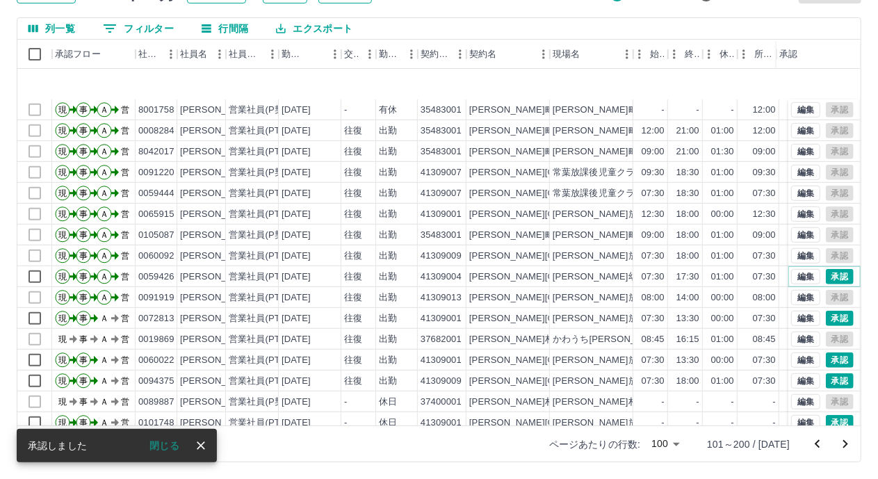
scroll to position [487, 0]
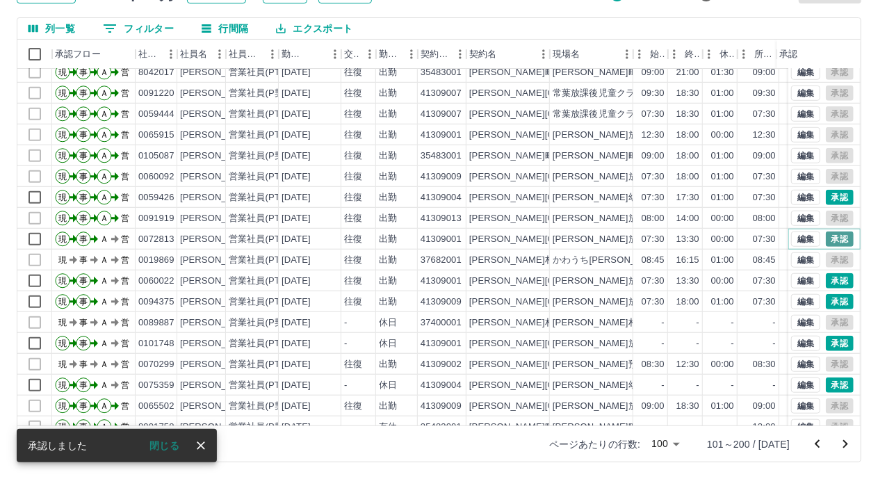
click at [826, 233] on button "承認" at bounding box center [840, 239] width 28 height 15
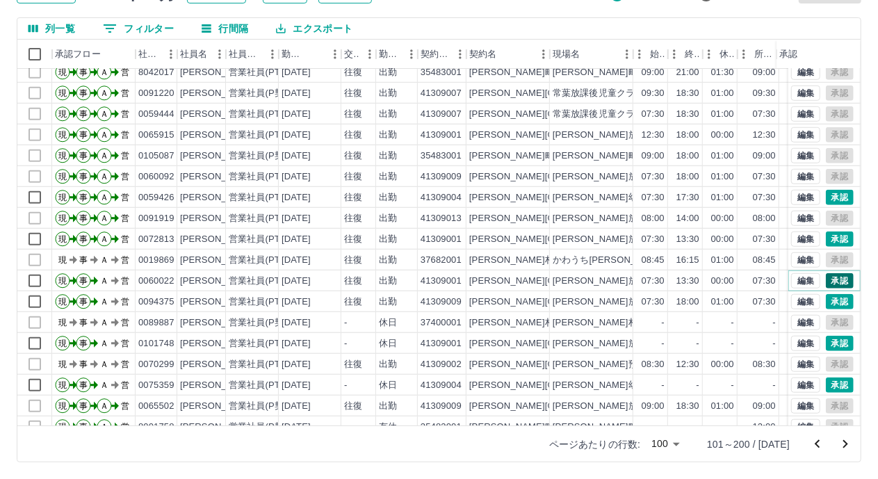
click at [826, 275] on button "承認" at bounding box center [840, 280] width 28 height 15
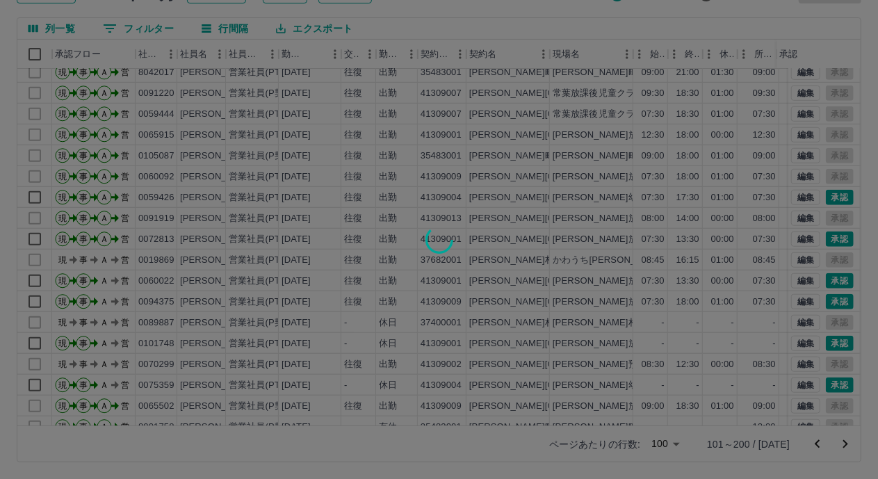
click at [831, 299] on div at bounding box center [439, 239] width 878 height 479
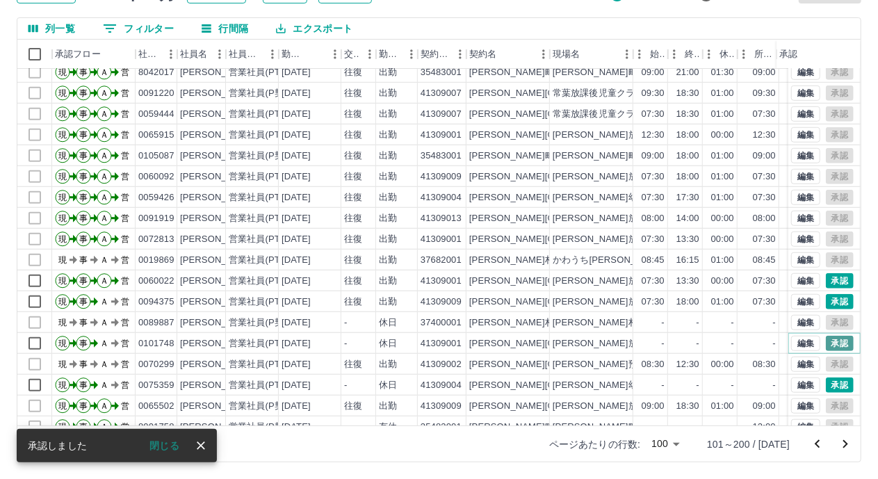
click at [826, 341] on button "承認" at bounding box center [840, 343] width 28 height 15
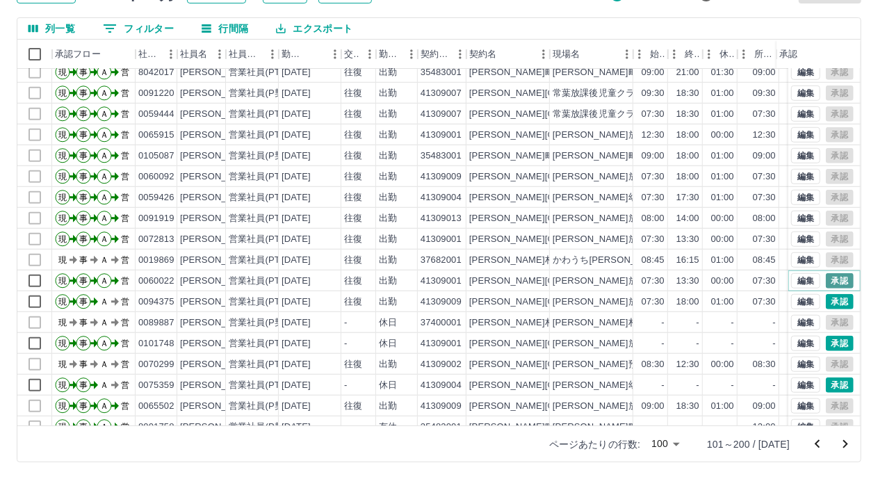
click at [830, 284] on button "承認" at bounding box center [840, 280] width 28 height 15
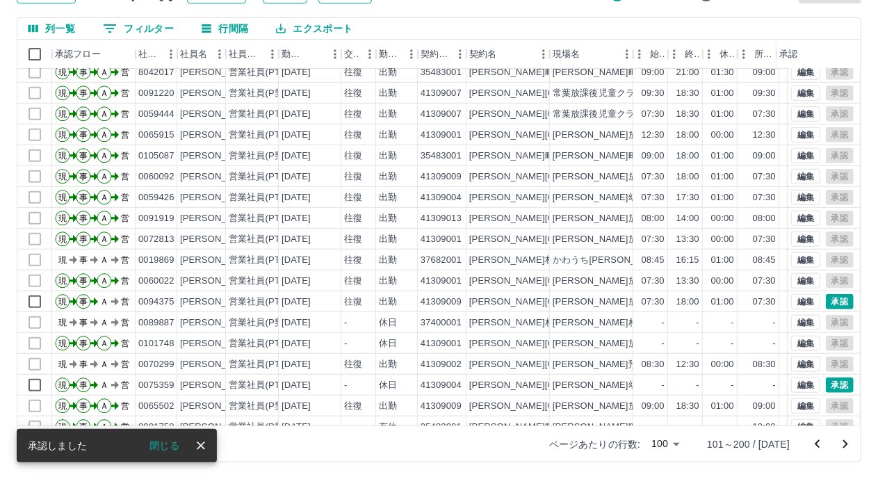
click at [826, 303] on div "承認権限がありません" at bounding box center [439, 239] width 878 height 479
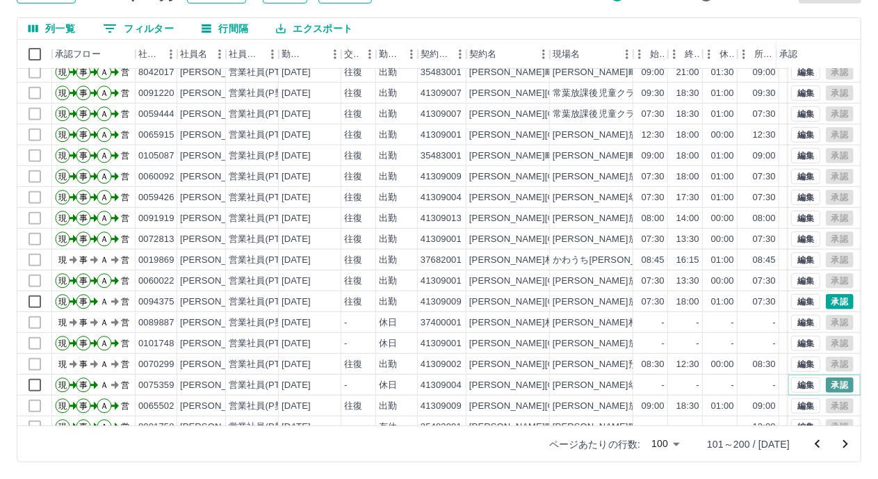
click at [829, 387] on button "承認" at bounding box center [840, 385] width 28 height 15
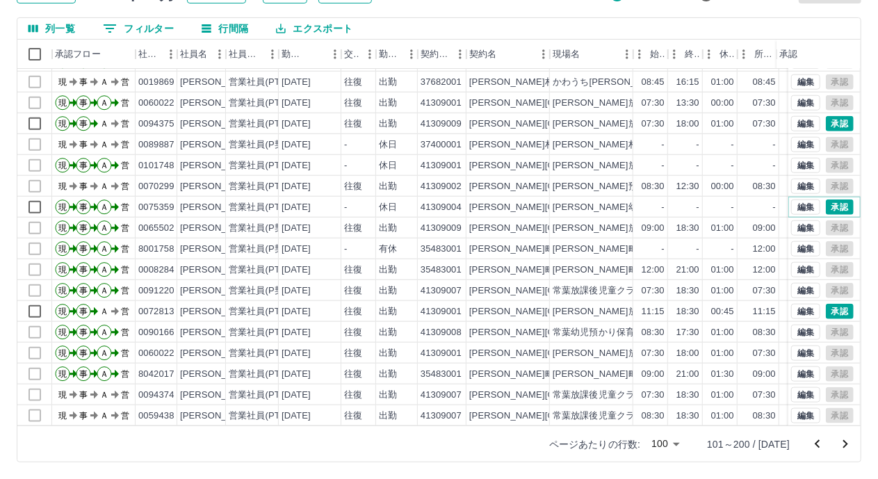
scroll to position [695, 0]
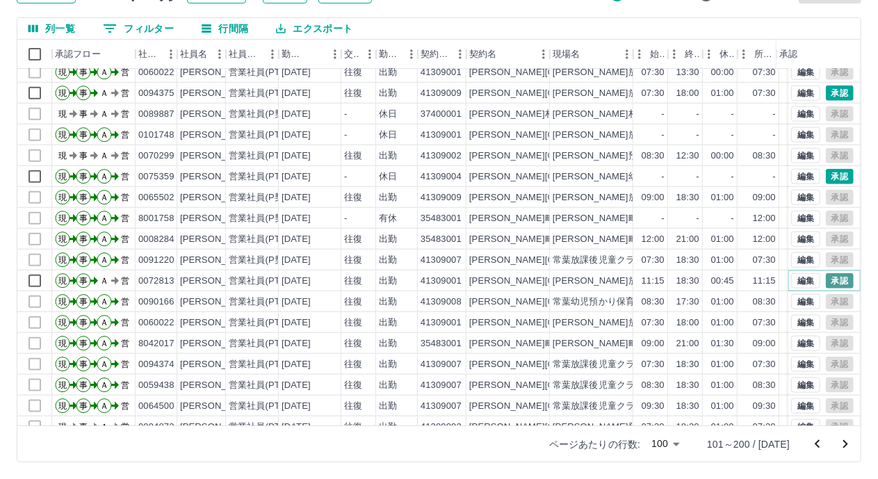
click at [826, 283] on button "承認" at bounding box center [840, 280] width 28 height 15
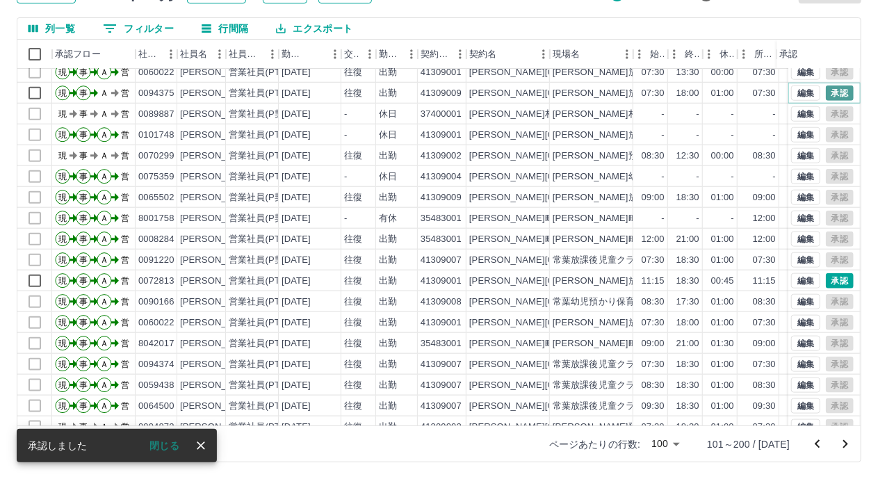
click at [834, 93] on button "承認" at bounding box center [840, 93] width 28 height 15
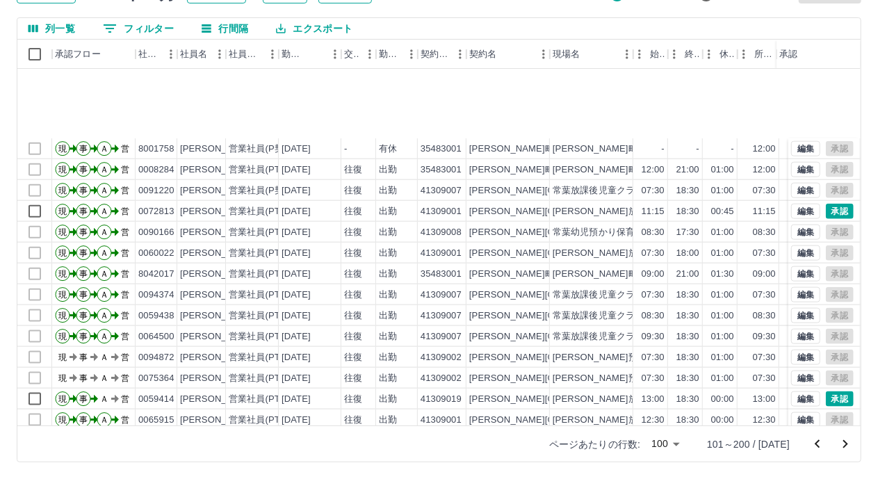
scroll to position [904, 0]
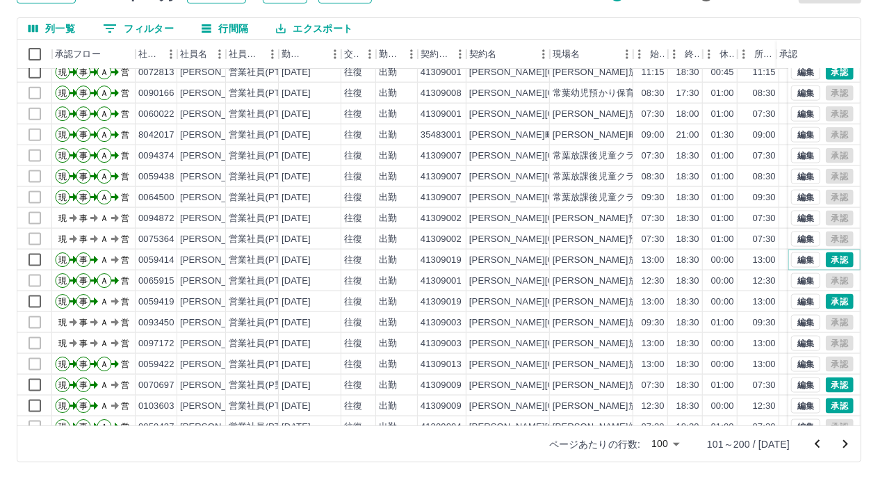
drag, startPoint x: 826, startPoint y: 254, endPoint x: 829, endPoint y: 287, distance: 32.8
click at [826, 253] on button "承認" at bounding box center [840, 259] width 28 height 15
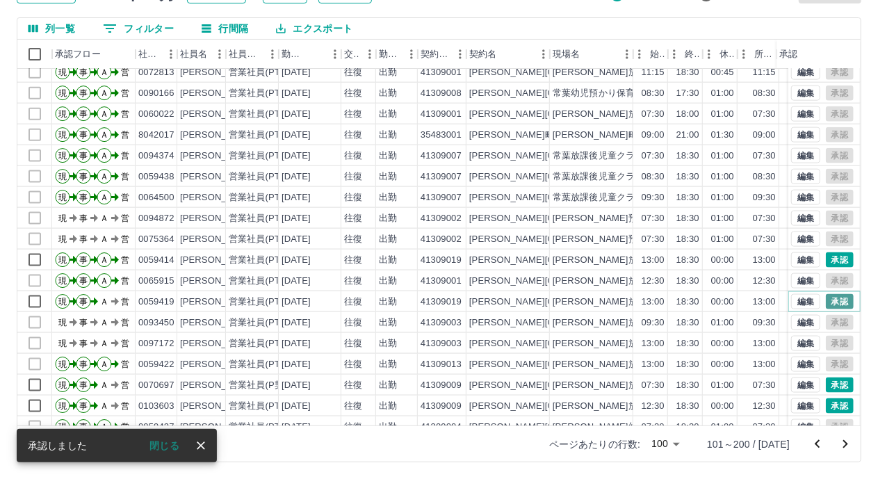
click at [826, 297] on button "承認" at bounding box center [840, 301] width 28 height 15
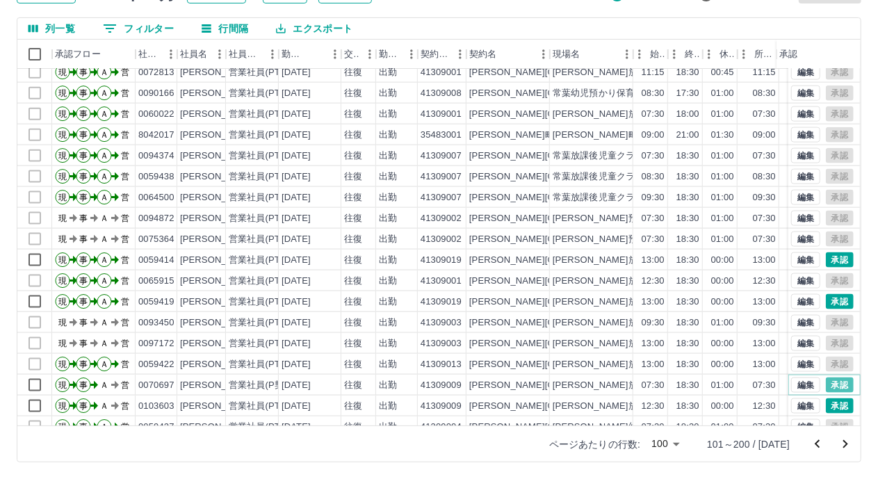
click at [829, 382] on button "承認" at bounding box center [840, 385] width 28 height 15
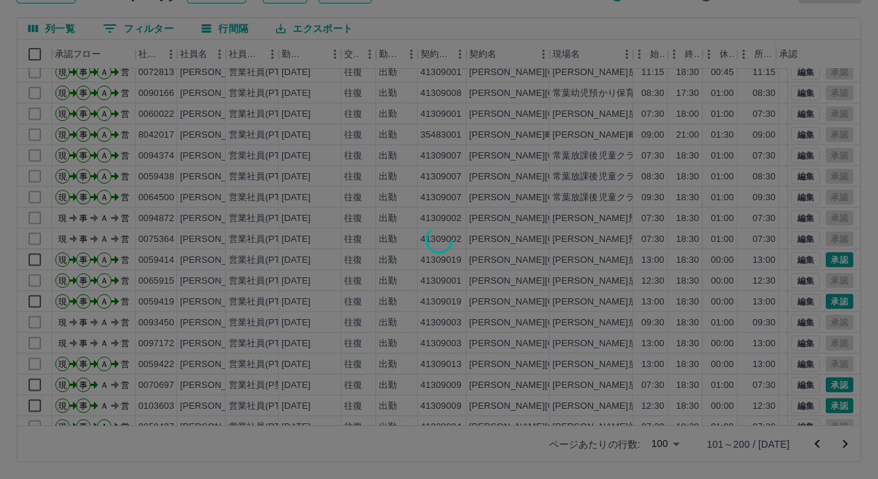
click at [830, 407] on div at bounding box center [439, 239] width 878 height 479
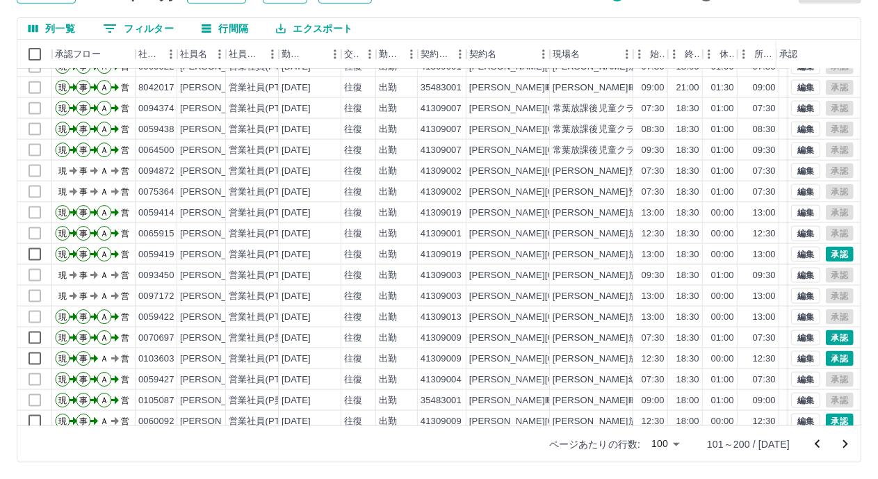
scroll to position [974, 0]
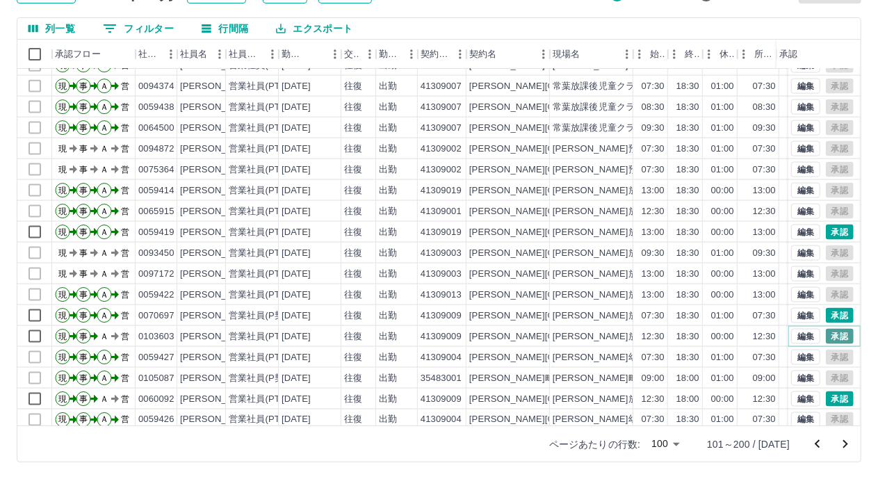
click at [828, 341] on button "承認" at bounding box center [840, 336] width 28 height 15
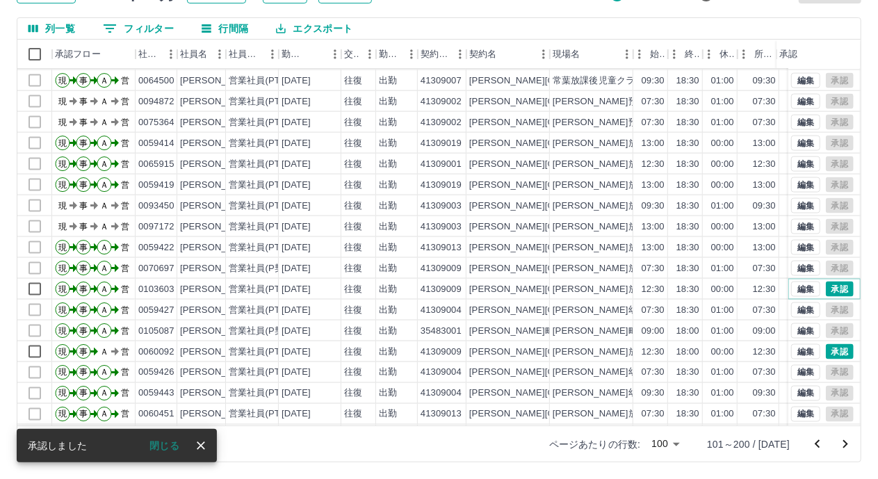
scroll to position [1043, 0]
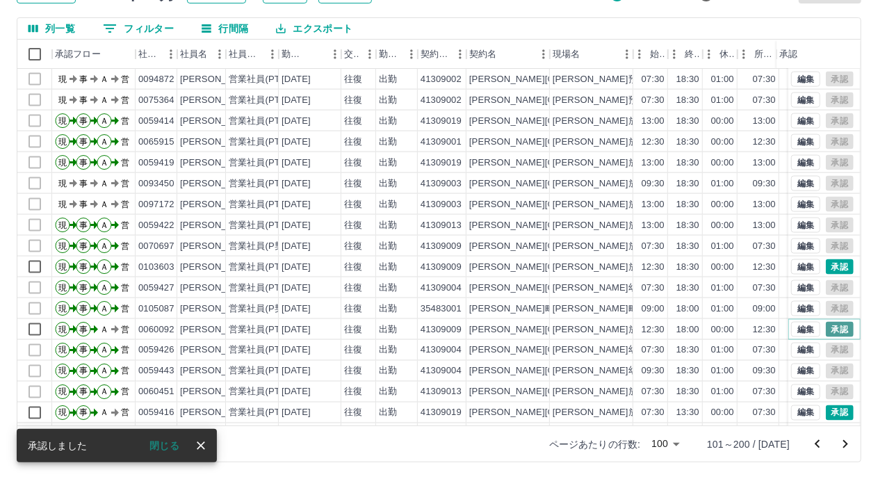
click at [826, 327] on button "承認" at bounding box center [840, 329] width 28 height 15
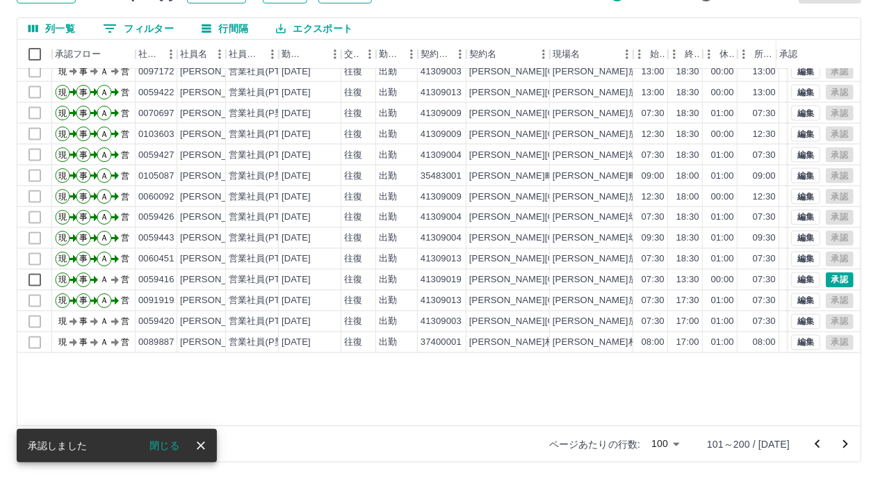
scroll to position [1182, 0]
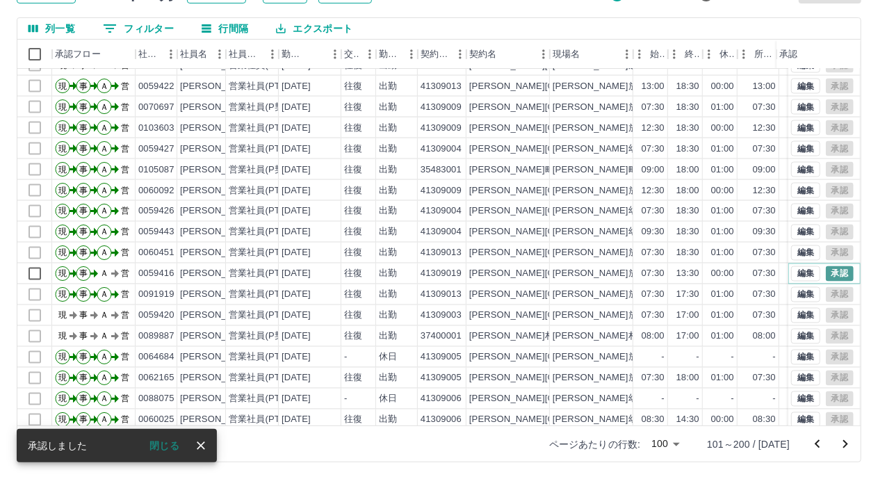
click at [826, 272] on button "承認" at bounding box center [840, 273] width 28 height 15
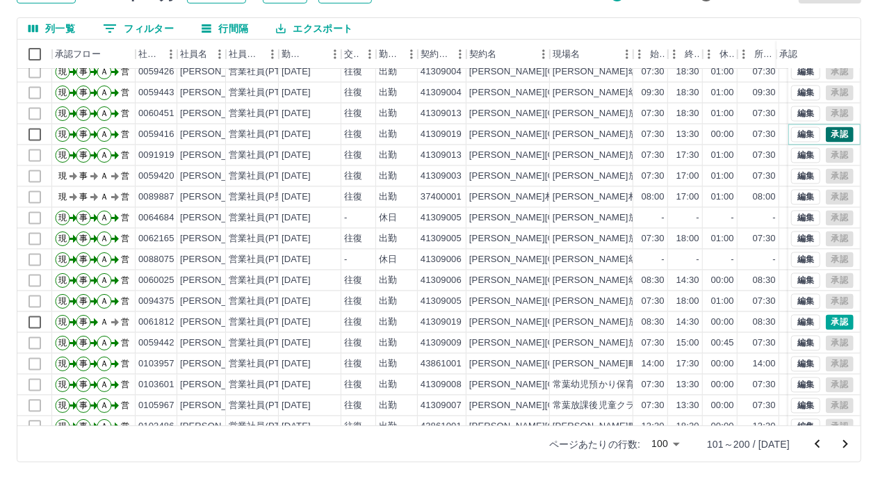
scroll to position [1461, 0]
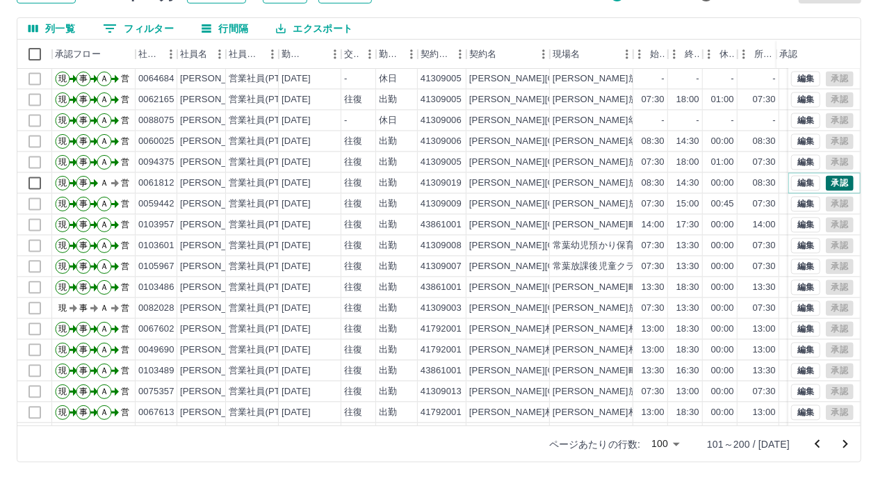
click at [826, 183] on button "承認" at bounding box center [840, 183] width 28 height 15
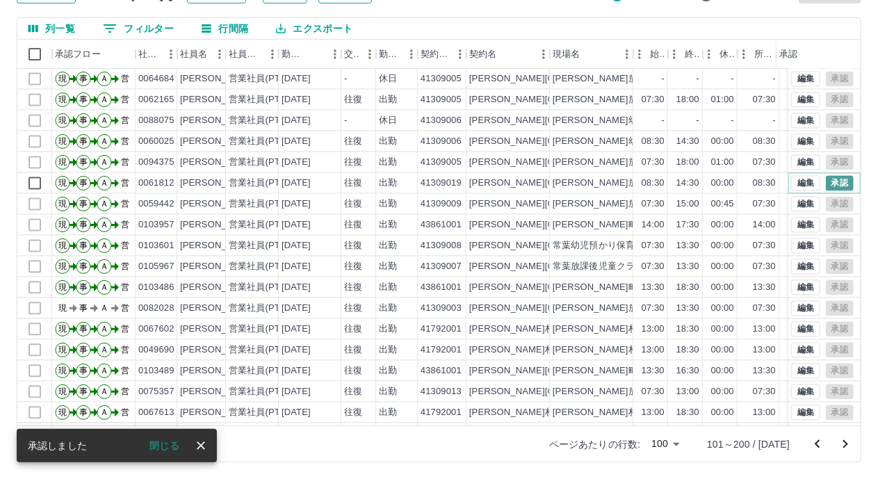
click at [826, 183] on button "承認" at bounding box center [840, 183] width 28 height 15
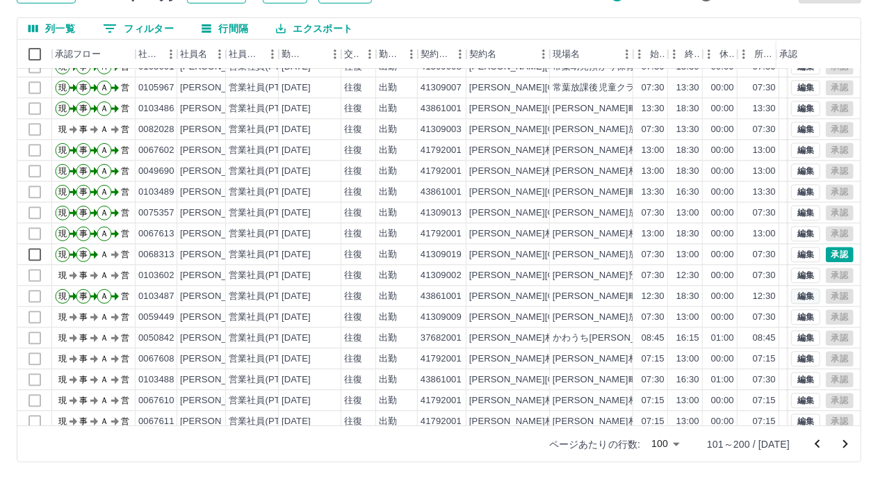
scroll to position [1669, 0]
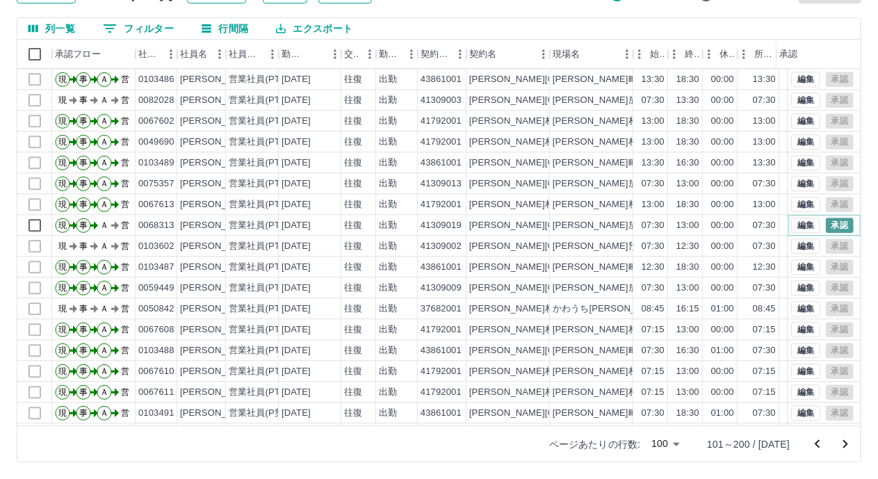
click at [832, 225] on button "承認" at bounding box center [840, 225] width 28 height 15
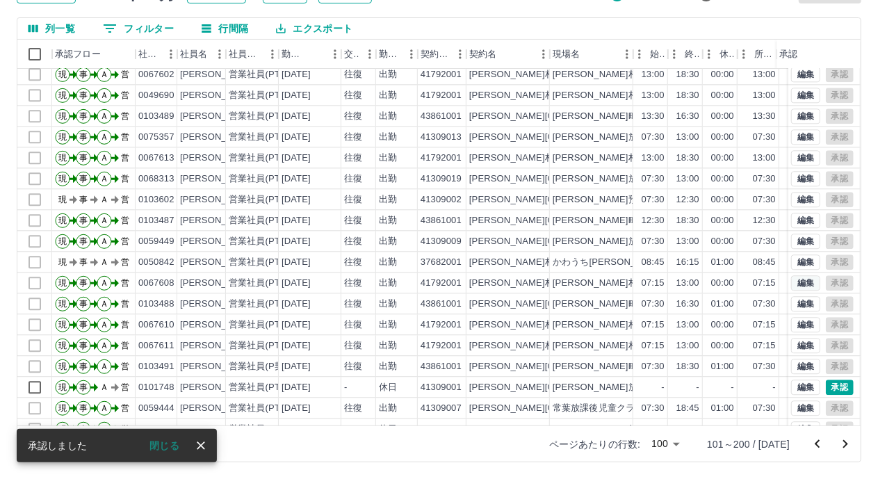
scroll to position [1741, 0]
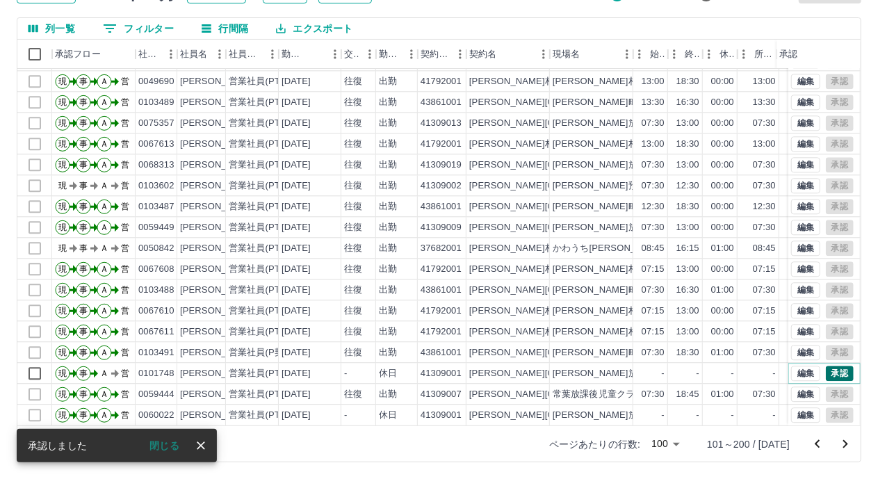
click at [833, 366] on button "承認" at bounding box center [840, 373] width 28 height 15
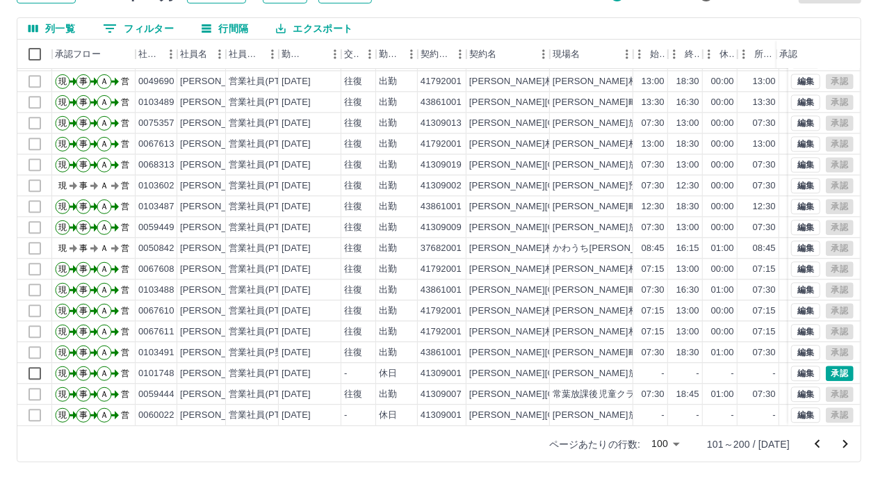
click at [847, 445] on icon "次のページへ" at bounding box center [845, 444] width 17 height 17
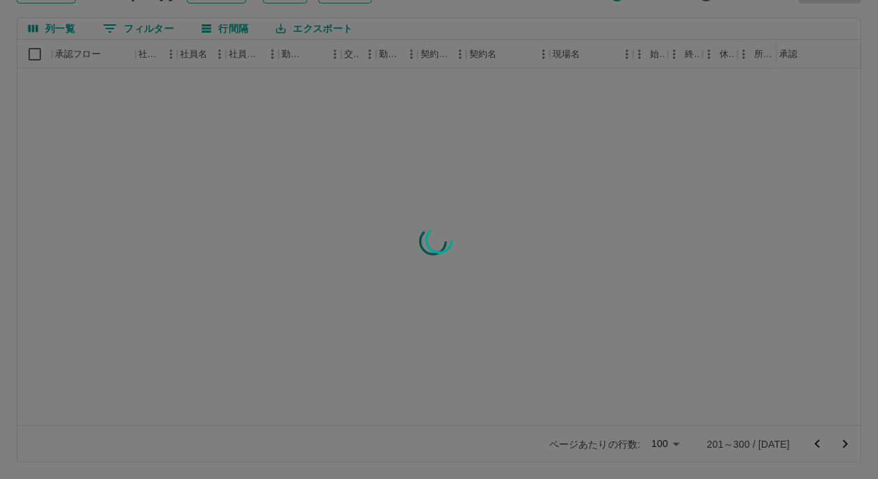
scroll to position [0, 0]
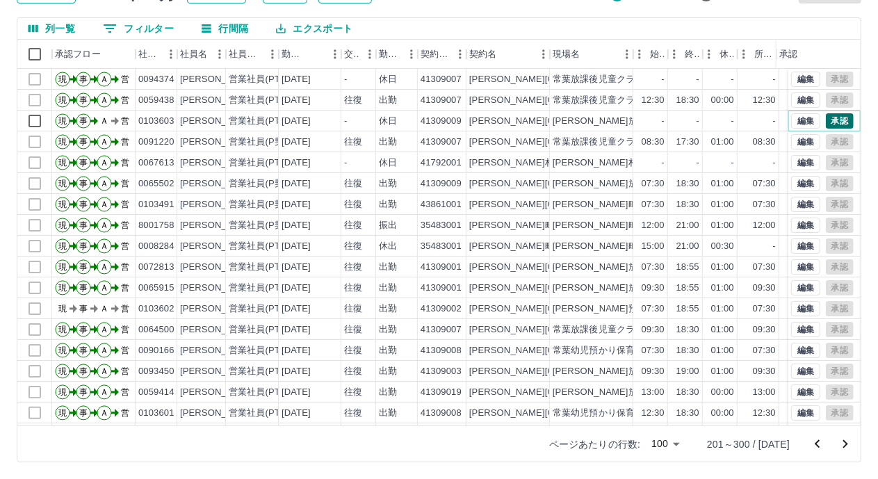
click at [828, 120] on button "承認" at bounding box center [840, 120] width 28 height 15
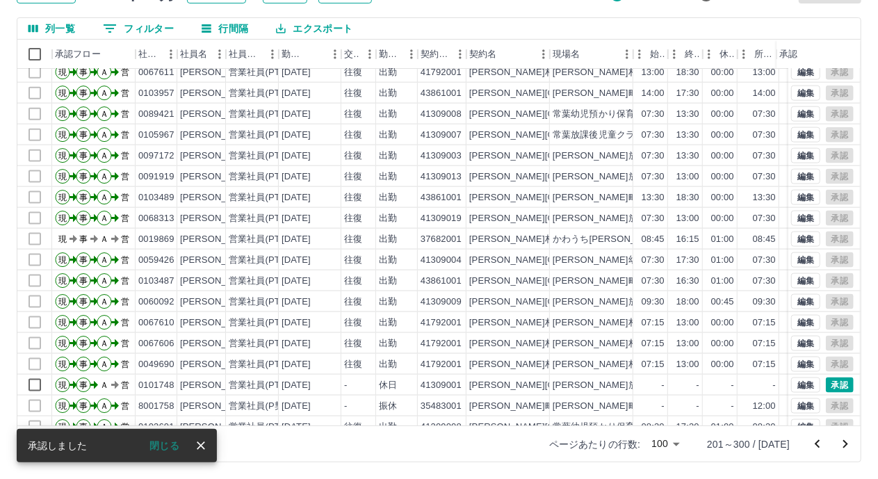
scroll to position [974, 0]
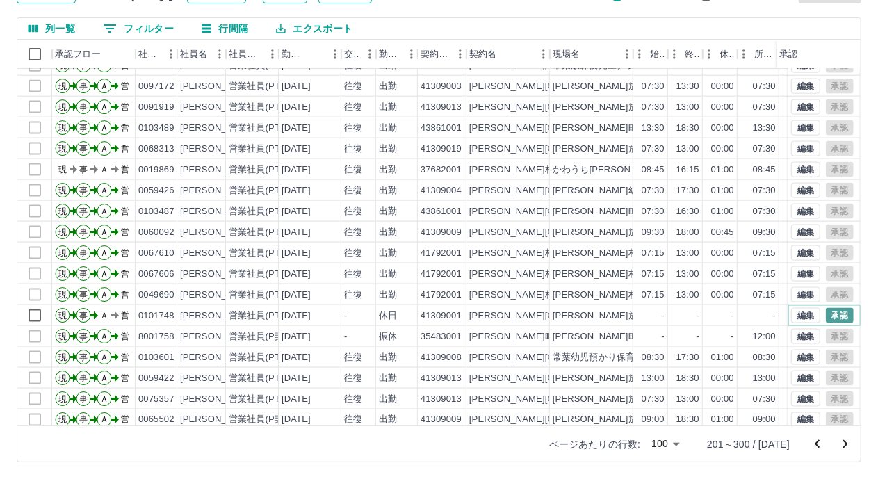
click at [835, 313] on button "承認" at bounding box center [840, 315] width 28 height 15
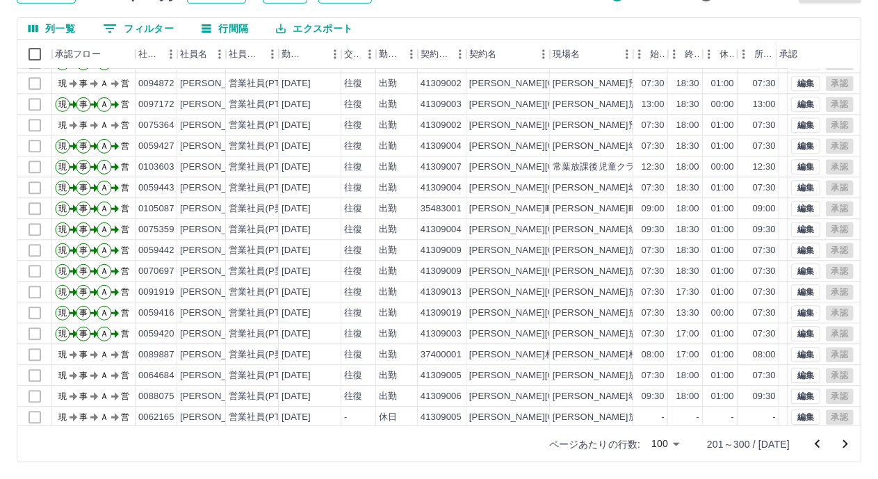
scroll to position [1741, 0]
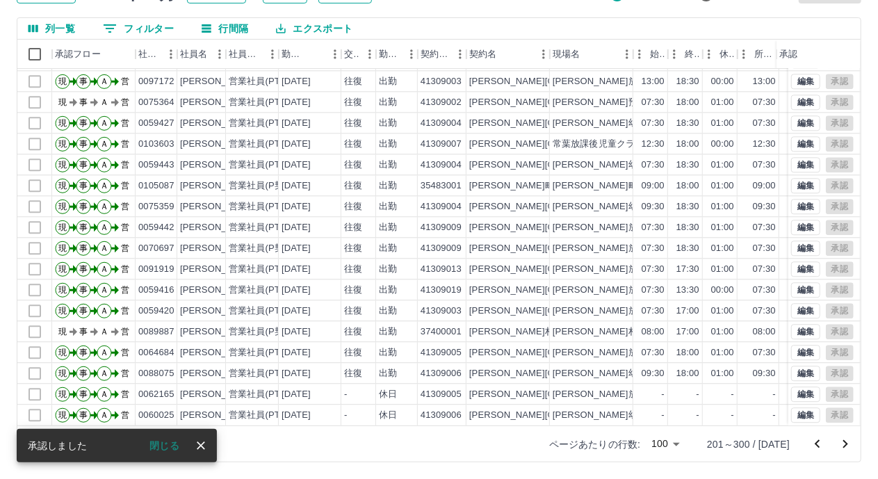
click at [845, 440] on icon "次のページへ" at bounding box center [845, 444] width 17 height 17
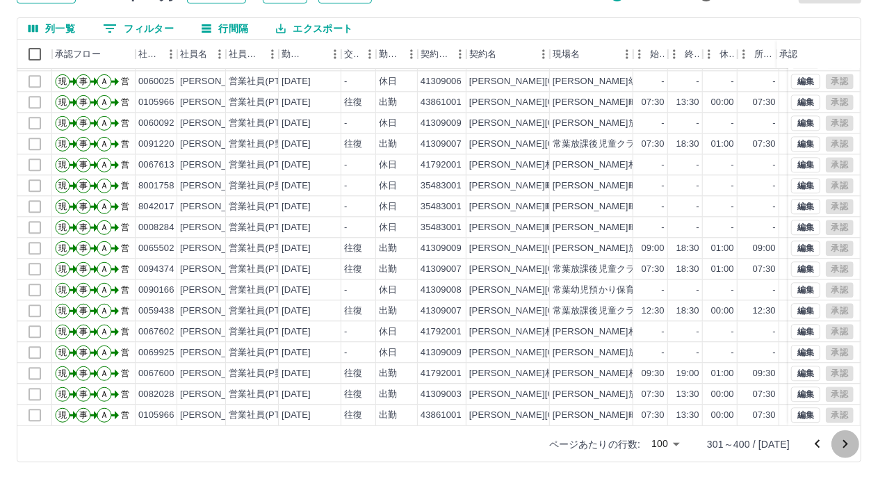
click at [845, 442] on icon "次のページへ" at bounding box center [846, 444] width 5 height 8
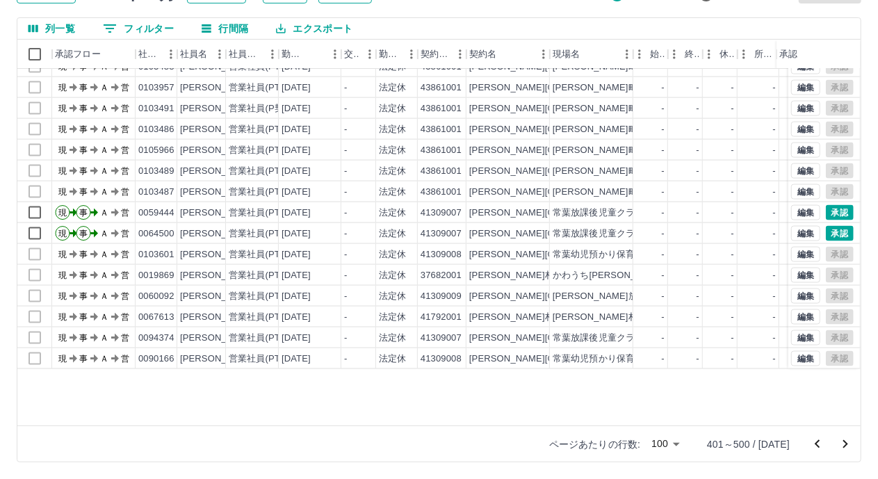
scroll to position [1043, 0]
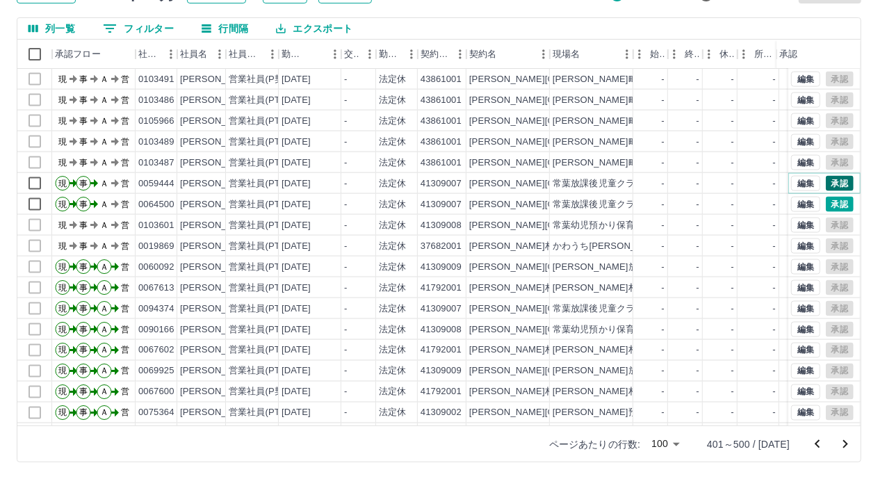
click at [829, 179] on button "承認" at bounding box center [840, 183] width 28 height 15
click at [826, 201] on button "承認" at bounding box center [840, 204] width 28 height 15
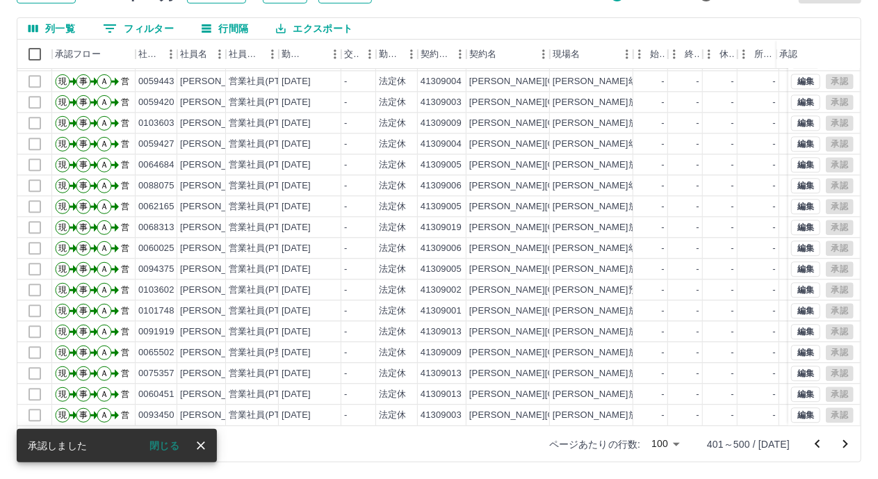
scroll to position [1741, 0]
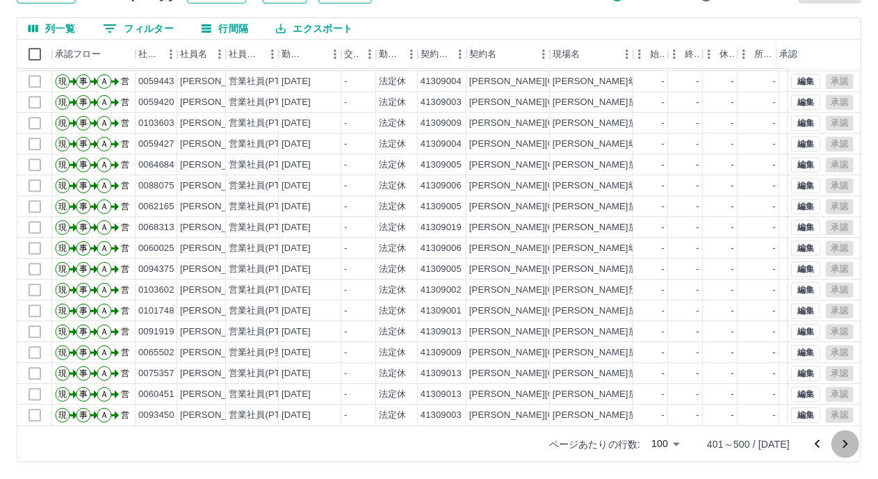
click at [844, 444] on icon "次のページへ" at bounding box center [845, 444] width 17 height 17
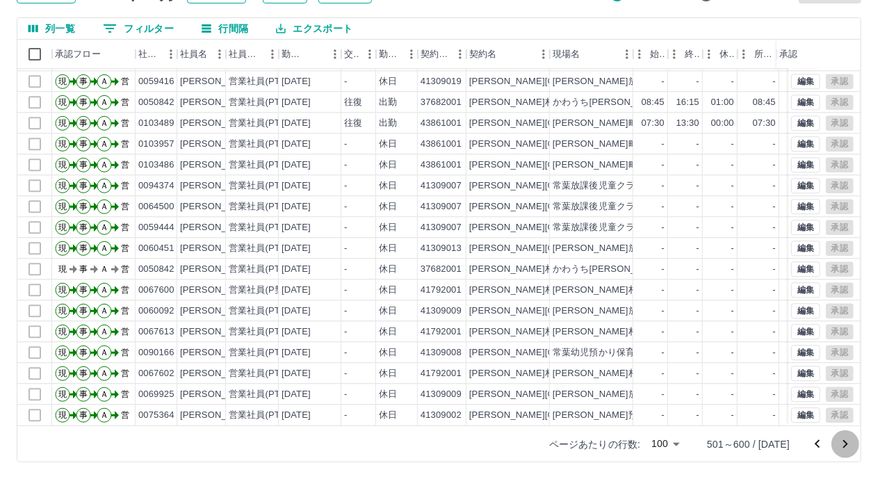
click at [848, 443] on icon "次のページへ" at bounding box center [846, 444] width 5 height 8
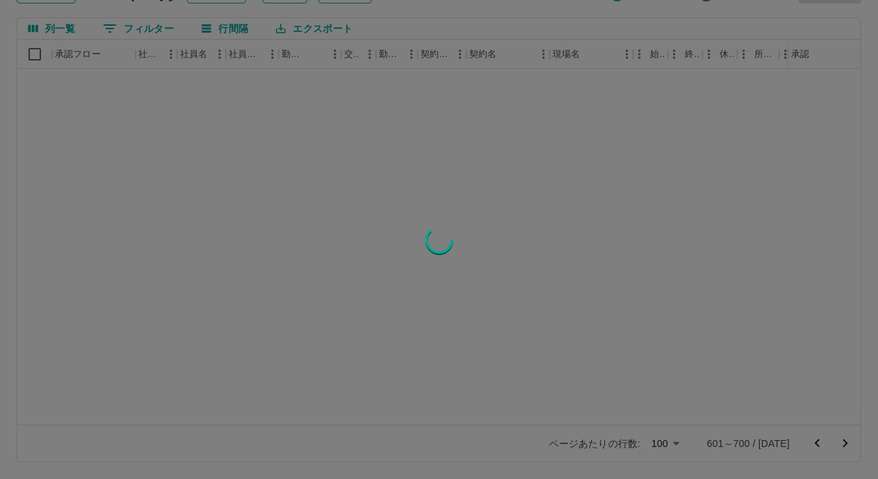
scroll to position [0, 0]
click at [848, 443] on div at bounding box center [439, 239] width 878 height 479
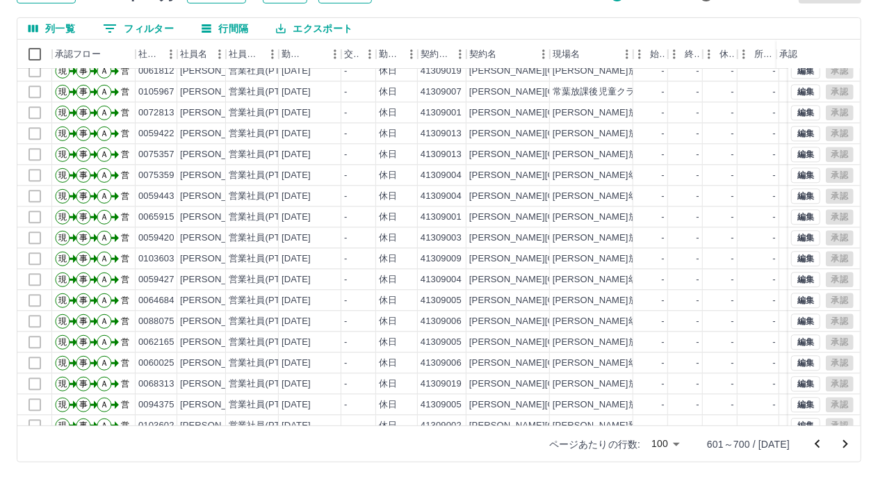
scroll to position [1741, 0]
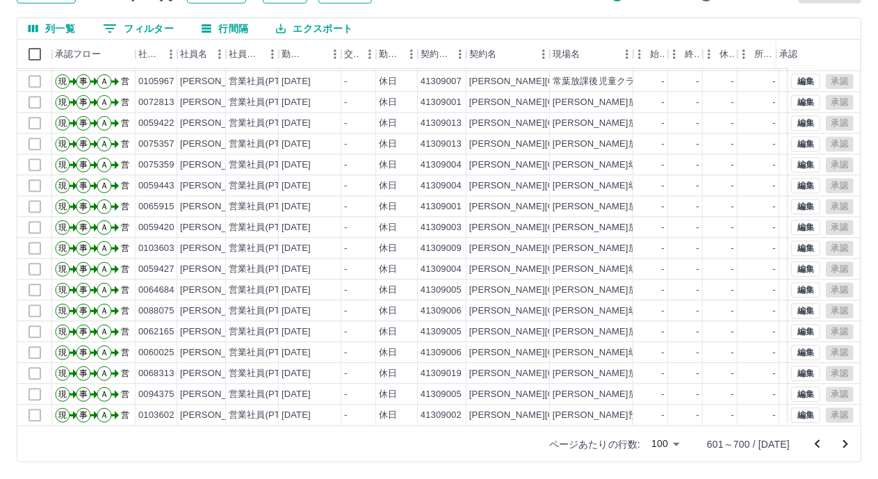
click at [842, 443] on icon "次のページへ" at bounding box center [845, 444] width 17 height 17
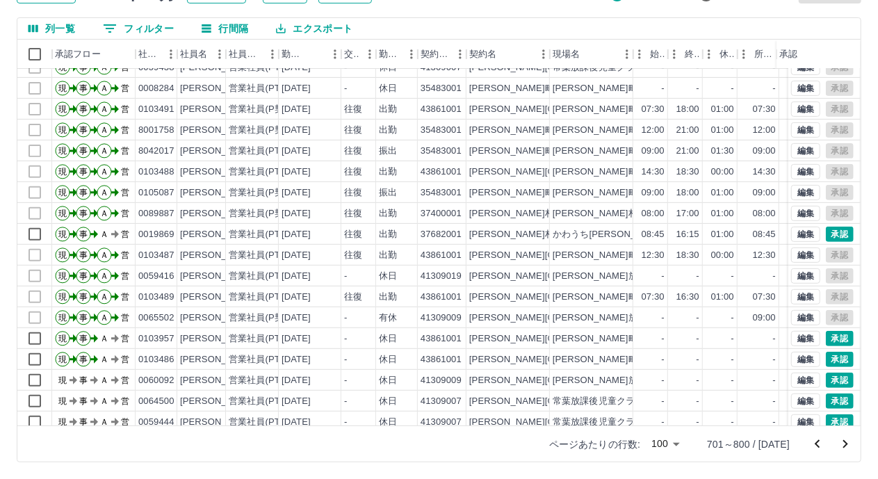
scroll to position [278, 0]
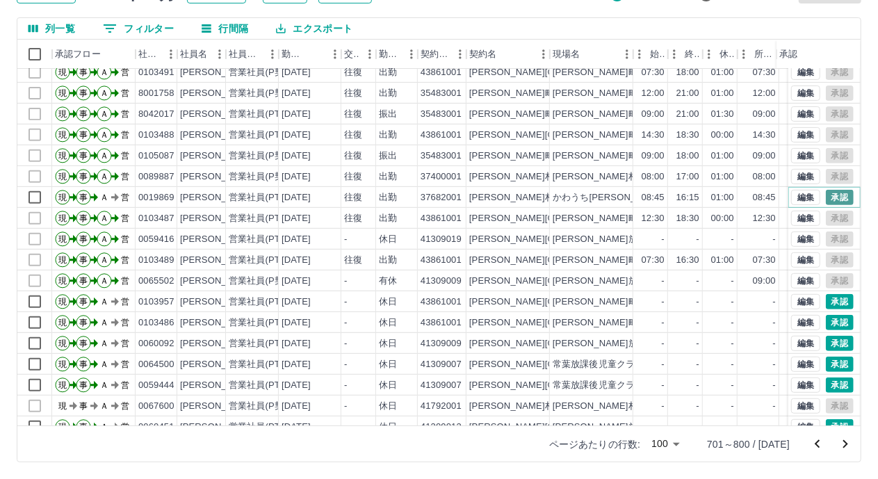
click at [832, 193] on button "承認" at bounding box center [840, 197] width 28 height 15
click at [827, 319] on button "承認" at bounding box center [840, 322] width 28 height 15
click at [828, 342] on div at bounding box center [439, 239] width 878 height 479
click at [829, 361] on div at bounding box center [439, 239] width 878 height 479
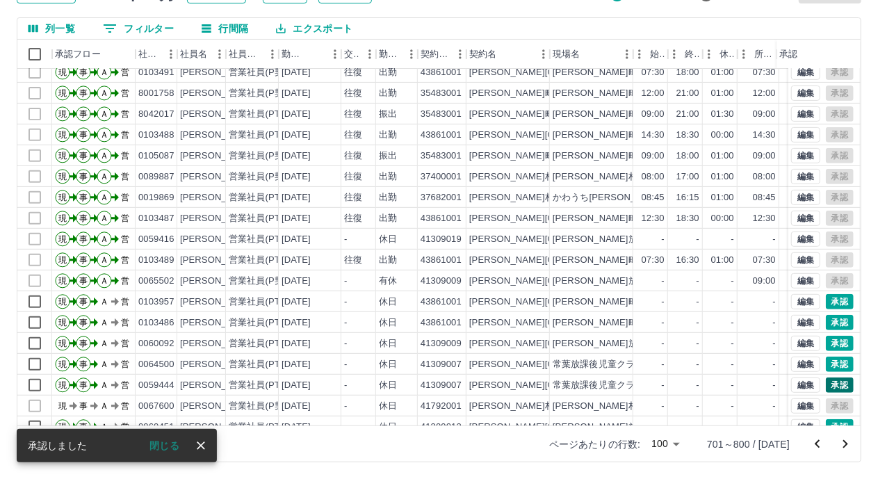
click at [828, 384] on div at bounding box center [439, 239] width 878 height 479
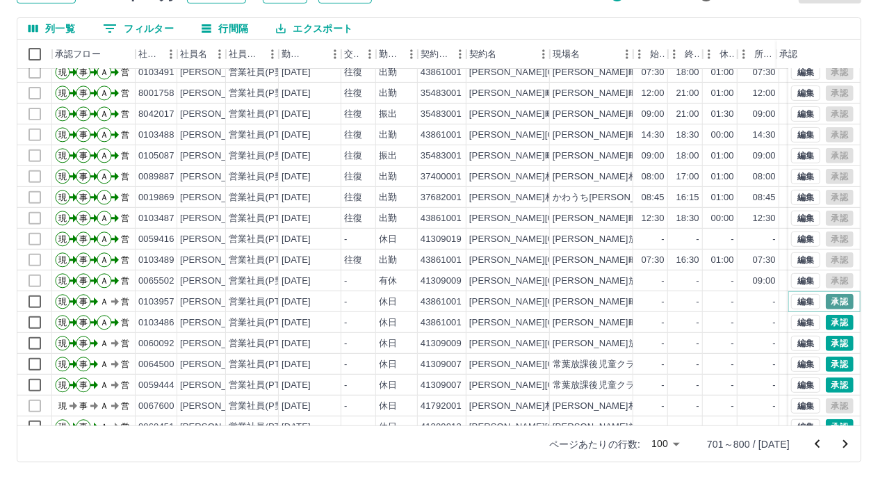
click at [829, 305] on button "承認" at bounding box center [840, 301] width 28 height 15
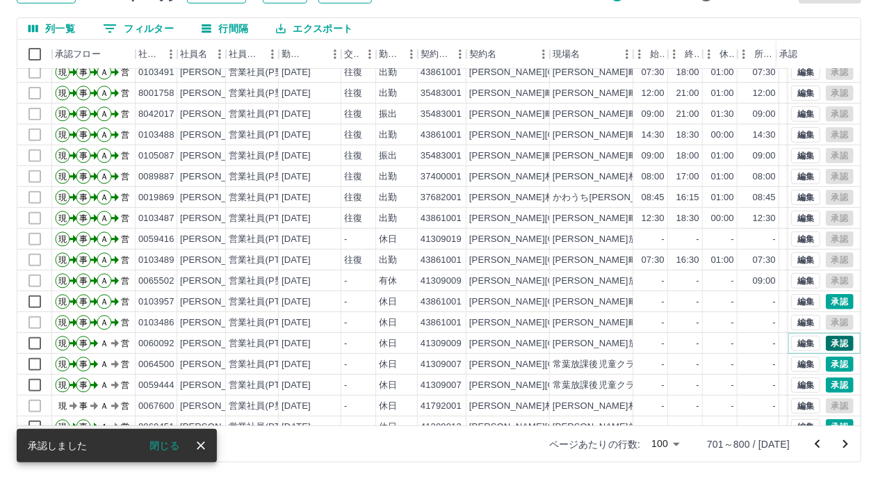
click at [830, 342] on button "承認" at bounding box center [840, 343] width 28 height 15
click at [826, 367] on div at bounding box center [439, 239] width 878 height 479
click at [825, 383] on div at bounding box center [439, 239] width 878 height 479
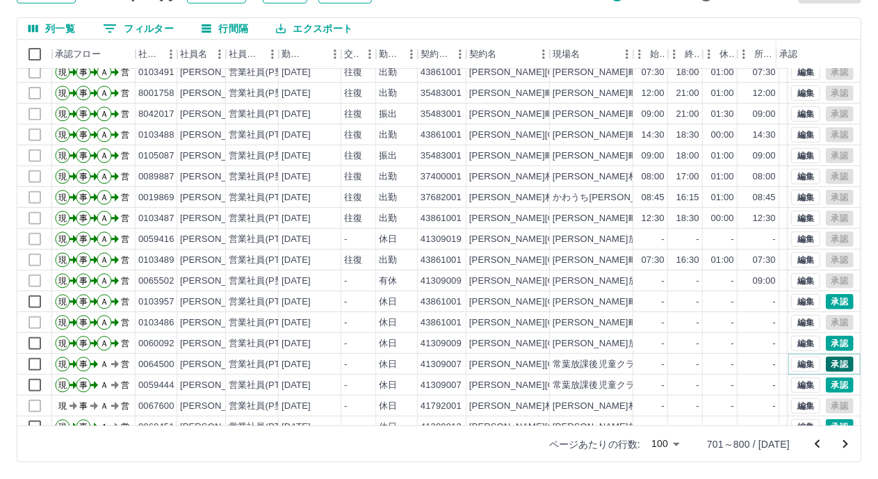
click at [842, 360] on button "承認" at bounding box center [840, 364] width 28 height 15
click at [828, 381] on div at bounding box center [439, 239] width 878 height 479
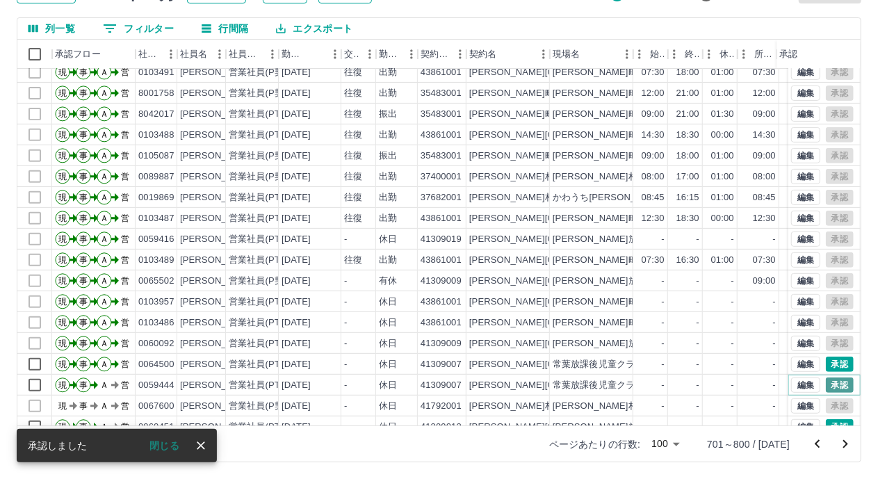
click at [828, 379] on button "承認" at bounding box center [840, 385] width 28 height 15
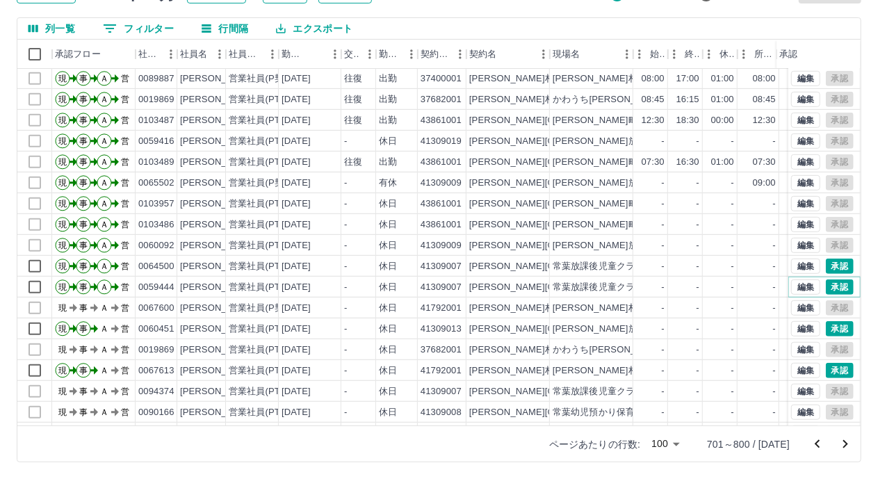
scroll to position [417, 0]
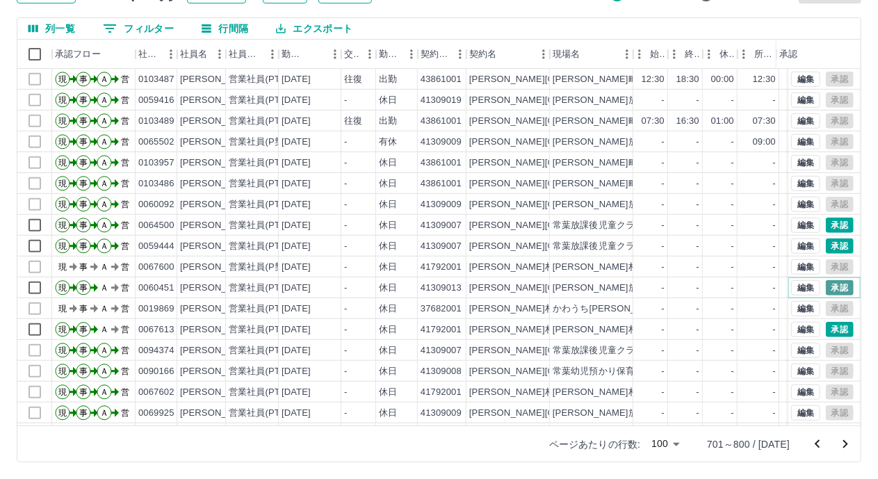
click at [833, 287] on button "承認" at bounding box center [840, 287] width 28 height 15
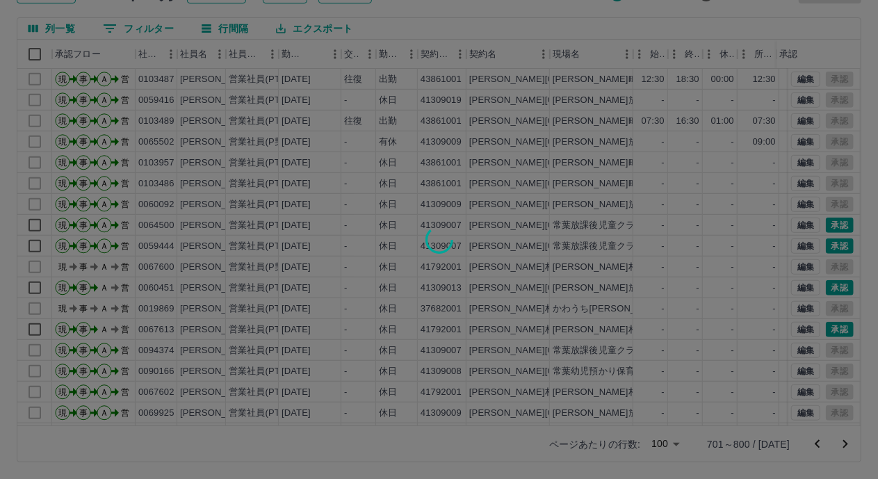
click at [831, 330] on div at bounding box center [439, 239] width 878 height 479
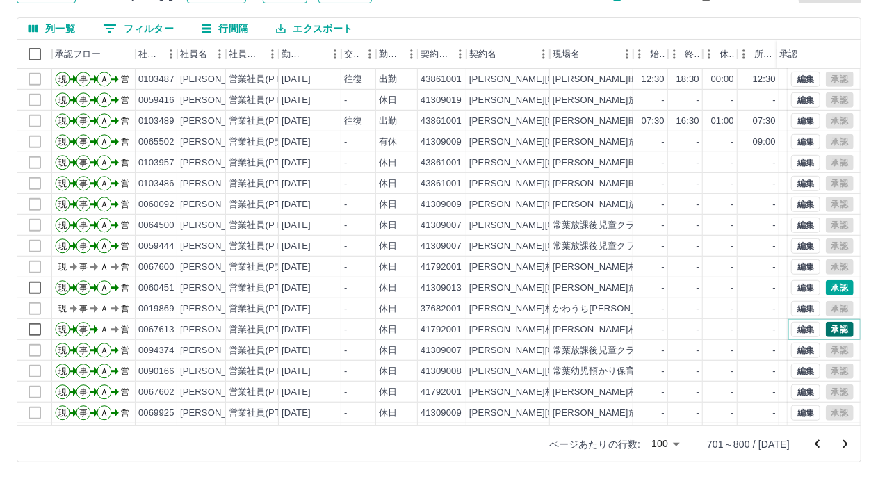
click at [830, 328] on button "承認" at bounding box center [840, 329] width 28 height 15
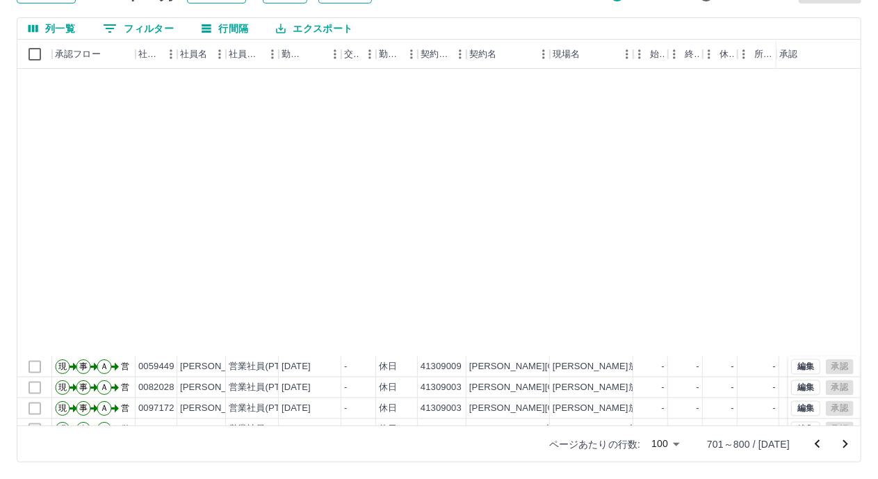
scroll to position [1600, 0]
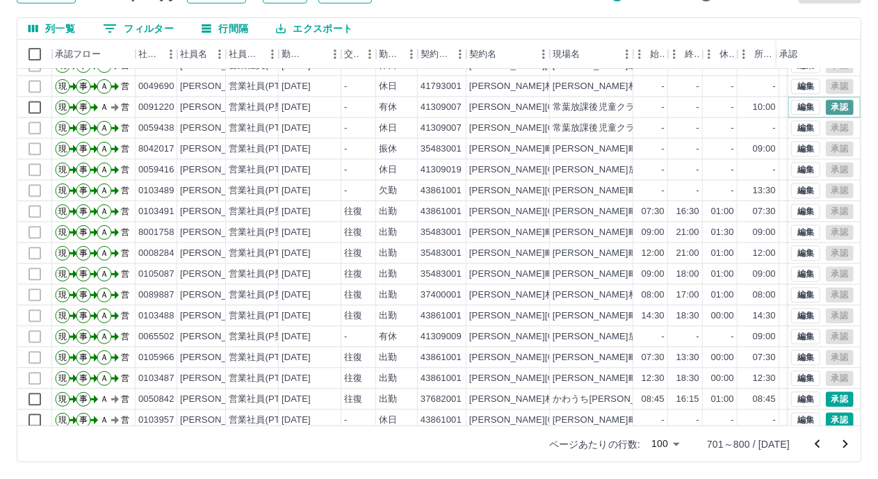
click at [830, 111] on button "承認" at bounding box center [840, 106] width 28 height 15
click at [826, 395] on button "承認" at bounding box center [840, 399] width 28 height 15
click at [834, 412] on button "承認" at bounding box center [840, 419] width 28 height 15
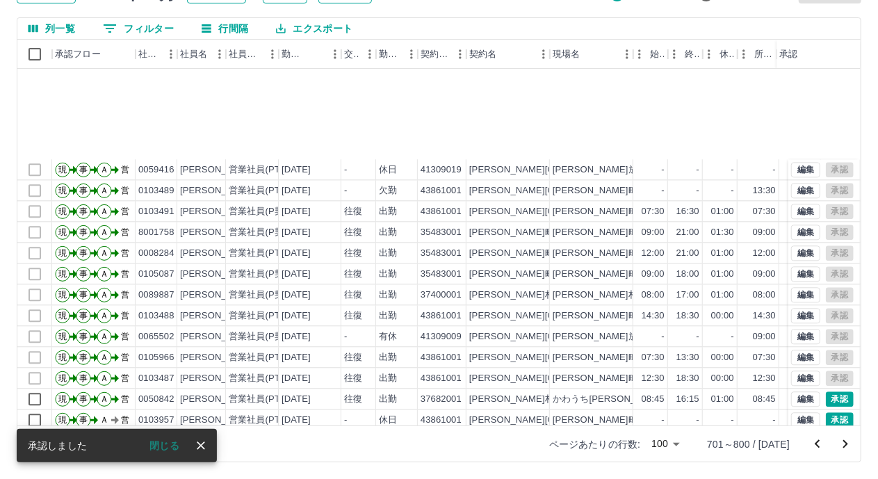
click at [826, 304] on div at bounding box center [439, 239] width 878 height 479
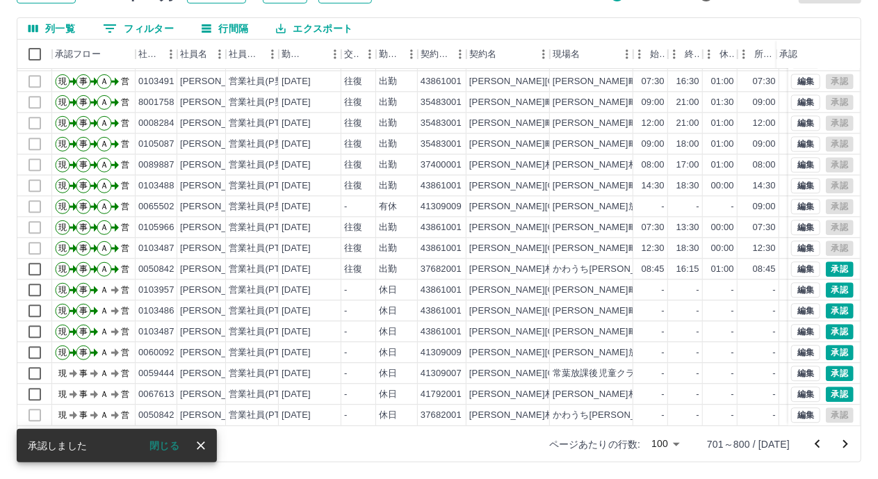
click at [823, 323] on div at bounding box center [439, 239] width 878 height 479
click at [826, 345] on button "承認" at bounding box center [840, 352] width 28 height 15
click at [822, 362] on div at bounding box center [439, 239] width 878 height 479
click at [826, 385] on div at bounding box center [439, 239] width 878 height 479
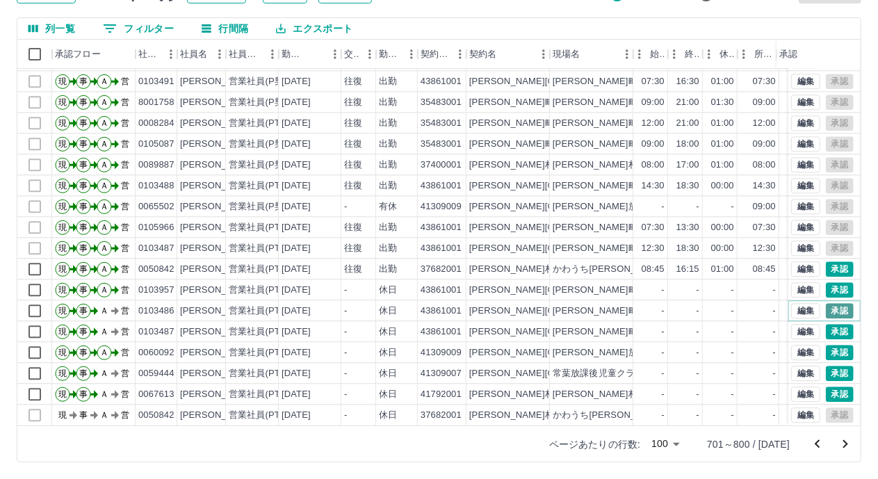
click at [826, 303] on button "承認" at bounding box center [840, 310] width 28 height 15
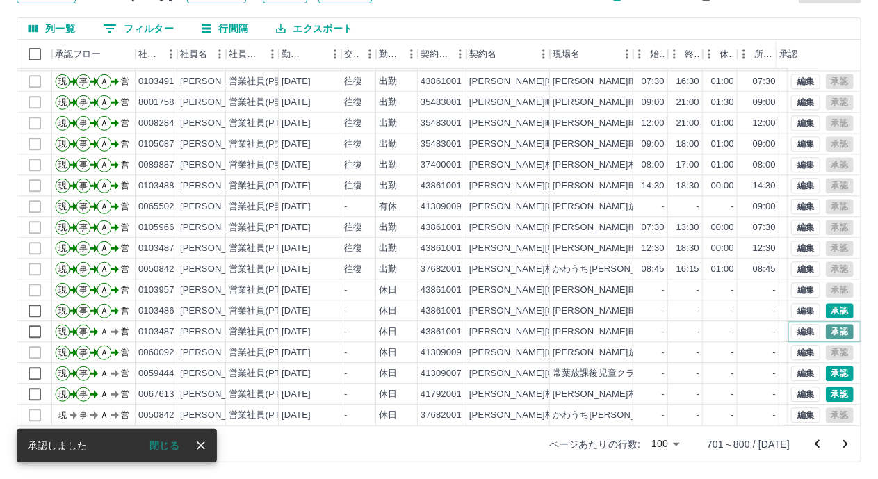
click at [826, 324] on button "承認" at bounding box center [840, 331] width 28 height 15
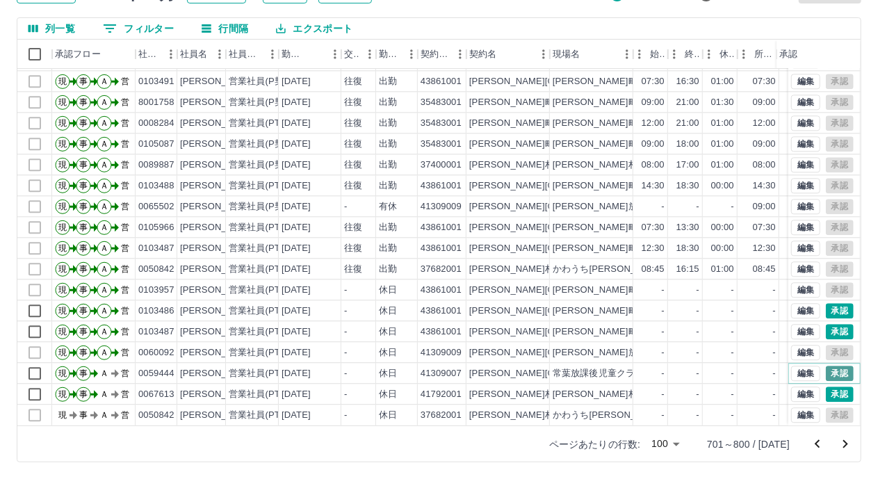
click at [828, 366] on button "承認" at bounding box center [840, 373] width 28 height 15
click at [824, 385] on div "勤務実績承認 前月 [DATE] 次月 今月 月選択 承認モード 削除モード 一括承認 列一覧 フィルター 行間隔 エクスポート 承認フロー 社員番号 社員名…" at bounding box center [439, 203] width 878 height 554
click at [826, 387] on button "承認" at bounding box center [840, 394] width 28 height 15
click at [843, 444] on icon "次のページへ" at bounding box center [845, 444] width 17 height 17
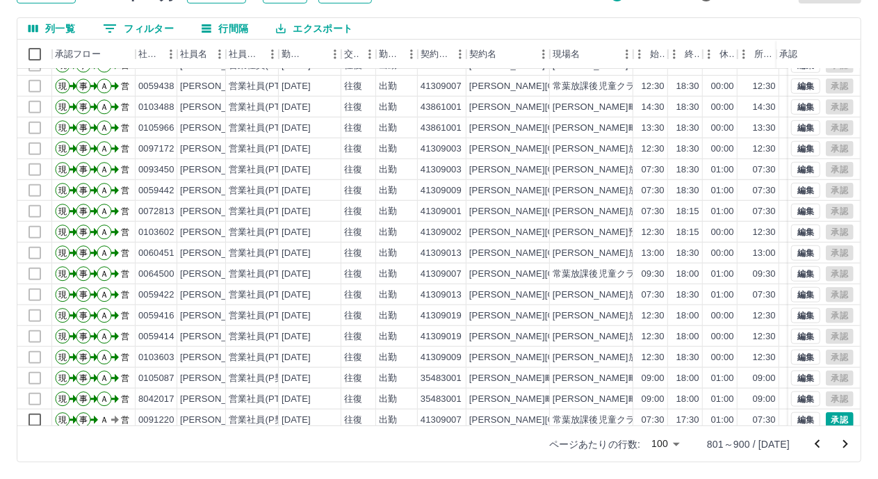
scroll to position [695, 0]
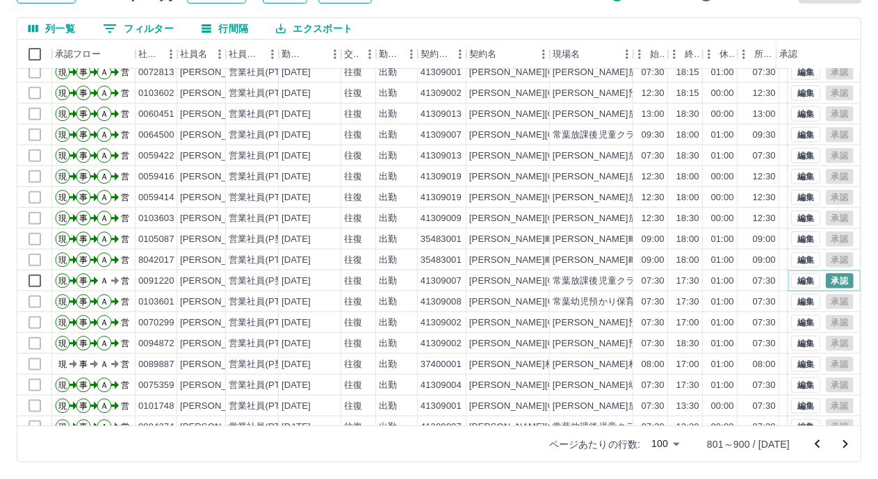
click at [830, 282] on button "承認" at bounding box center [840, 280] width 28 height 15
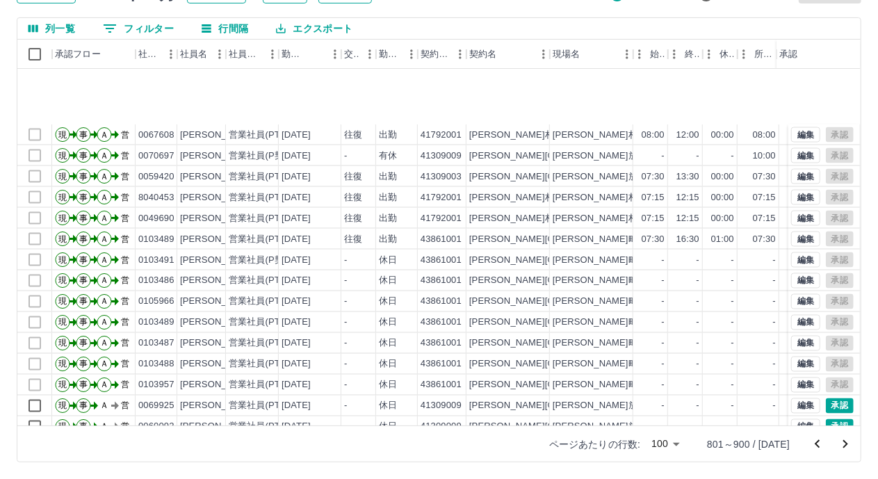
scroll to position [1252, 0]
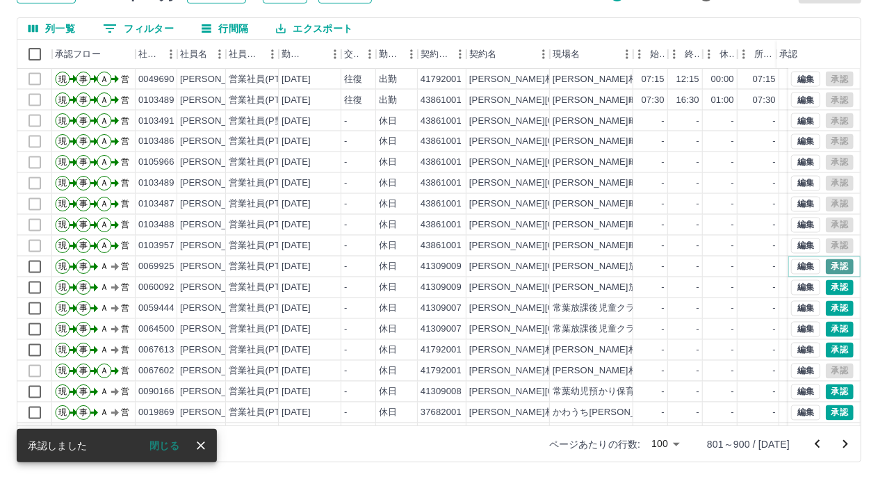
click at [834, 268] on button "承認" at bounding box center [840, 266] width 28 height 15
click at [827, 287] on button "承認" at bounding box center [840, 287] width 28 height 15
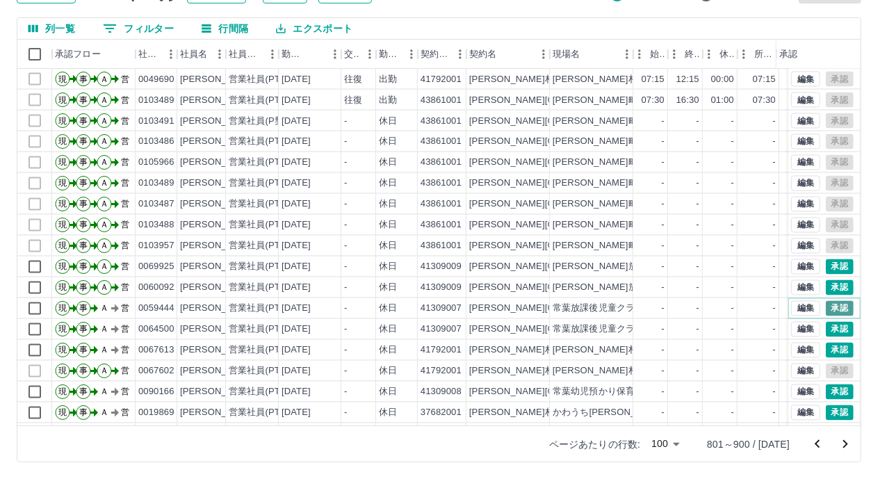
click at [826, 309] on button "承認" at bounding box center [840, 308] width 28 height 15
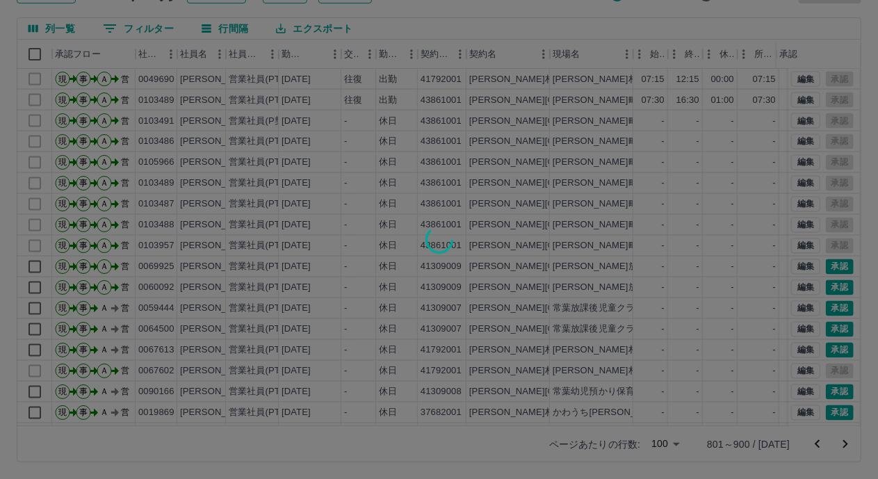
click at [828, 326] on div at bounding box center [439, 239] width 878 height 479
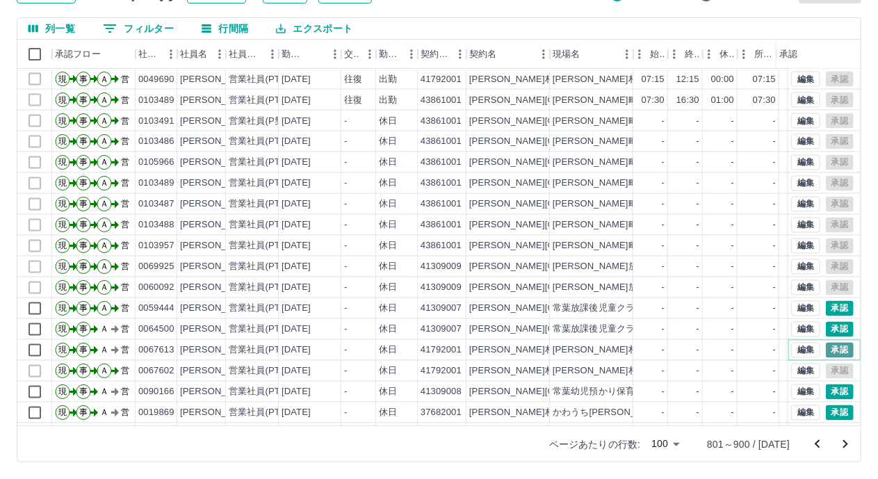
click at [826, 351] on button "承認" at bounding box center [840, 350] width 28 height 15
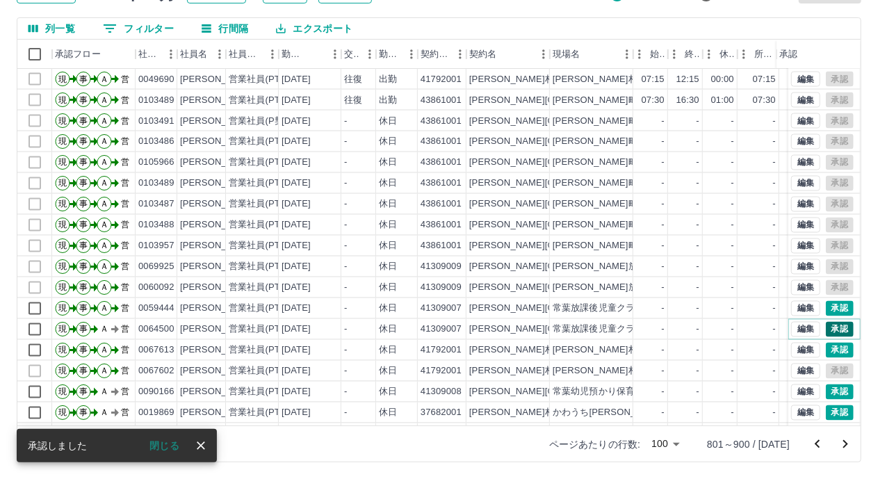
click at [826, 329] on button "承認" at bounding box center [840, 329] width 28 height 15
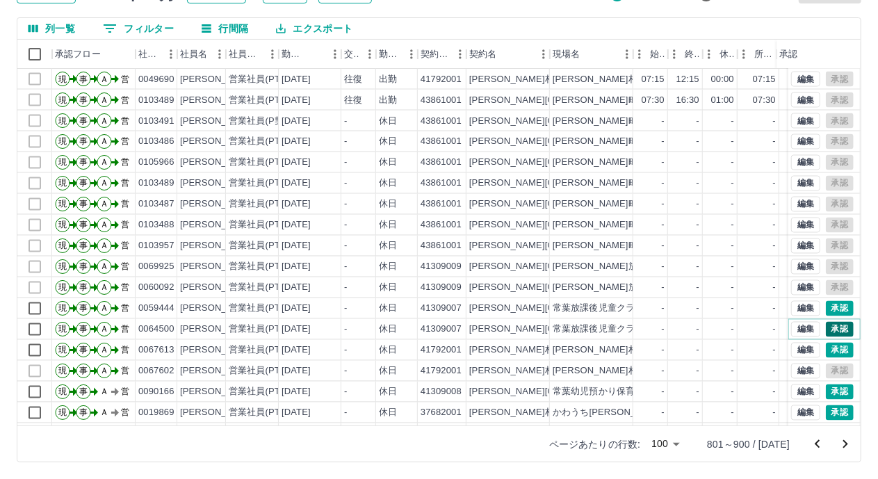
scroll to position [1321, 0]
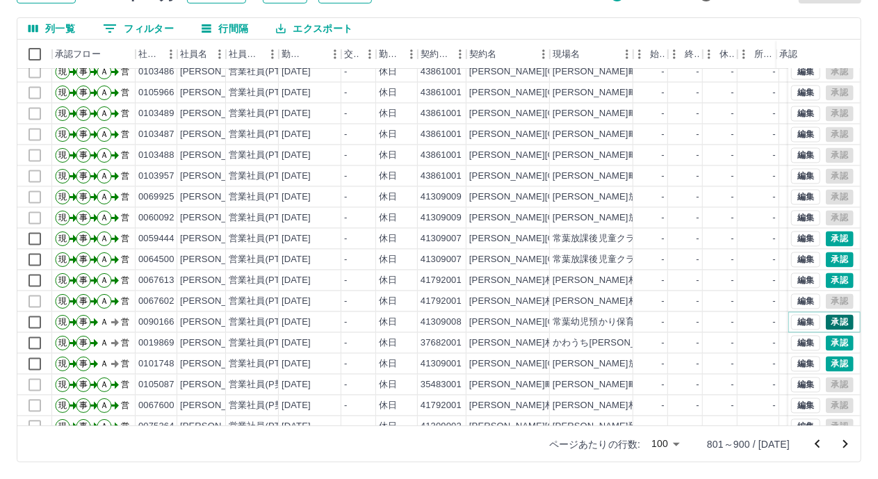
click at [826, 325] on button "承認" at bounding box center [840, 322] width 28 height 15
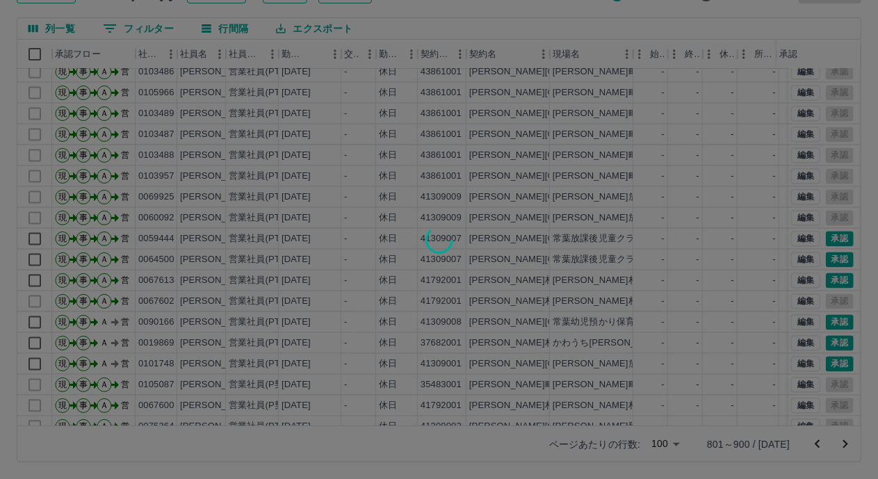
click at [826, 340] on div at bounding box center [439, 239] width 878 height 479
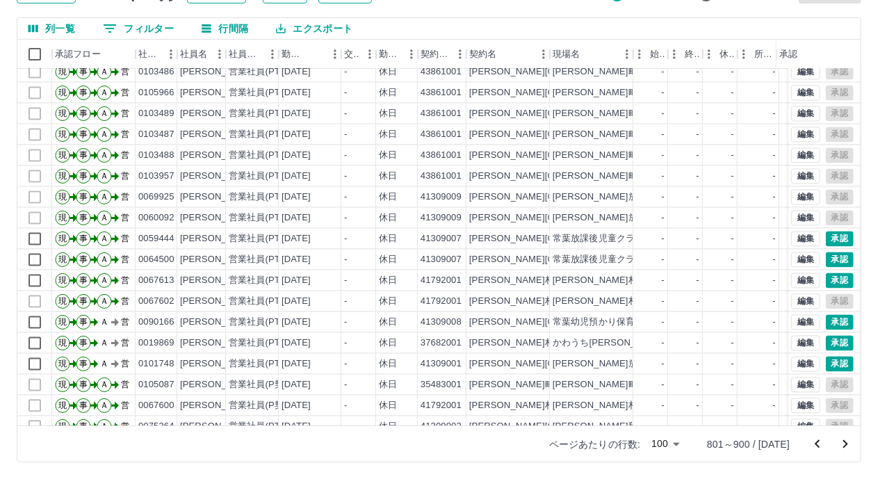
click at [823, 367] on div at bounding box center [439, 239] width 878 height 479
click at [831, 336] on button "承認" at bounding box center [840, 343] width 28 height 15
click at [826, 362] on button "承認" at bounding box center [840, 364] width 28 height 15
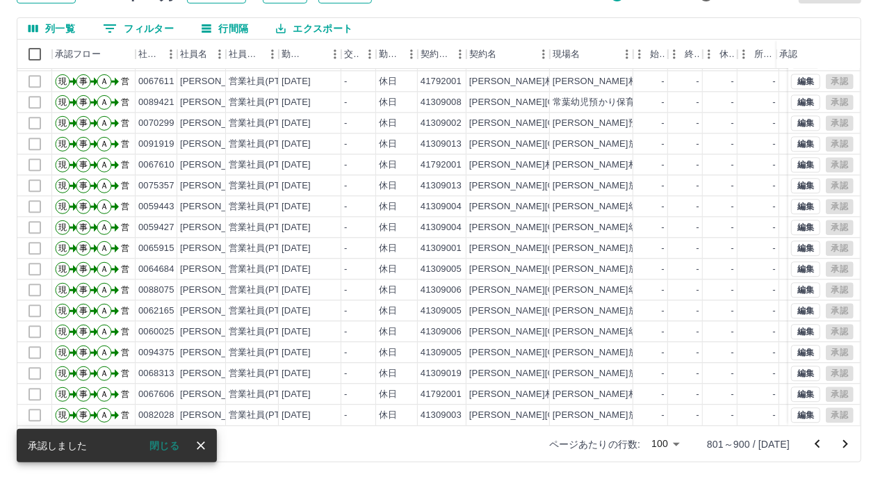
scroll to position [1741, 0]
click at [846, 440] on icon "次のページへ" at bounding box center [845, 444] width 17 height 17
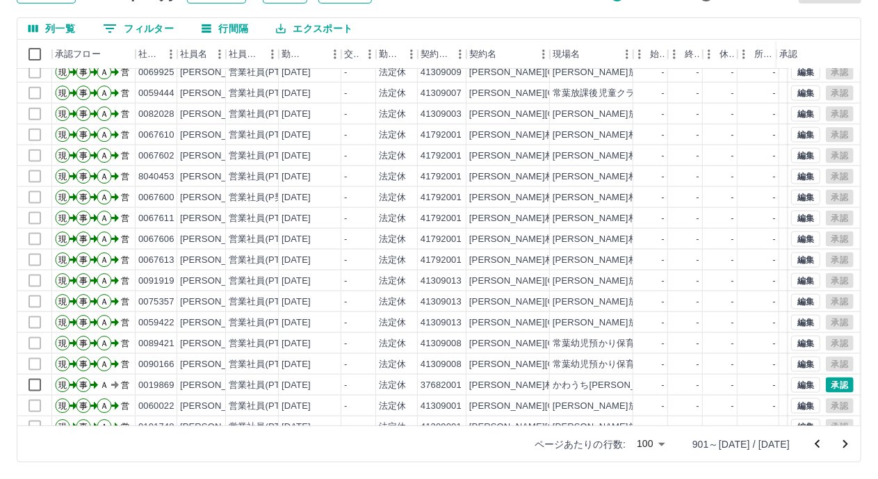
scroll to position [1043, 0]
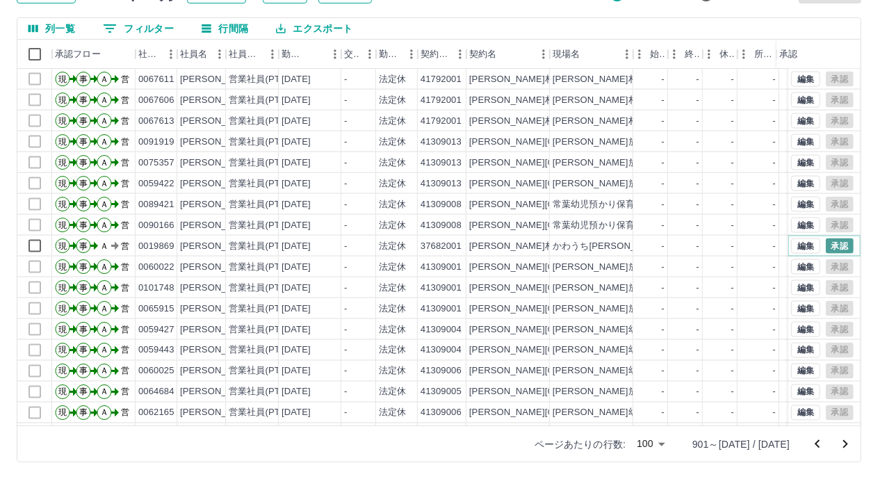
click at [828, 245] on button "承認" at bounding box center [840, 246] width 28 height 15
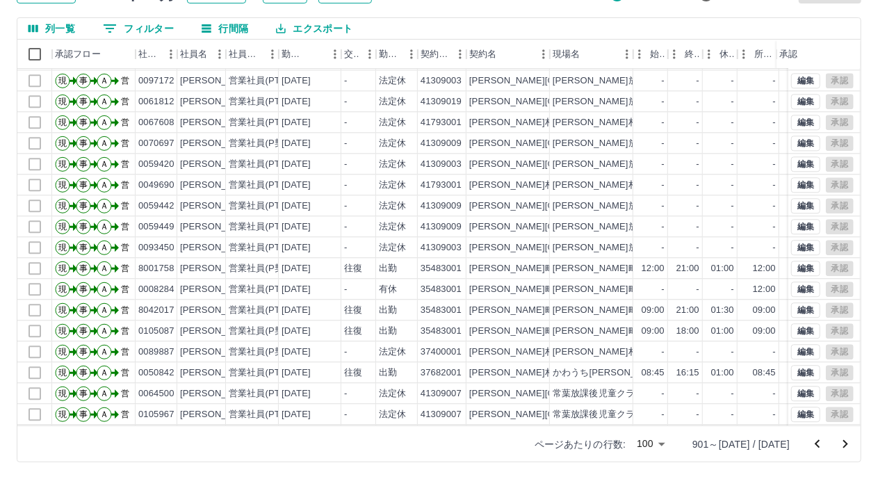
scroll to position [1741, 0]
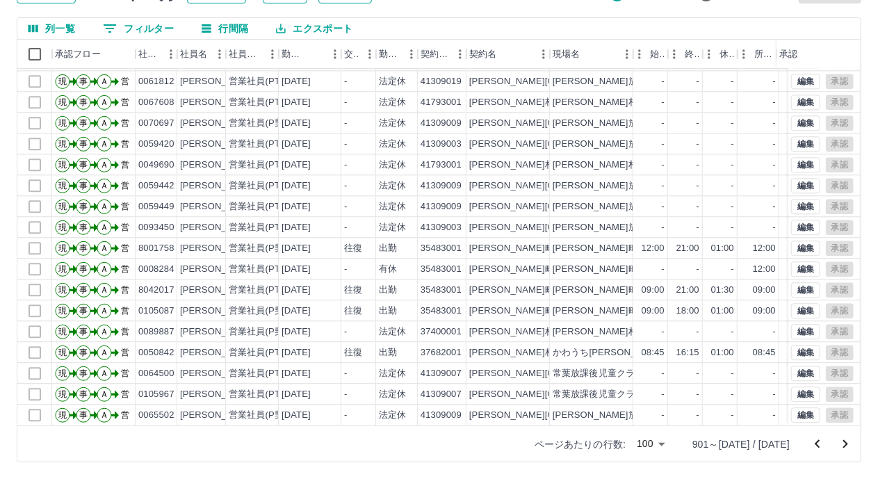
click at [846, 437] on icon "次のページへ" at bounding box center [845, 444] width 17 height 17
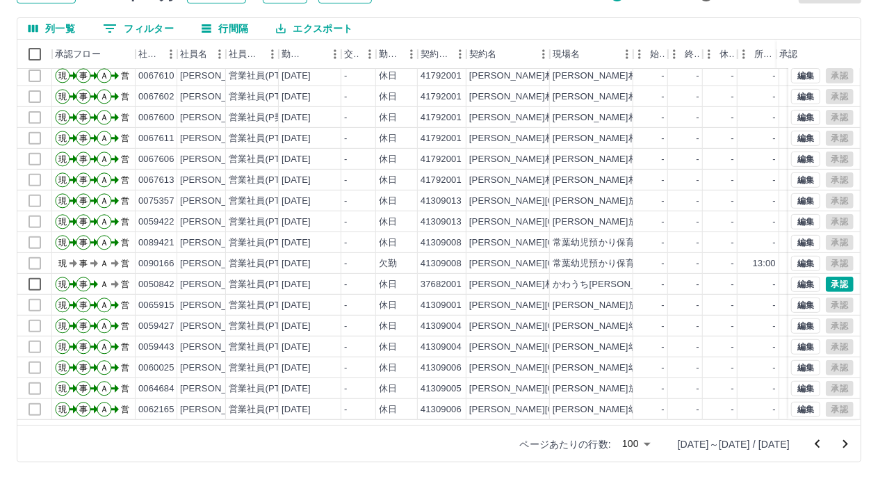
scroll to position [278, 0]
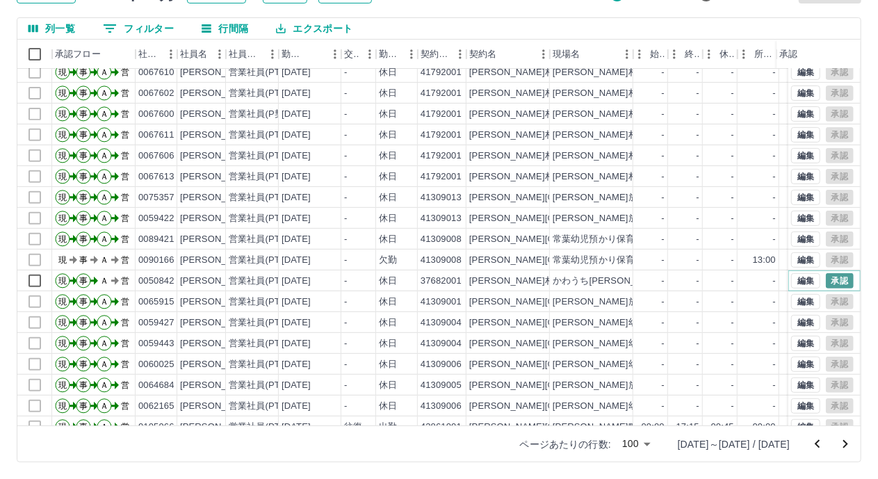
click at [835, 279] on button "承認" at bounding box center [840, 280] width 28 height 15
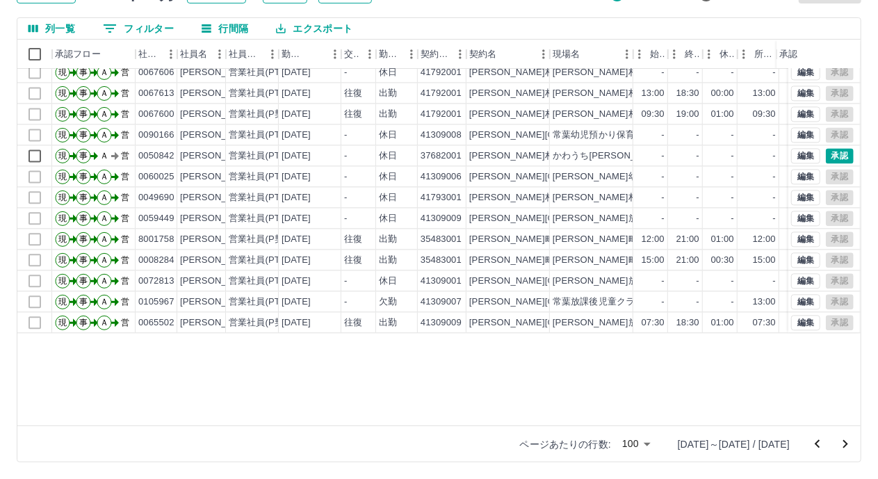
scroll to position [1321, 0]
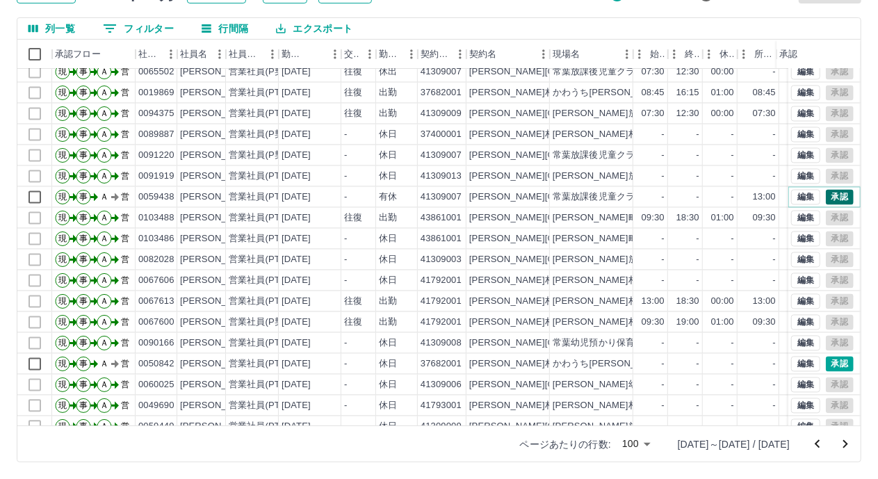
click at [826, 191] on button "承認" at bounding box center [840, 197] width 28 height 15
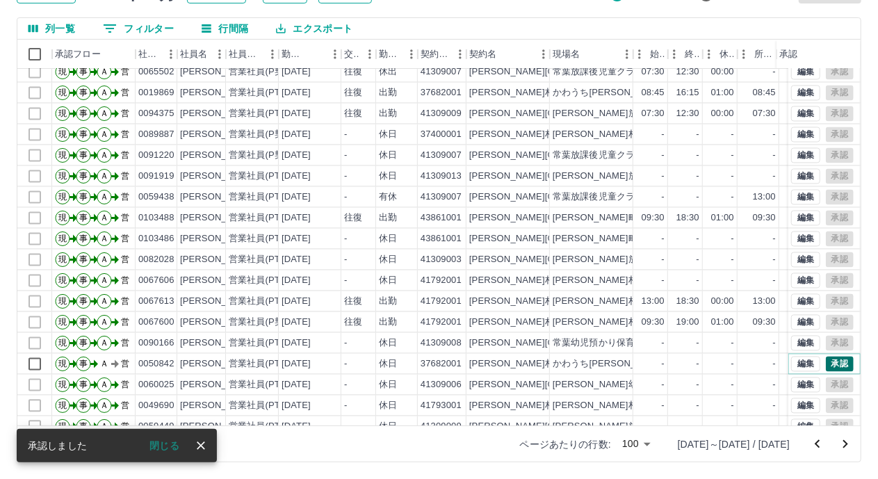
click at [837, 364] on button "承認" at bounding box center [840, 364] width 28 height 15
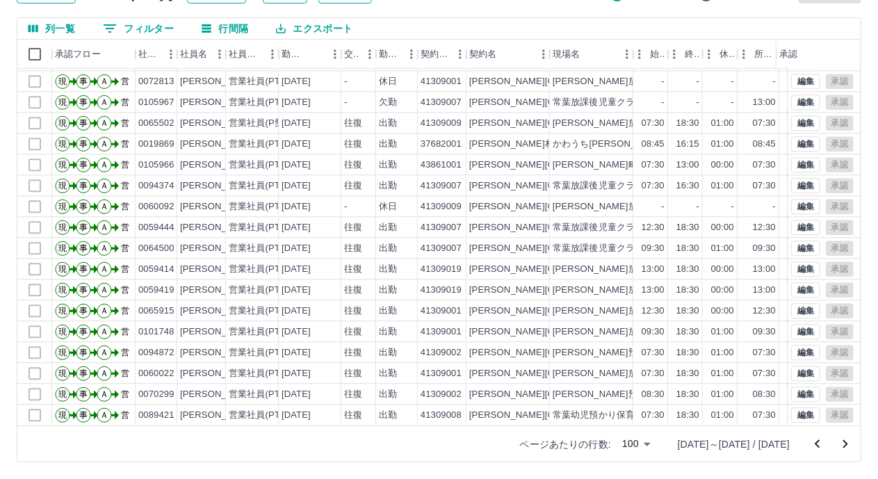
scroll to position [1741, 0]
click at [850, 441] on icon "次のページへ" at bounding box center [845, 444] width 17 height 17
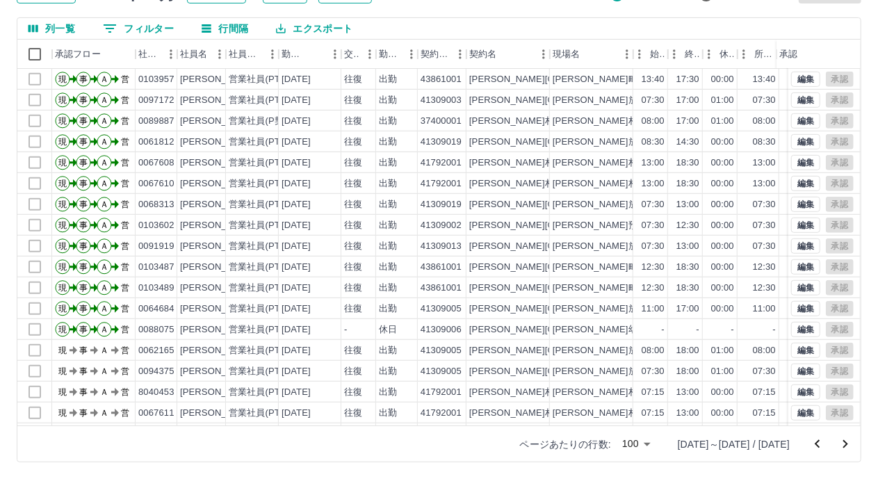
scroll to position [556, 0]
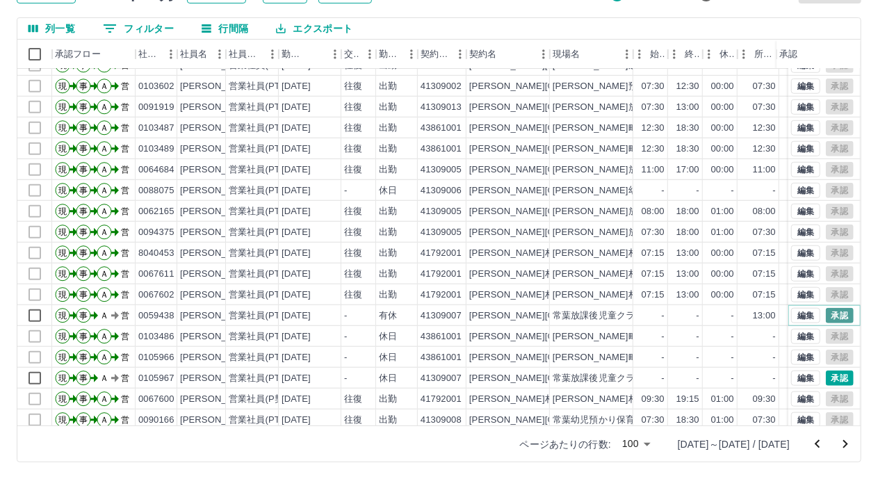
click at [826, 318] on button "承認" at bounding box center [840, 315] width 28 height 15
click at [830, 314] on button "承認" at bounding box center [840, 315] width 28 height 15
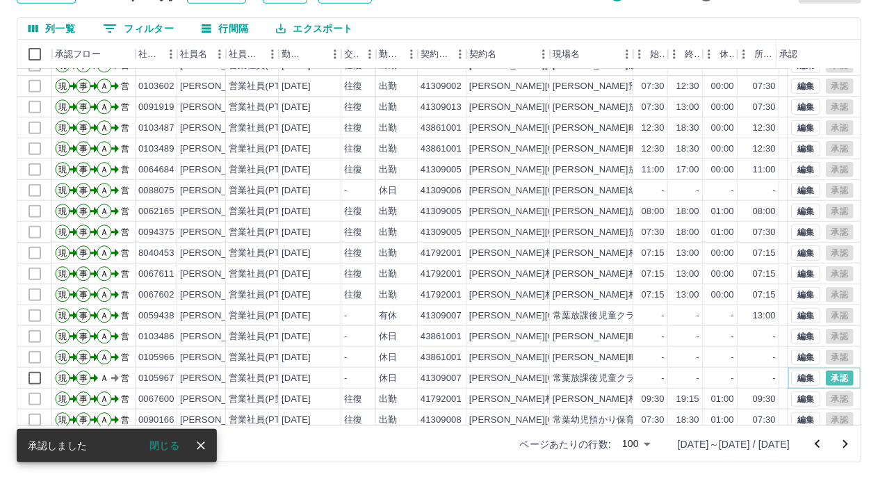
click at [828, 375] on button "承認" at bounding box center [840, 378] width 28 height 15
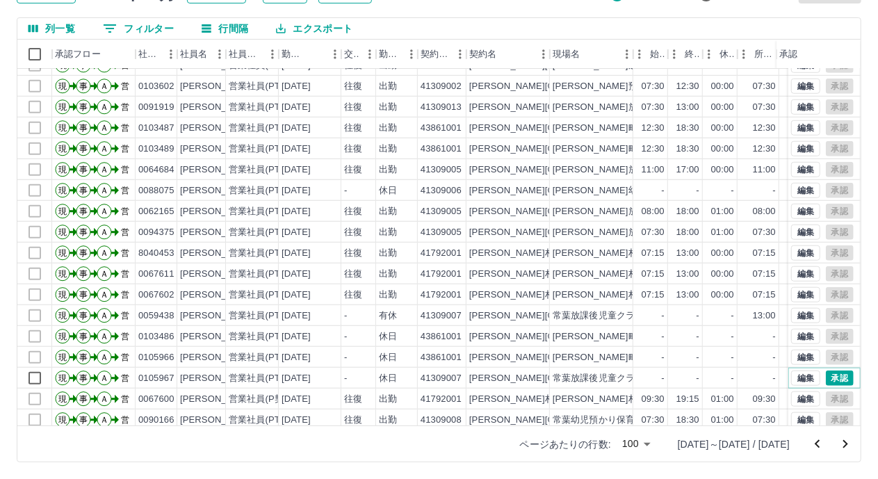
scroll to position [695, 0]
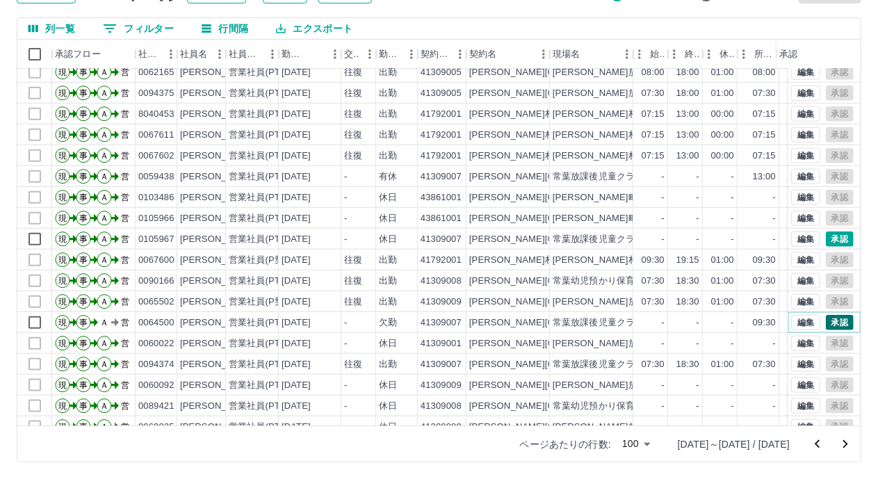
click at [826, 323] on button "承認" at bounding box center [840, 322] width 28 height 15
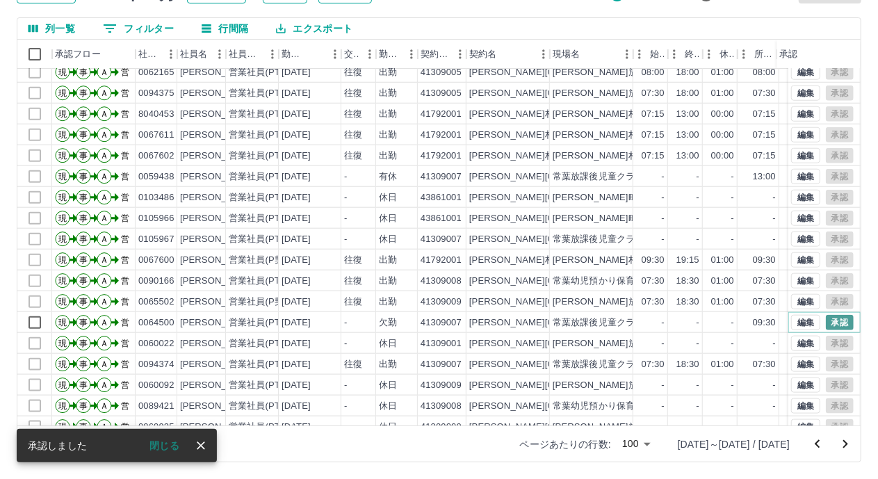
click at [838, 323] on button "承認" at bounding box center [840, 322] width 28 height 15
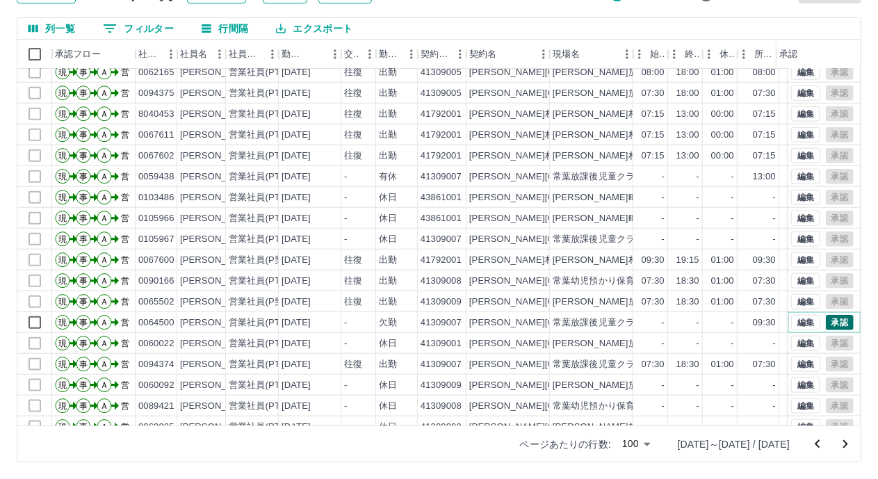
click at [829, 322] on button "承認" at bounding box center [840, 322] width 28 height 15
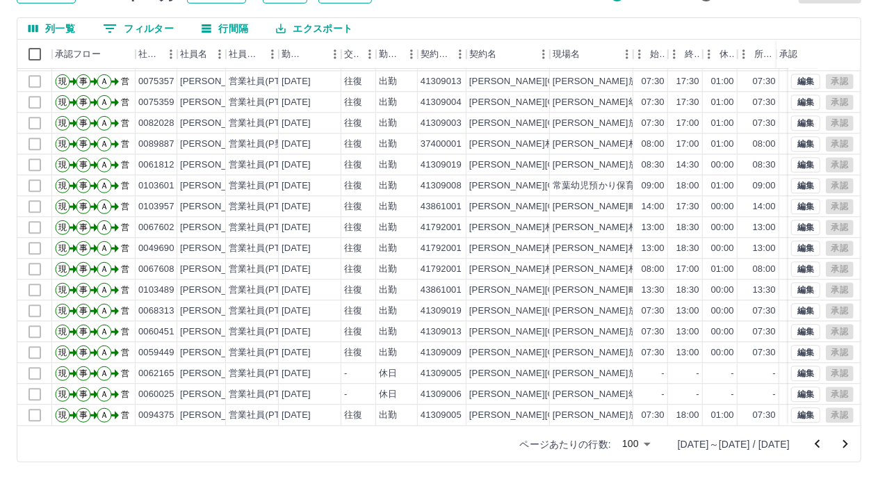
scroll to position [1741, 0]
click at [846, 444] on icon "次のページへ" at bounding box center [845, 444] width 17 height 17
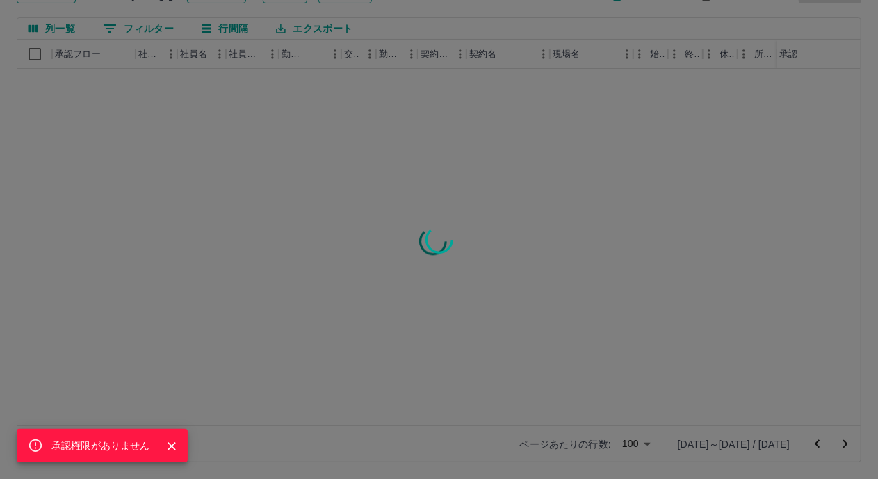
scroll to position [0, 0]
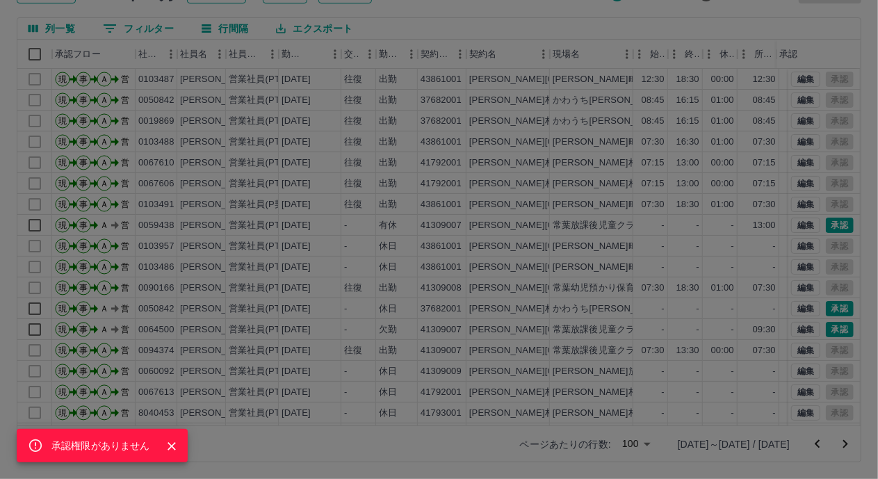
click at [826, 224] on div "承認権限がありません" at bounding box center [439, 239] width 878 height 479
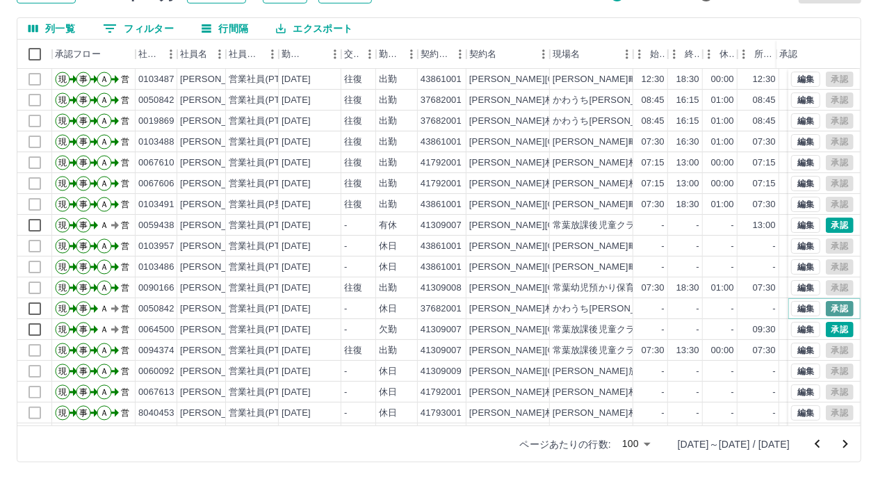
click at [826, 306] on button "承認" at bounding box center [840, 308] width 28 height 15
click at [826, 332] on div at bounding box center [439, 239] width 878 height 479
click at [826, 328] on button "承認" at bounding box center [840, 329] width 28 height 15
click at [826, 226] on button "承認" at bounding box center [840, 225] width 28 height 15
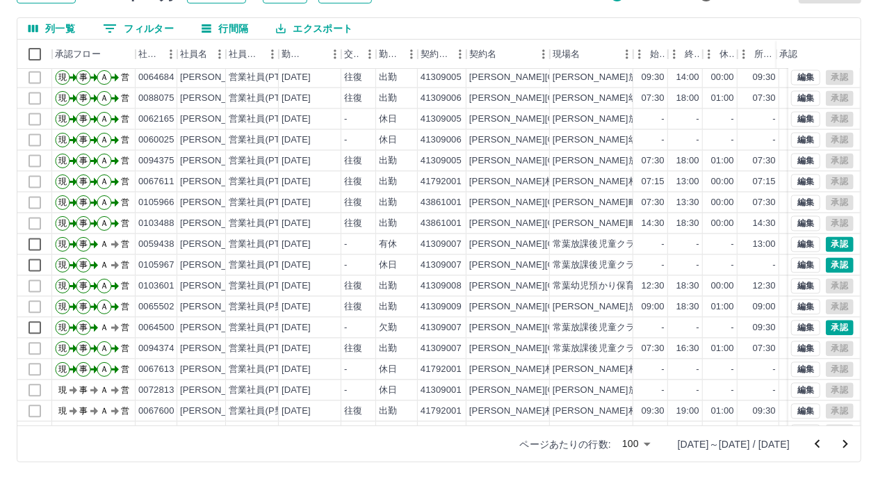
scroll to position [1461, 0]
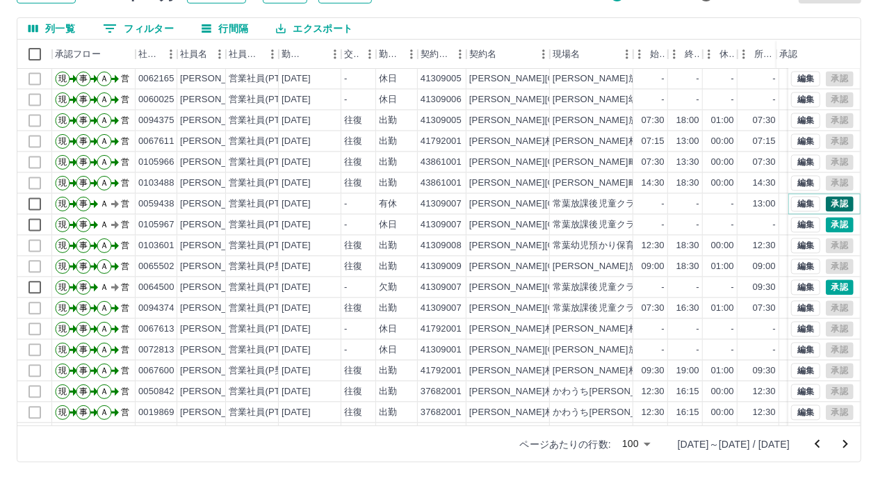
click at [826, 201] on button "承認" at bounding box center [840, 204] width 28 height 15
click at [829, 225] on button "承認" at bounding box center [840, 225] width 28 height 15
click at [826, 285] on button "承認" at bounding box center [840, 287] width 28 height 15
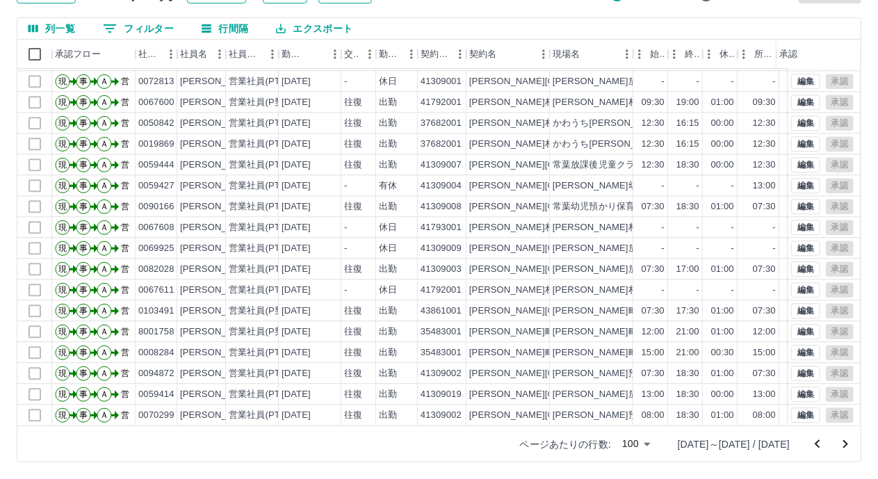
scroll to position [1741, 0]
click at [844, 447] on icon "次のページへ" at bounding box center [846, 444] width 5 height 8
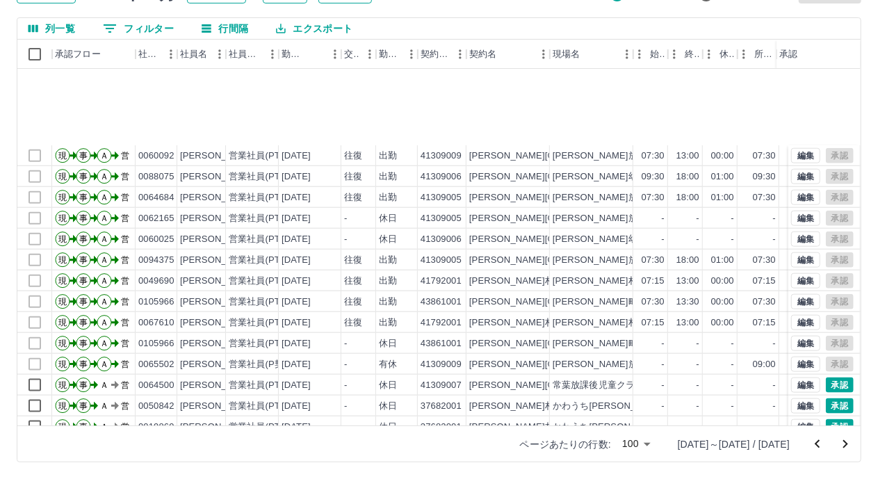
scroll to position [835, 0]
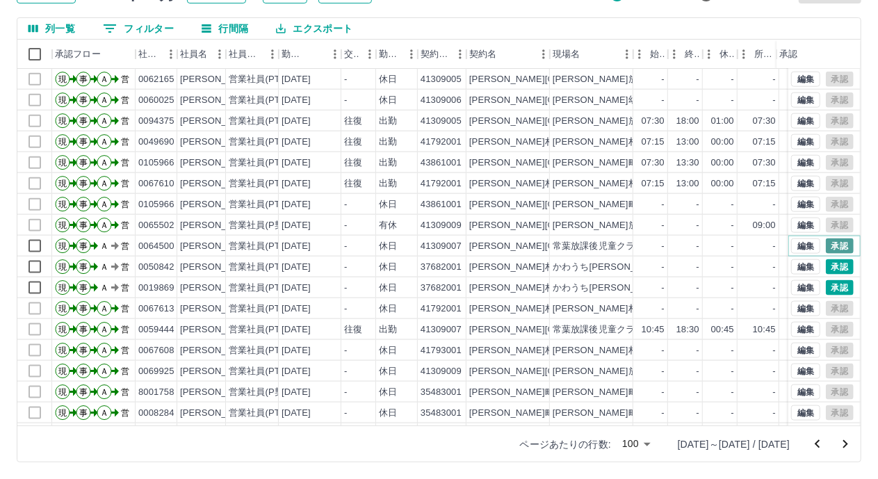
click at [826, 246] on button "承認" at bounding box center [840, 246] width 28 height 15
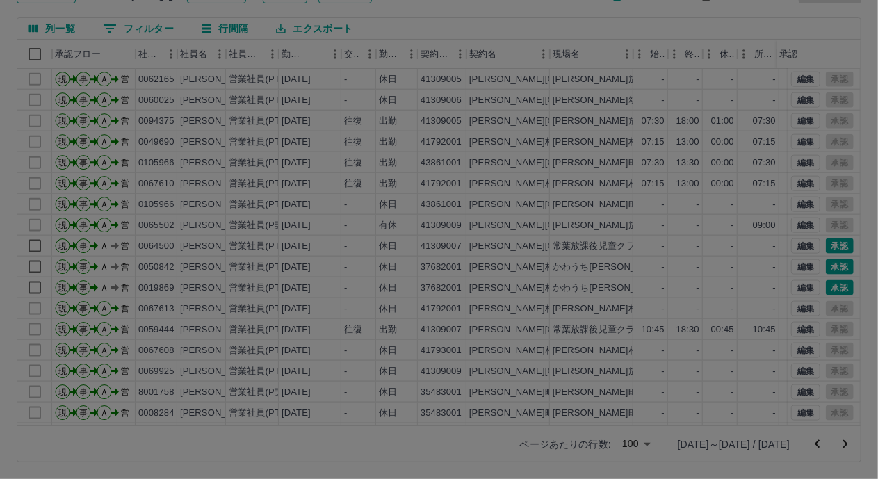
click at [821, 268] on div at bounding box center [439, 239] width 878 height 479
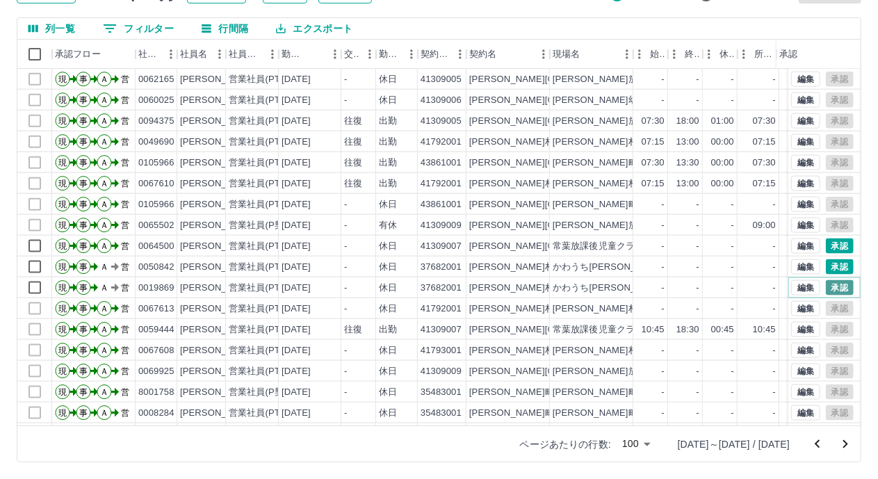
click at [826, 288] on button "承認" at bounding box center [840, 287] width 28 height 15
click at [833, 268] on button "承認" at bounding box center [840, 266] width 28 height 15
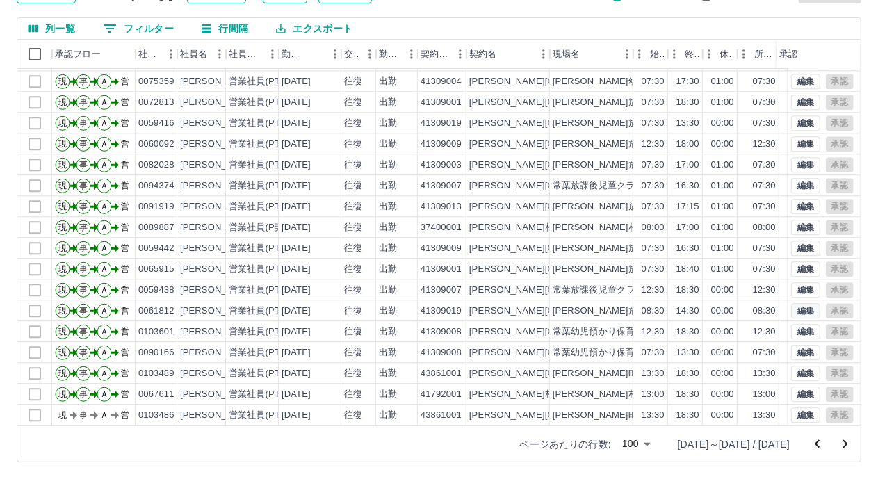
scroll to position [1741, 0]
click at [846, 446] on icon "次のページへ" at bounding box center [846, 444] width 5 height 8
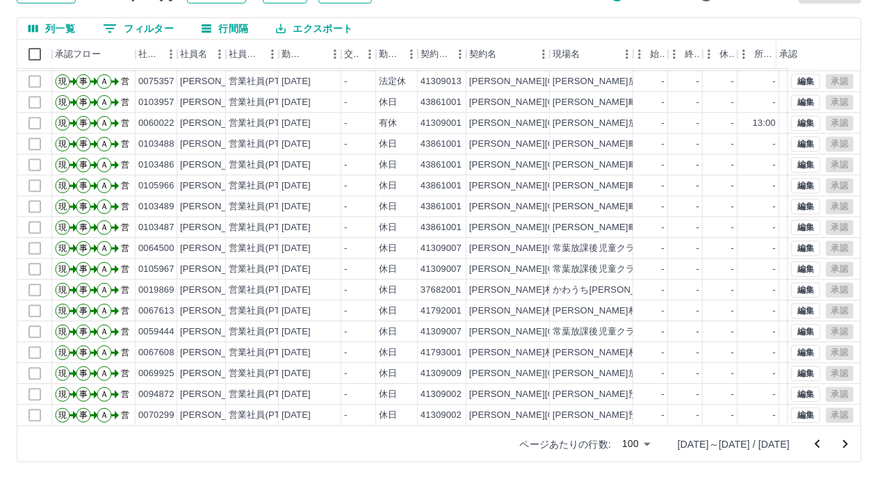
click at [851, 442] on icon "次のページへ" at bounding box center [845, 444] width 17 height 17
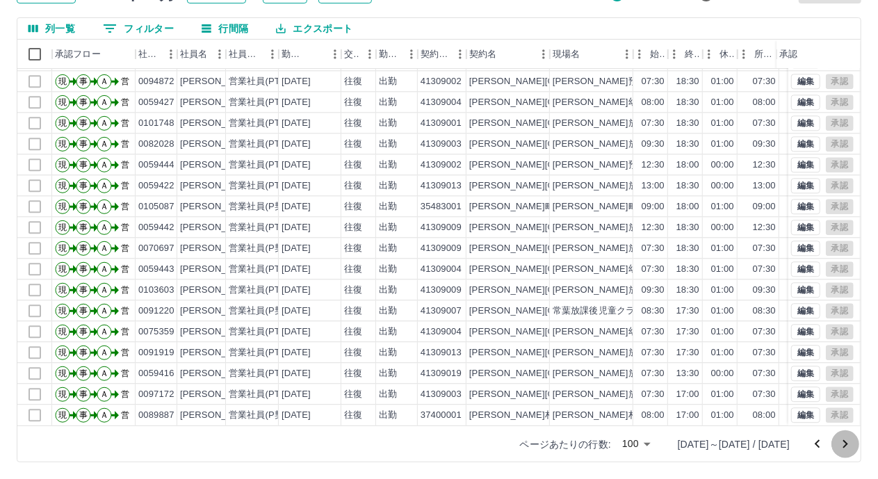
click at [846, 440] on icon "次のページへ" at bounding box center [845, 444] width 17 height 17
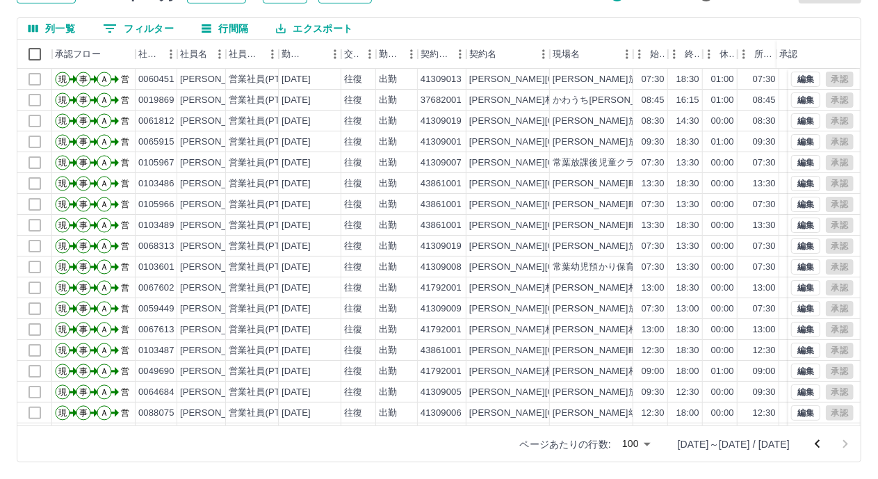
scroll to position [0, 0]
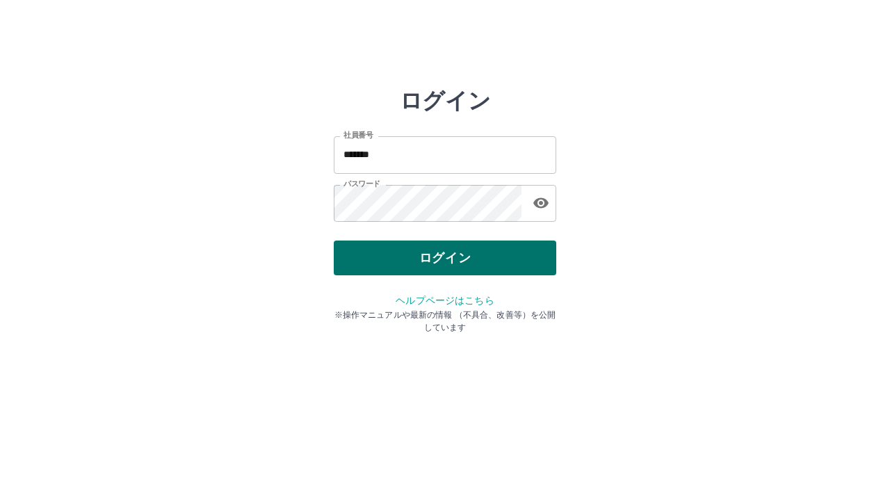
click at [376, 251] on button "ログイン" at bounding box center [445, 258] width 223 height 35
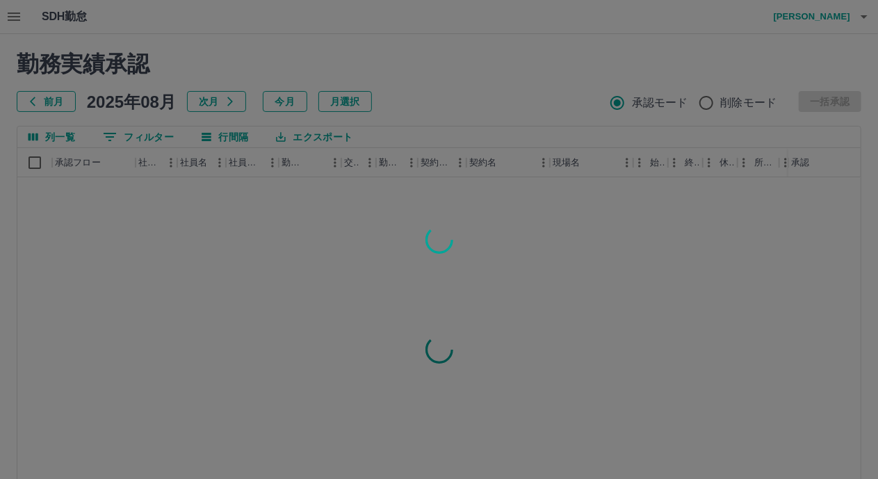
click at [123, 134] on div at bounding box center [439, 239] width 878 height 479
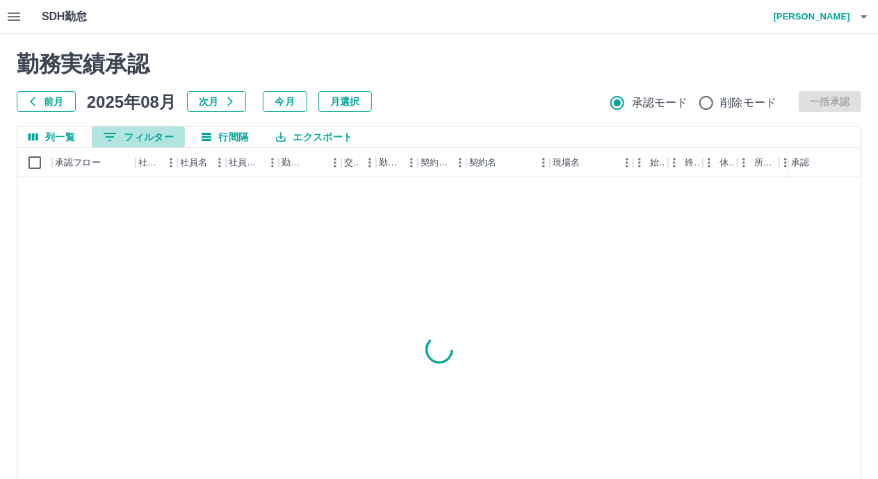
click at [123, 134] on button "0 フィルター" at bounding box center [138, 137] width 93 height 21
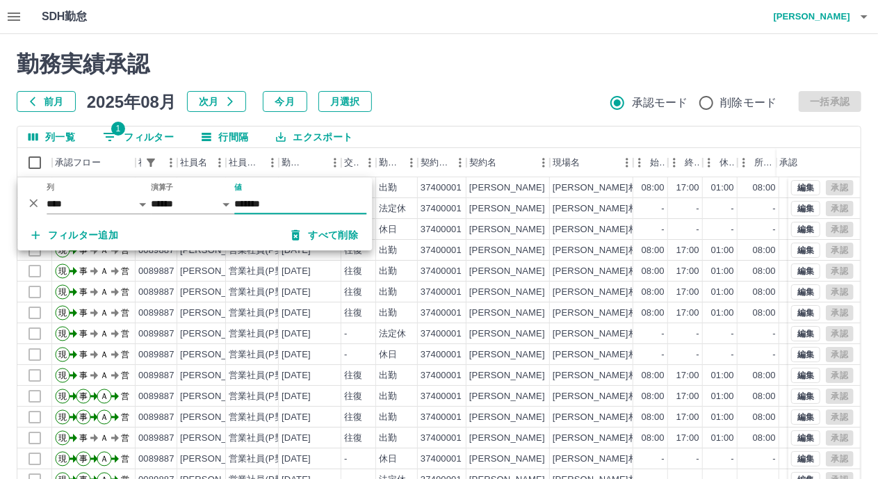
type input "*******"
click at [702, 206] on div "-" at bounding box center [685, 208] width 35 height 21
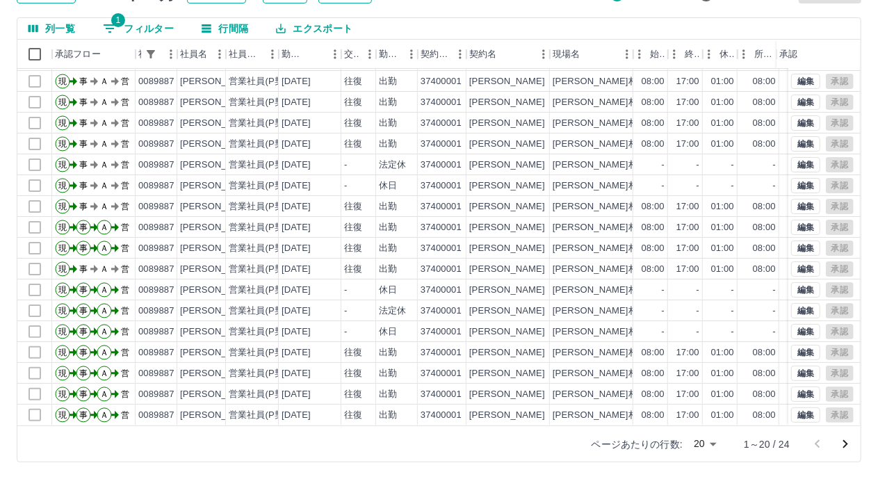
scroll to position [72, 0]
